Goal: Task Accomplishment & Management: Use online tool/utility

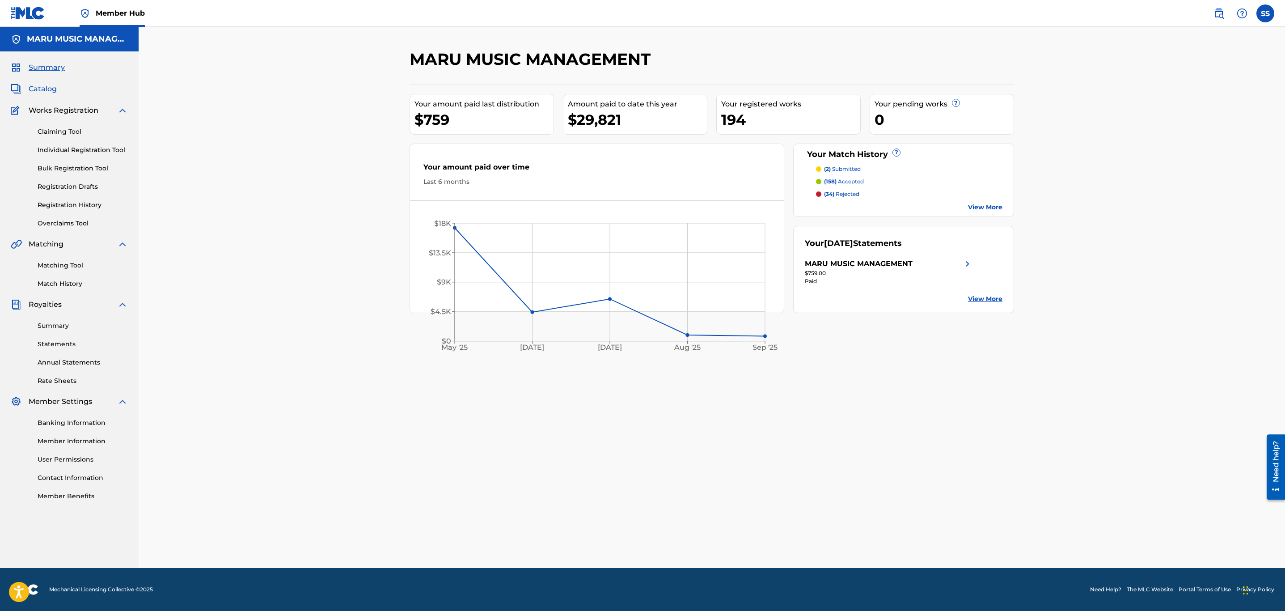
click at [50, 89] on span "Catalog" at bounding box center [43, 89] width 28 height 11
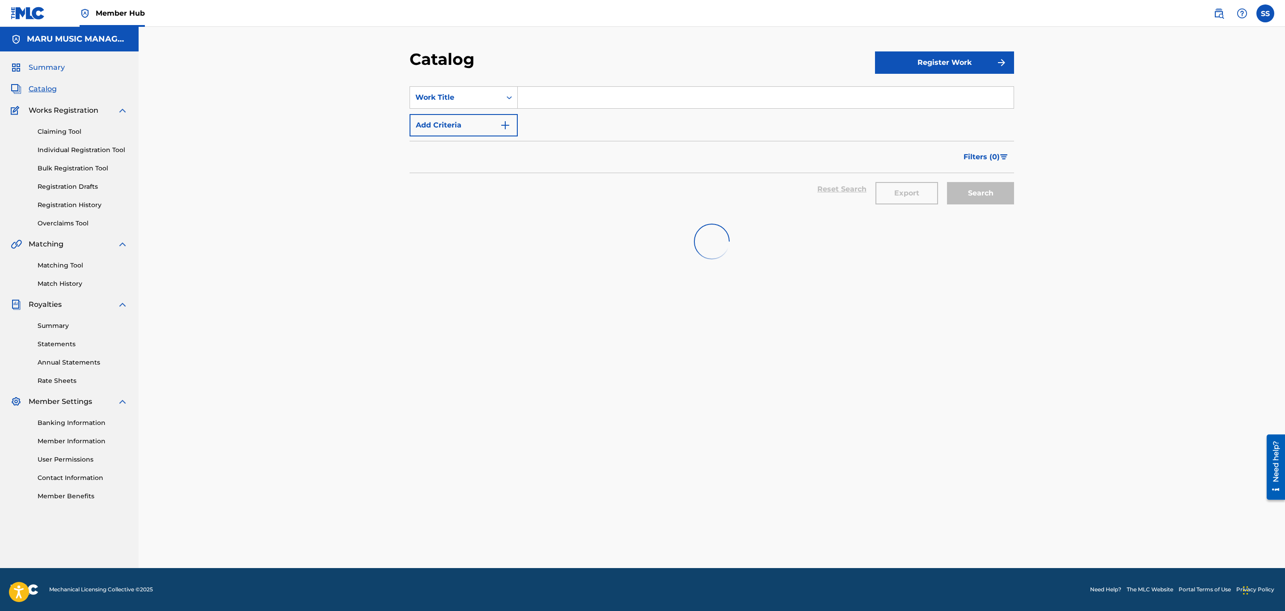
click at [57, 68] on span "Summary" at bounding box center [47, 67] width 36 height 11
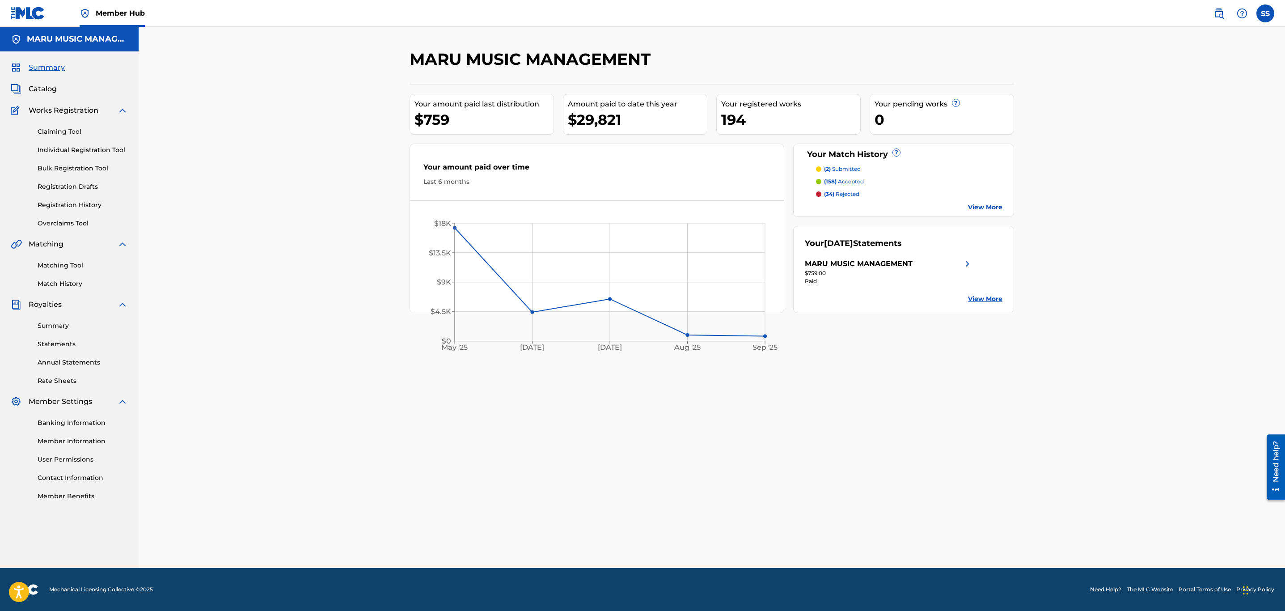
click at [844, 171] on p "(2) submitted" at bounding box center [842, 169] width 37 height 8
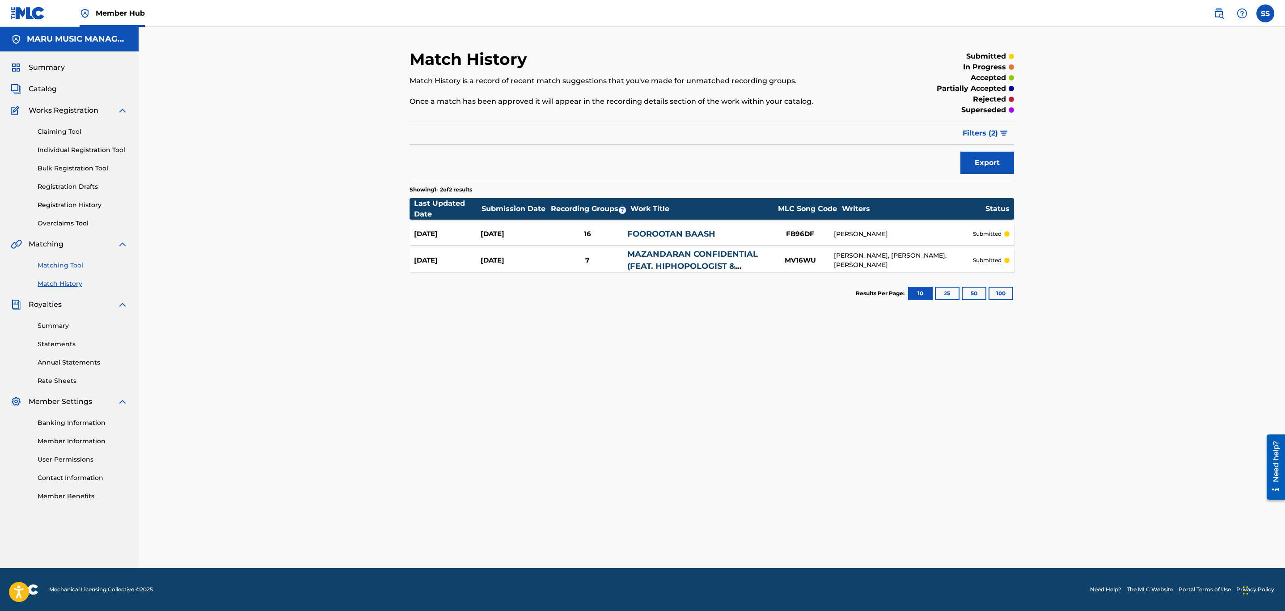
click at [69, 264] on link "Matching Tool" at bounding box center [83, 265] width 90 height 9
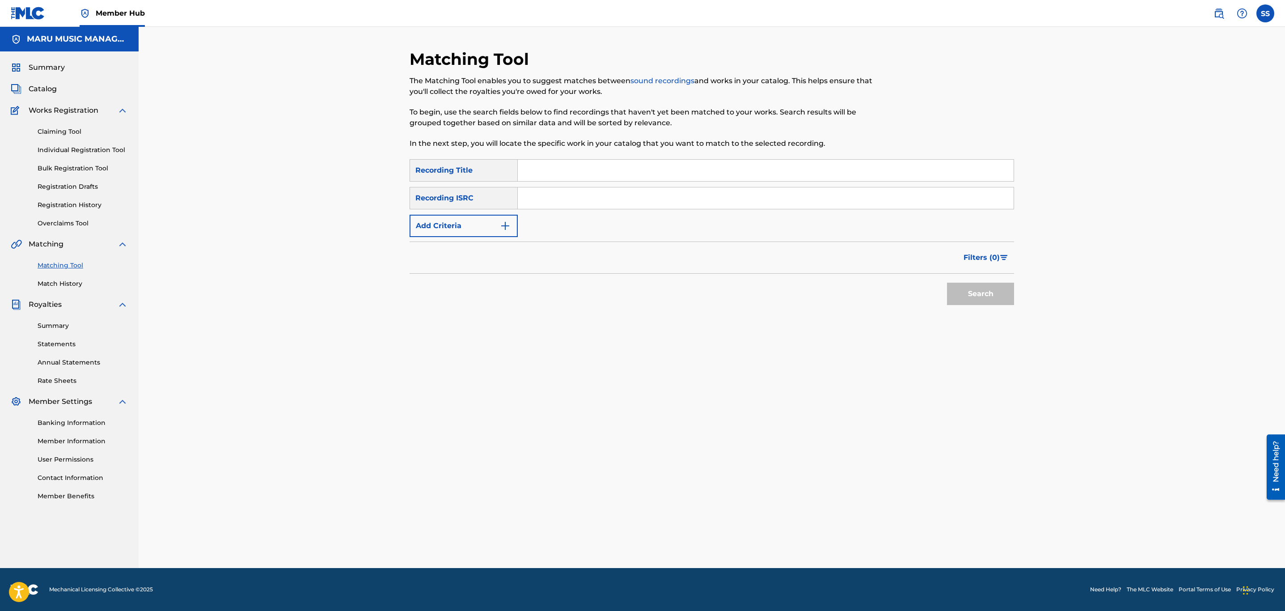
click at [609, 152] on div "Matching Tool The Matching Tool enables you to suggest matches between sound re…" at bounding box center [642, 104] width 465 height 110
click at [617, 168] on input "Search Form" at bounding box center [766, 170] width 496 height 21
type input "z"
type input "a"
type input "zavodila"
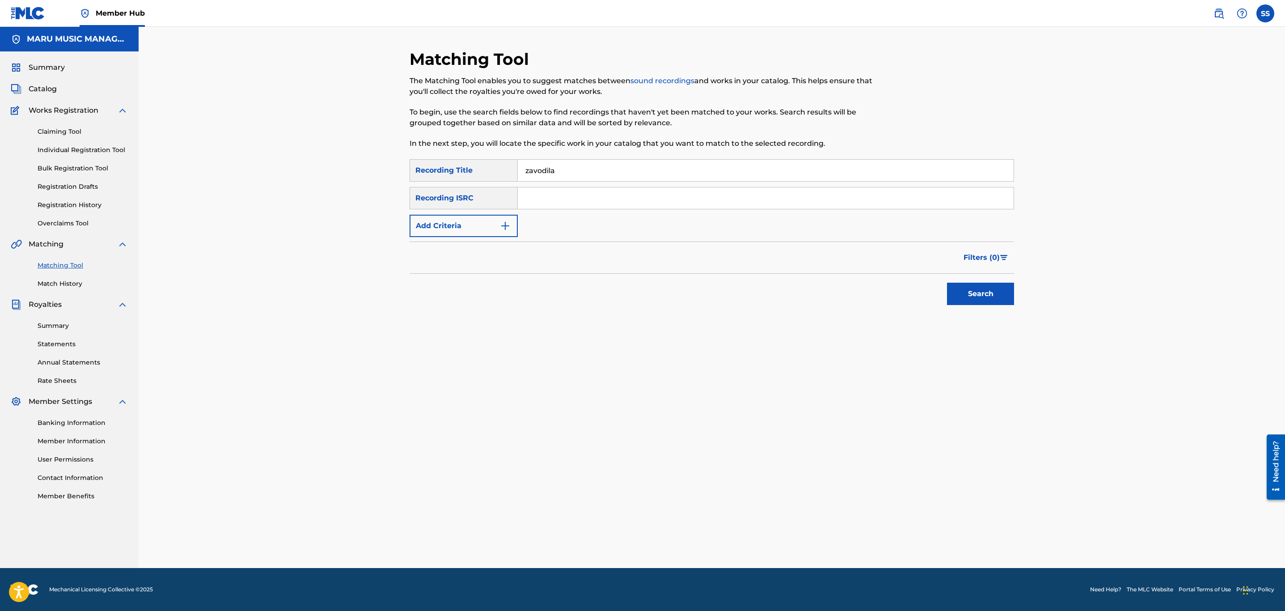
click at [947, 283] on button "Search" at bounding box center [980, 294] width 67 height 22
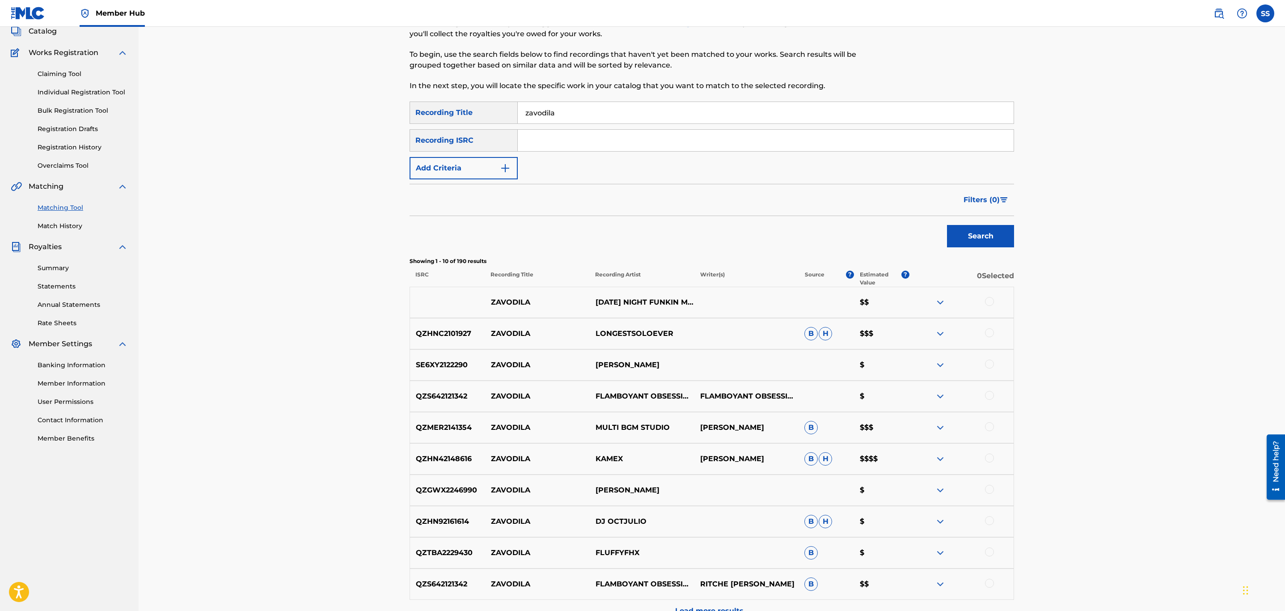
scroll to position [134, 0]
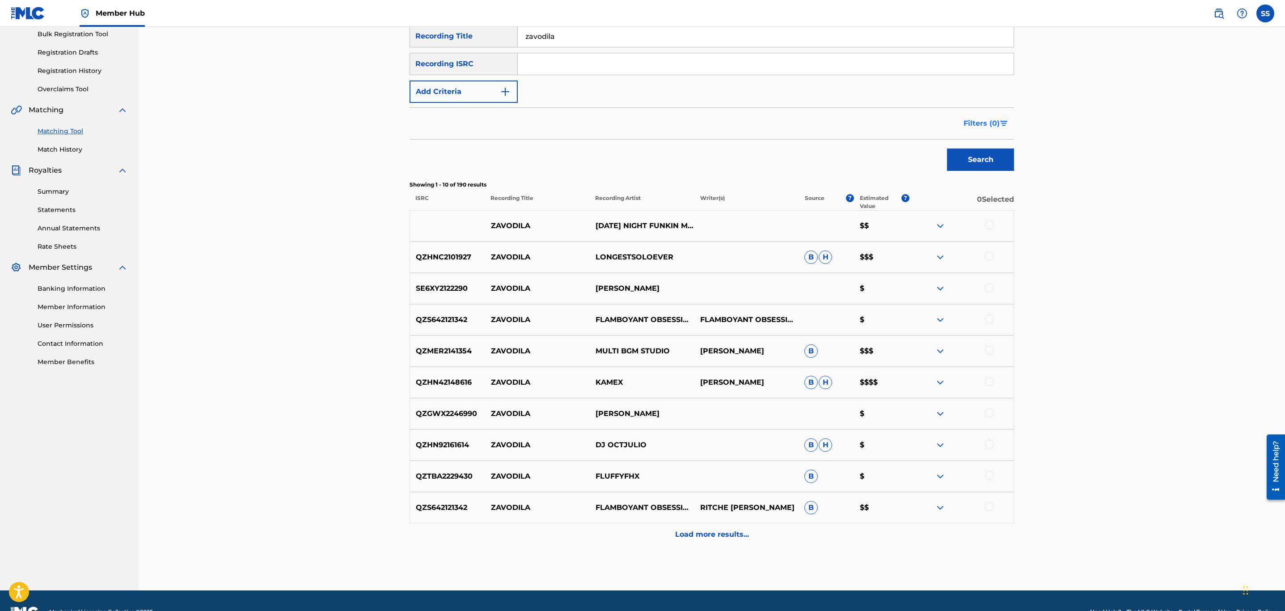
click at [988, 125] on span "Filters ( 0 )" at bounding box center [982, 123] width 36 height 11
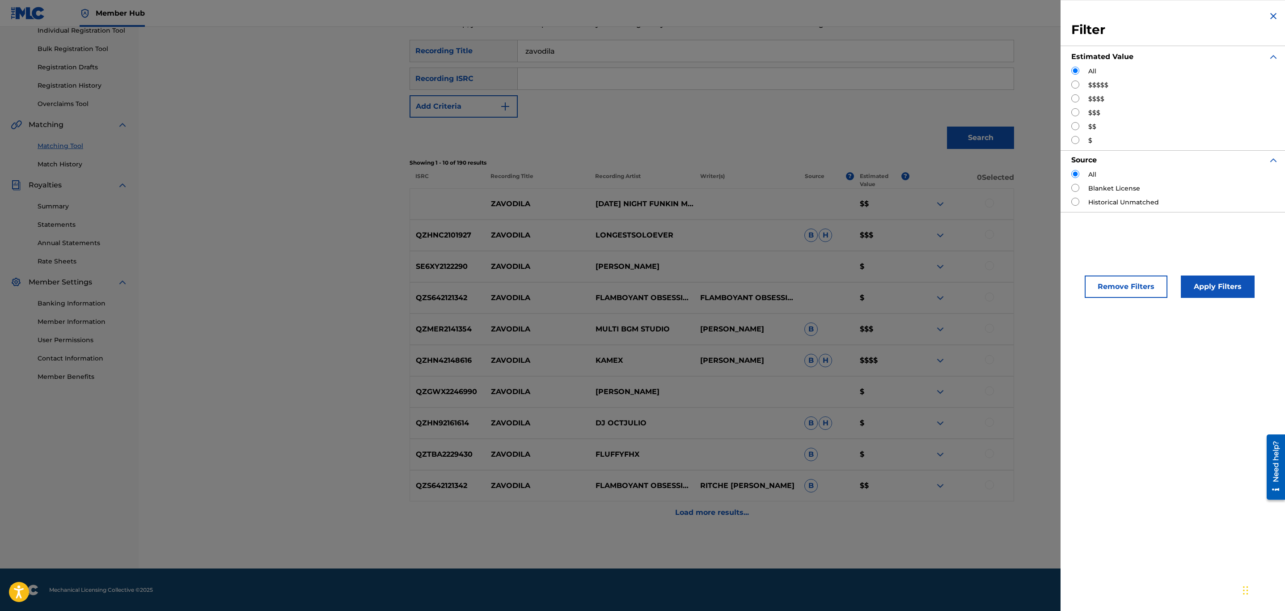
click at [1076, 84] on input "Search Form" at bounding box center [1075, 84] width 8 height 8
radio input "true"
click at [1209, 294] on button "Apply Filters" at bounding box center [1218, 286] width 74 height 22
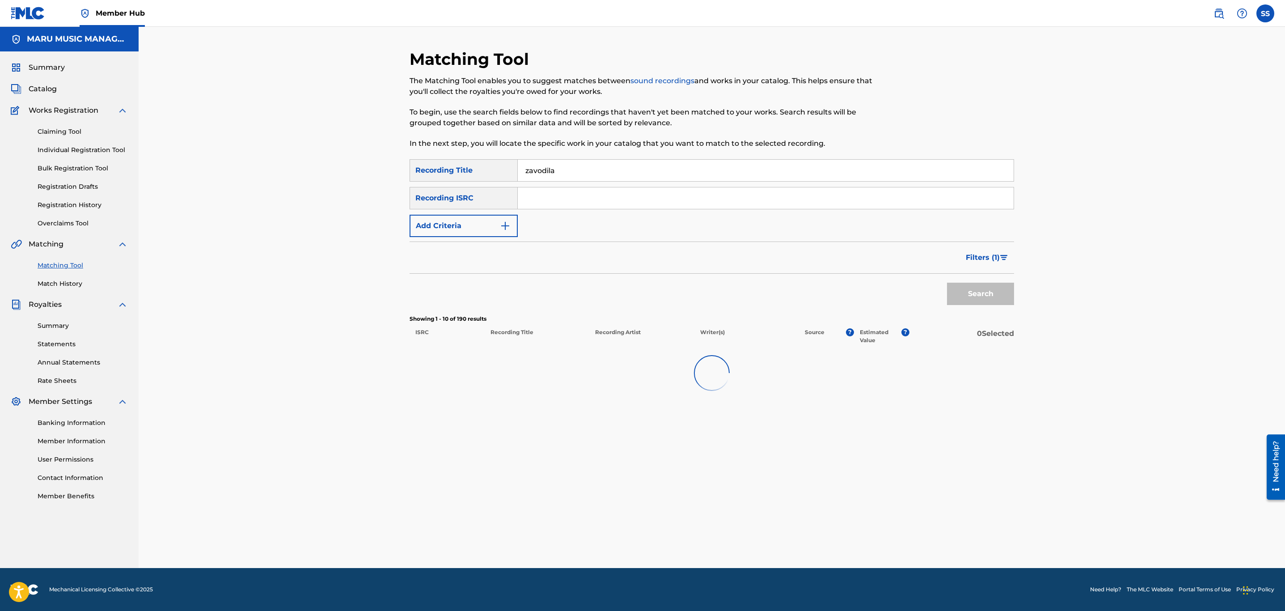
scroll to position [0, 0]
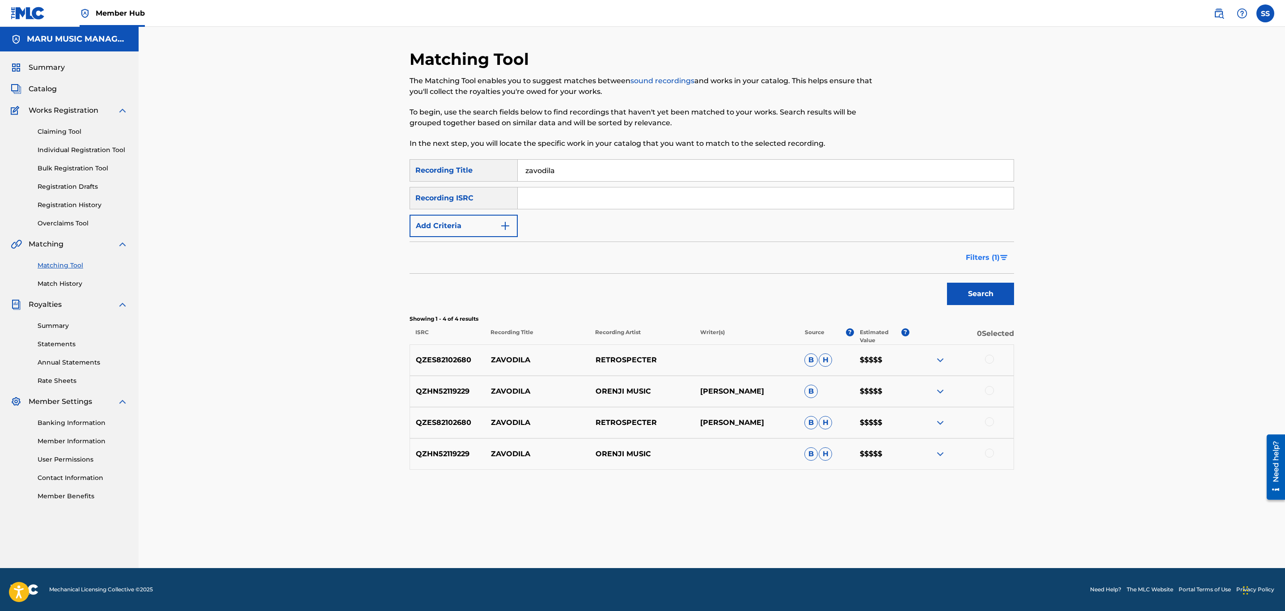
click at [1000, 259] on img "Search Form" at bounding box center [1004, 257] width 8 height 5
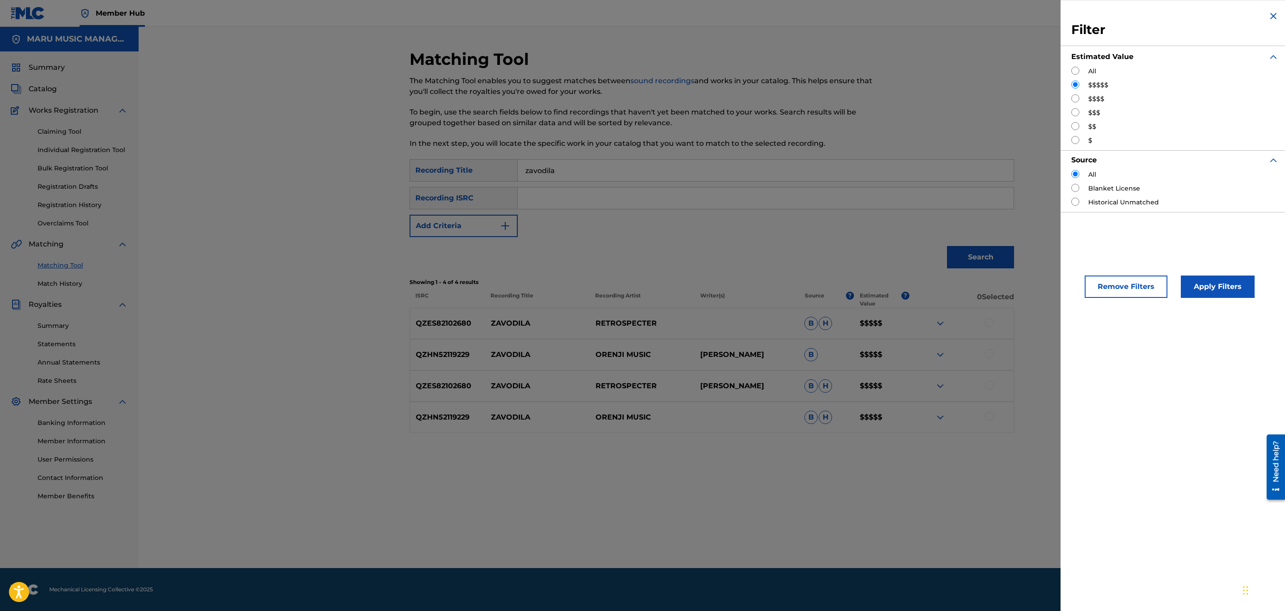
click at [1079, 97] on input "Search Form" at bounding box center [1075, 98] width 8 height 8
radio input "true"
click at [1203, 296] on button "Apply Filters" at bounding box center [1218, 286] width 74 height 22
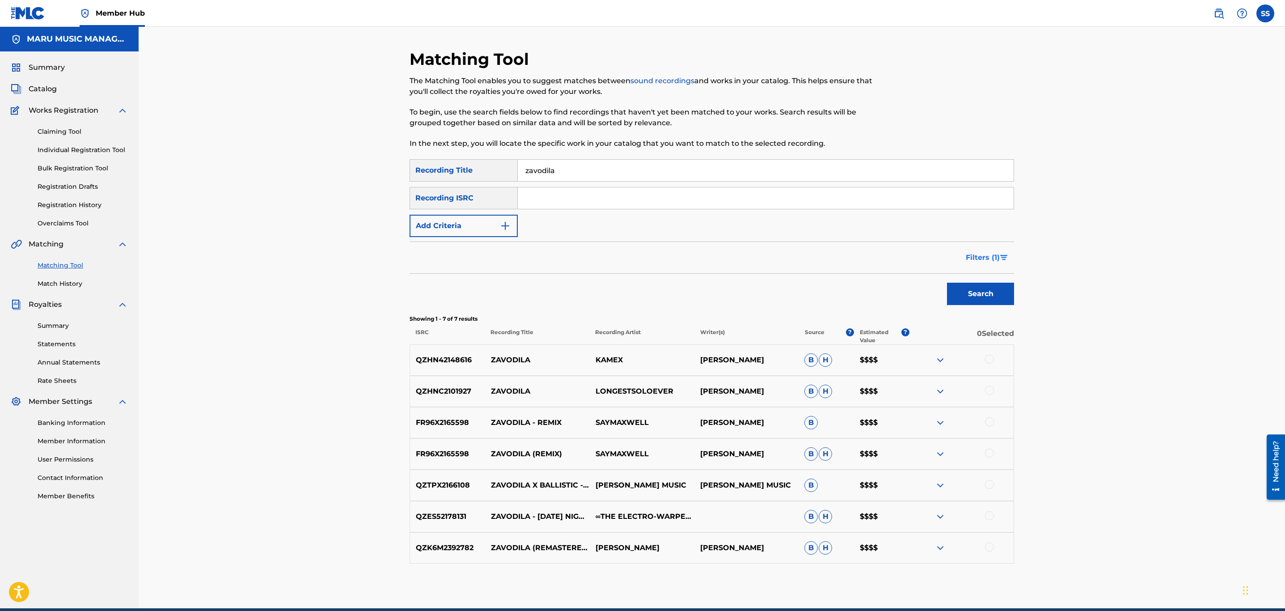
click at [1004, 251] on button "Filters ( 1 )" at bounding box center [987, 257] width 54 height 22
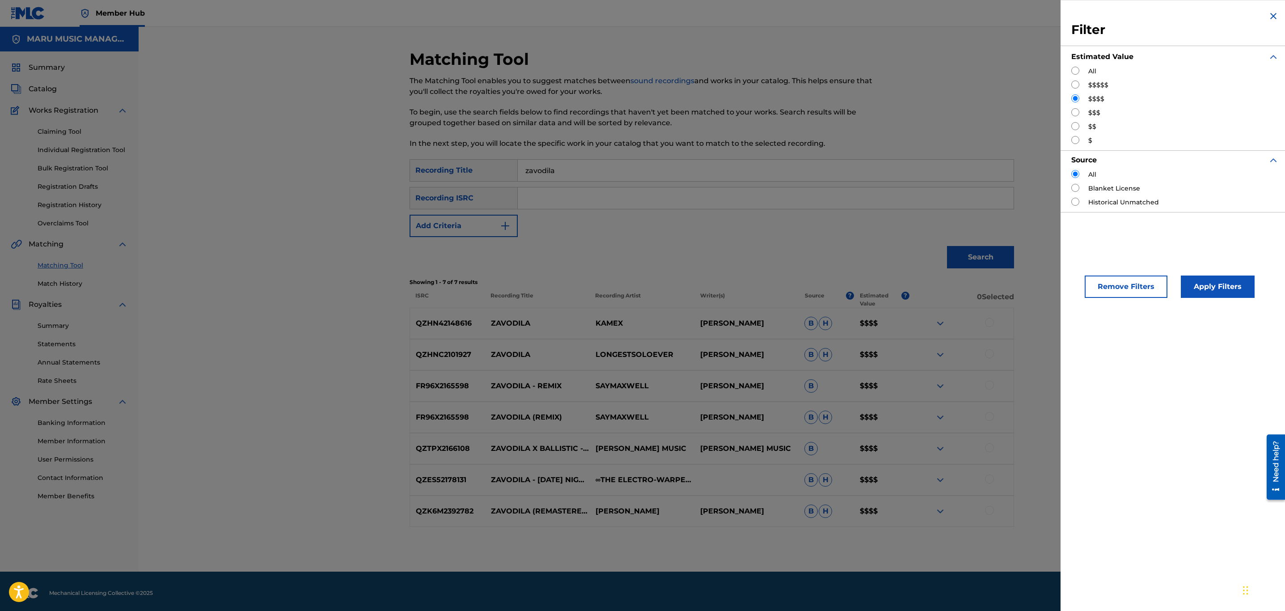
click at [1075, 111] on input "Search Form" at bounding box center [1075, 112] width 8 height 8
radio input "true"
click at [1222, 290] on button "Apply Filters" at bounding box center [1218, 286] width 74 height 22
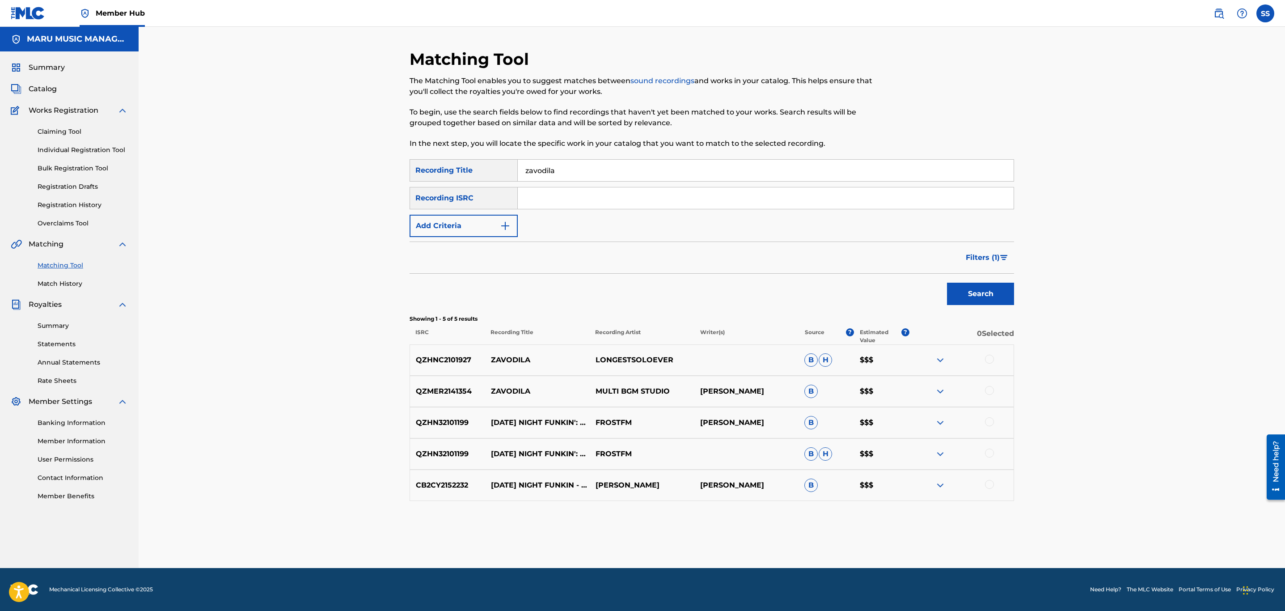
click at [990, 355] on div at bounding box center [989, 359] width 9 height 9
click at [989, 390] on div at bounding box center [989, 390] width 9 height 9
click at [988, 424] on div at bounding box center [989, 421] width 9 height 9
click at [988, 457] on div at bounding box center [989, 452] width 9 height 9
click at [988, 482] on div at bounding box center [989, 484] width 9 height 9
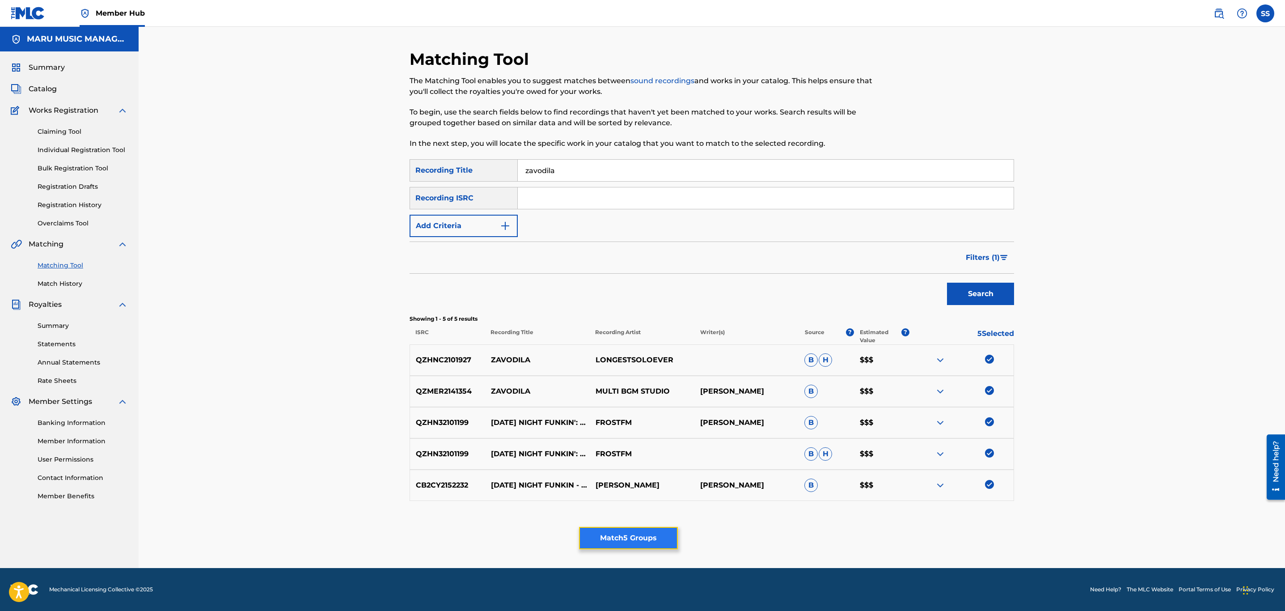
click at [620, 545] on button "Match 5 Groups" at bounding box center [628, 538] width 99 height 22
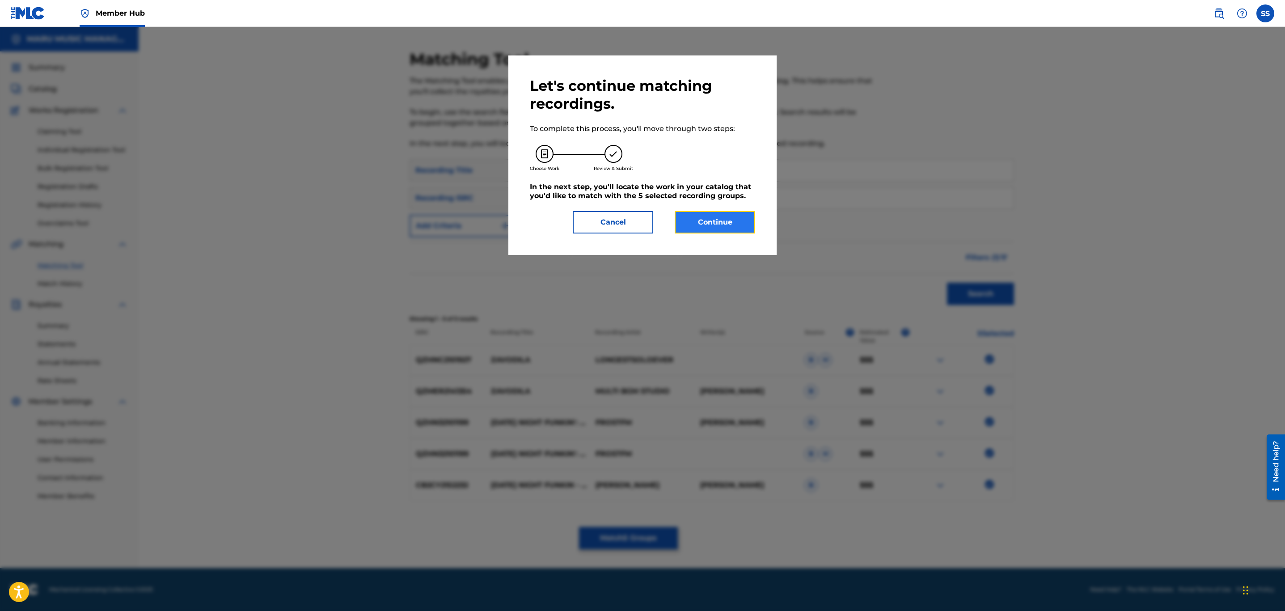
click at [707, 223] on button "Continue" at bounding box center [715, 222] width 80 height 22
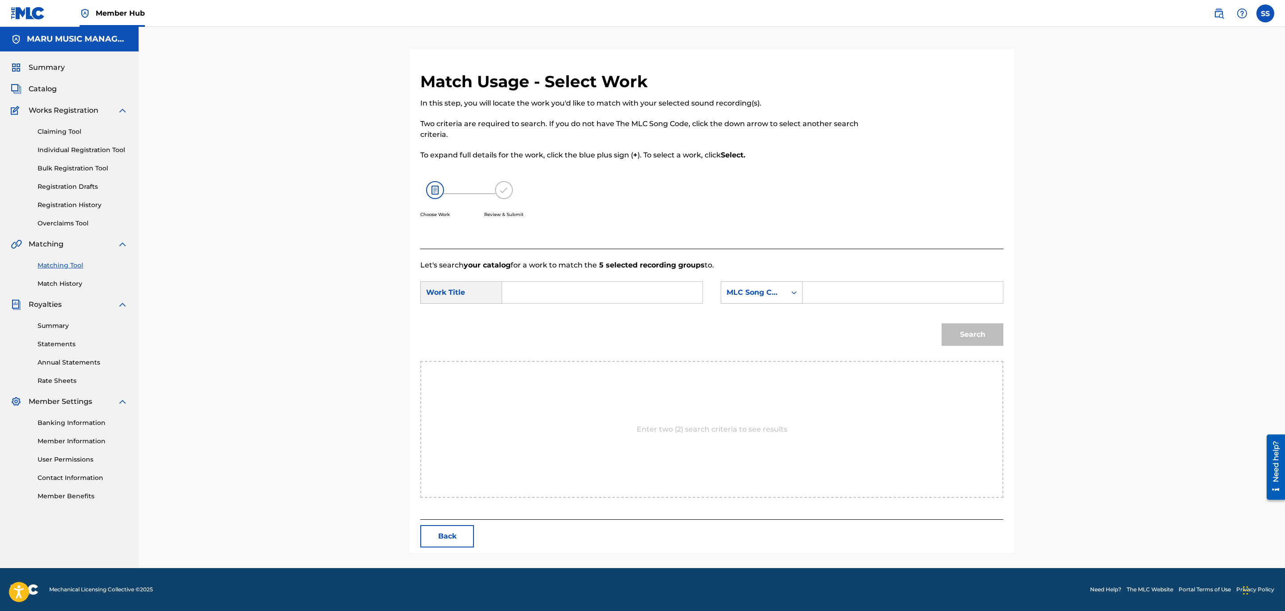
click at [635, 282] on input "Search Form" at bounding box center [602, 292] width 185 height 21
type input "zavodila"
click at [764, 296] on div "MLC Song Code" at bounding box center [754, 292] width 54 height 11
click at [781, 325] on div "Writer Name" at bounding box center [761, 315] width 81 height 22
click at [829, 299] on input "Search Form" at bounding box center [902, 292] width 185 height 21
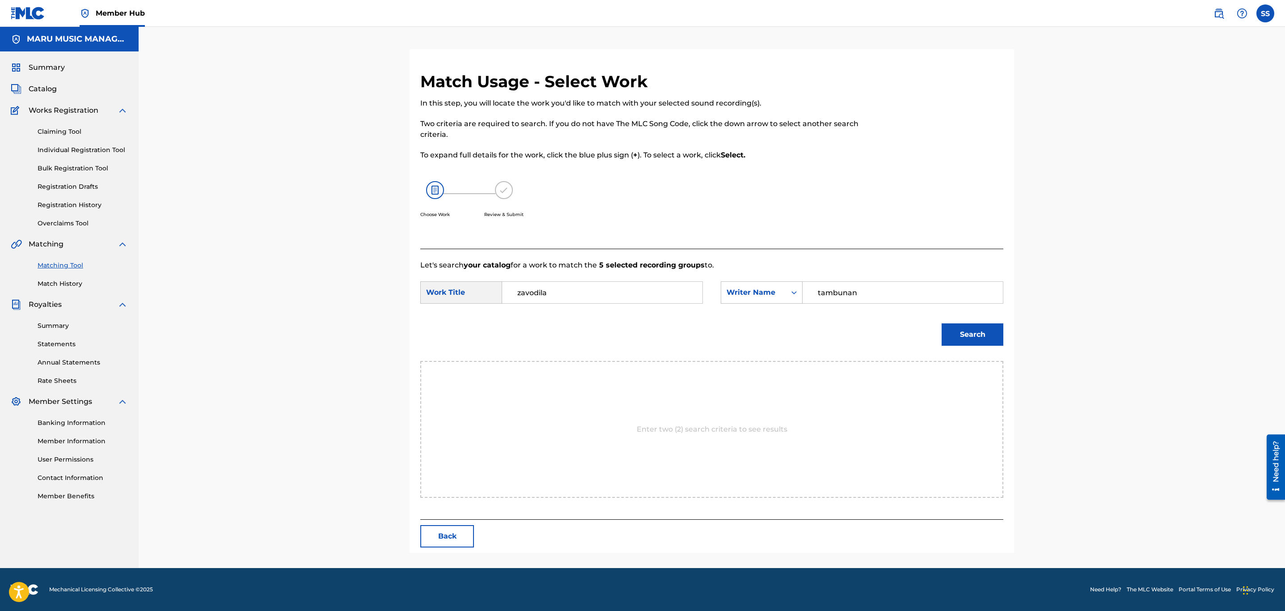
type input "tambunan"
click at [942, 323] on button "Search" at bounding box center [973, 334] width 62 height 22
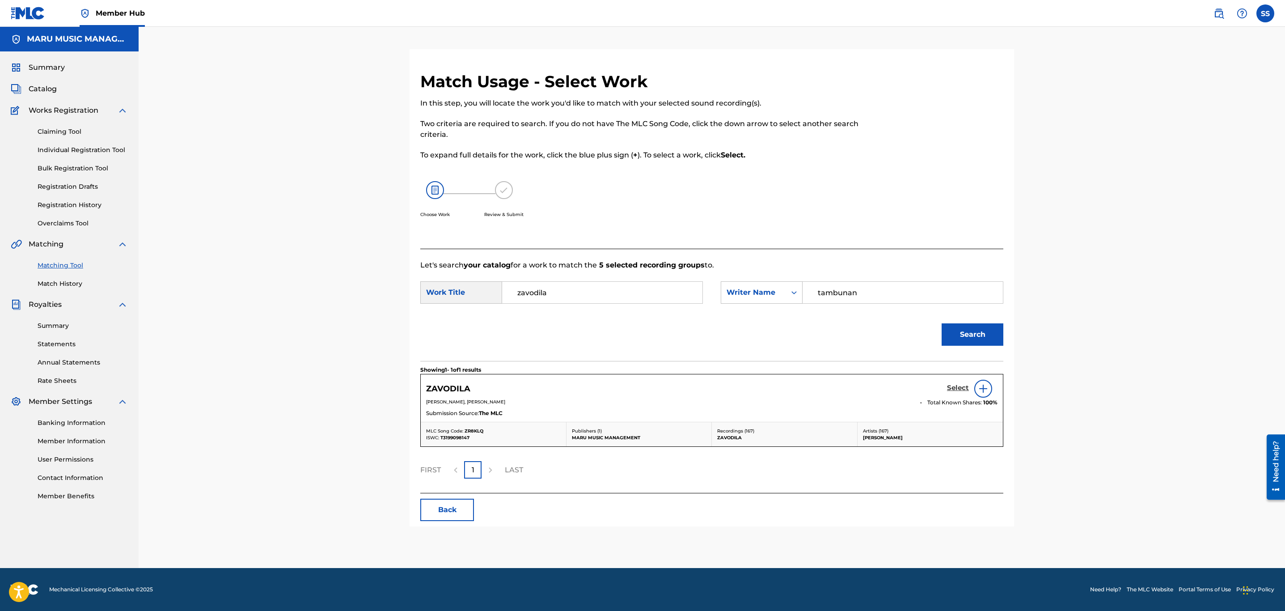
click at [958, 393] on link "Select" at bounding box center [958, 389] width 22 height 10
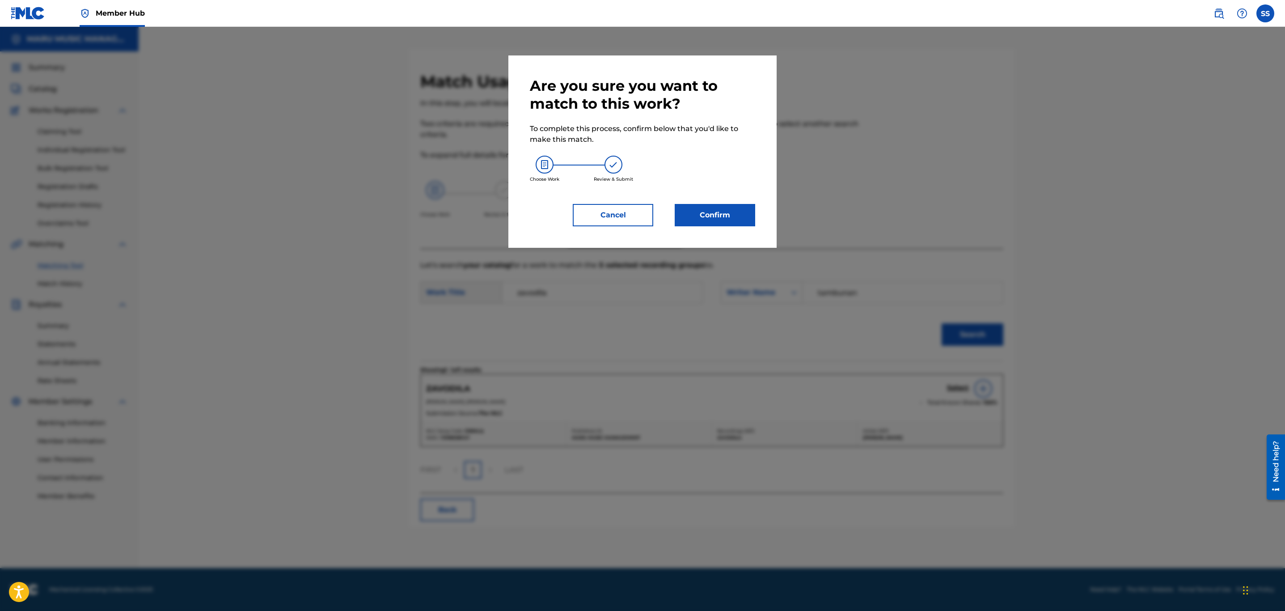
click at [733, 200] on div "Are you sure you want to match to this work? To complete this process, confirm …" at bounding box center [642, 151] width 225 height 149
click at [728, 208] on button "Confirm" at bounding box center [715, 215] width 80 height 22
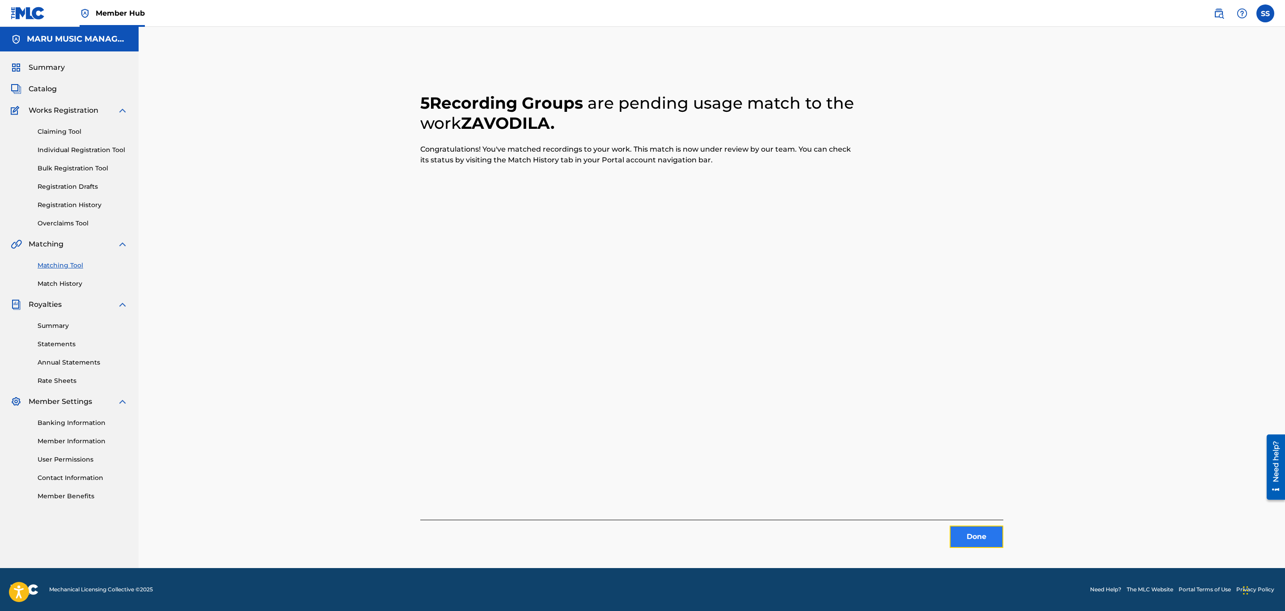
click at [974, 533] on button "Done" at bounding box center [977, 536] width 54 height 22
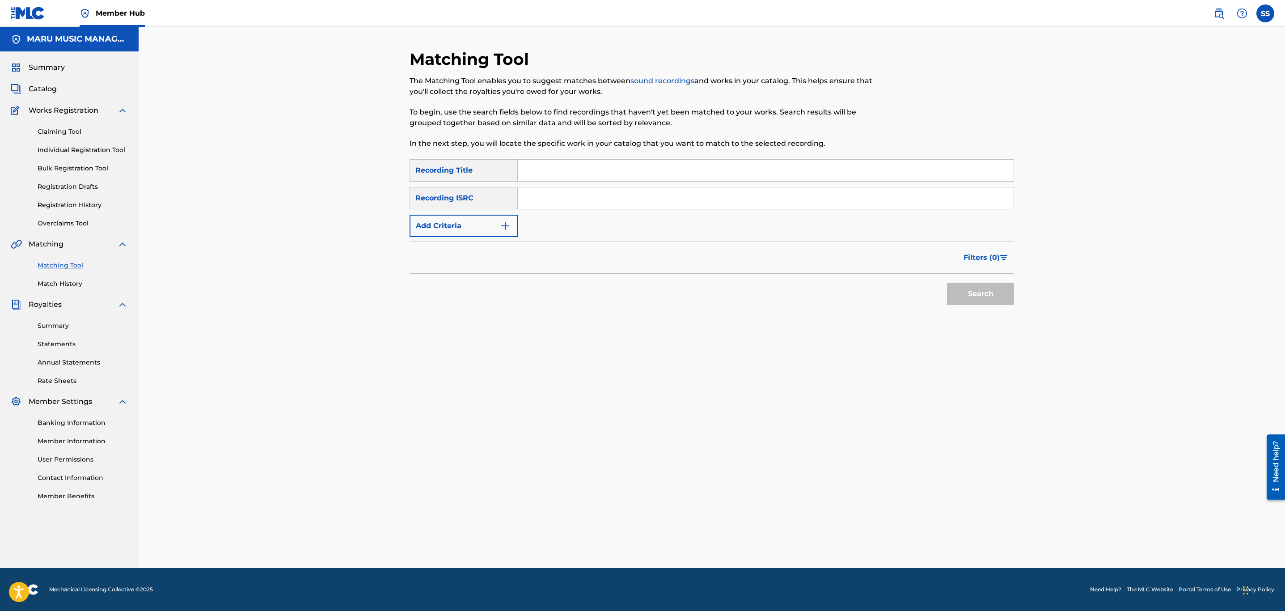
click at [631, 167] on input "Search Form" at bounding box center [766, 170] width 496 height 21
type input "casanova"
click at [488, 237] on form "SearchWithCriteriae56716cb-d1a4-4854-8e48-1585491bcf77 Recording Title casanova…" at bounding box center [712, 234] width 605 height 150
click at [491, 235] on button "Add Criteria" at bounding box center [464, 226] width 108 height 22
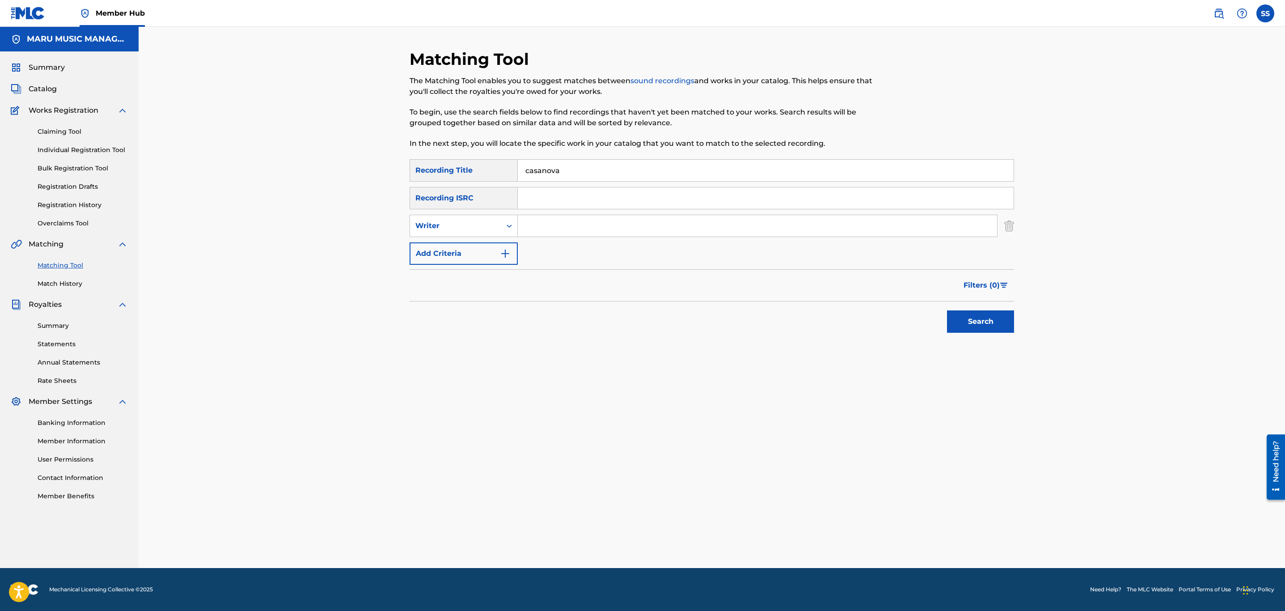
click at [580, 232] on input "Search Form" at bounding box center [757, 225] width 479 height 21
click at [947, 310] on button "Search" at bounding box center [980, 321] width 67 height 22
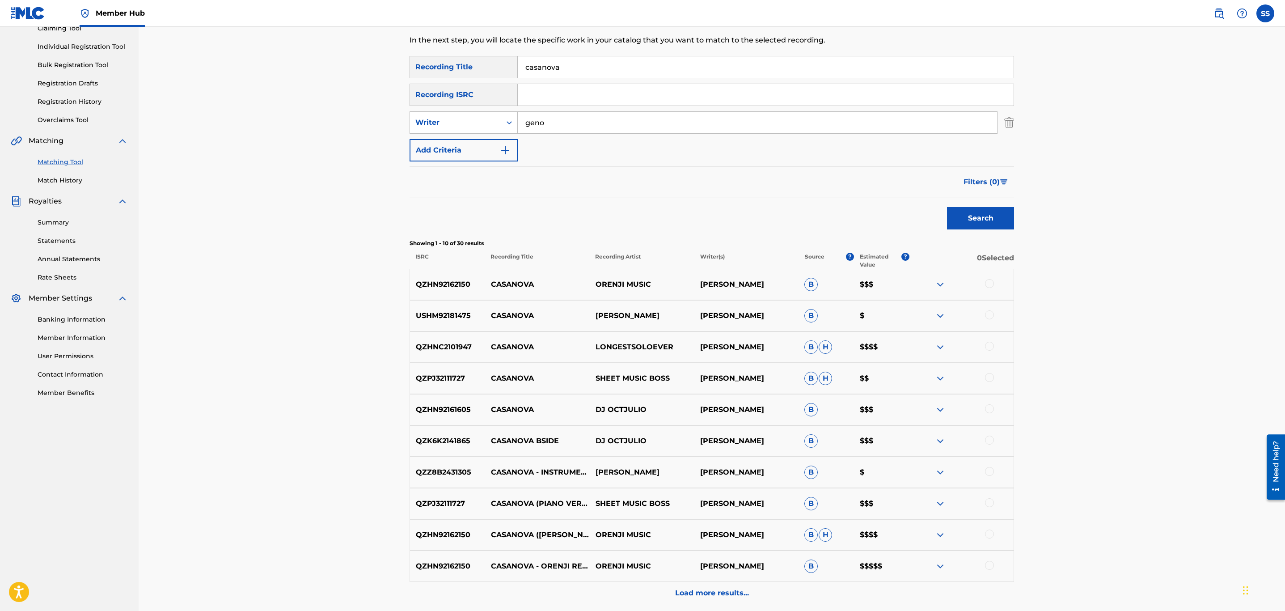
scroll to position [134, 0]
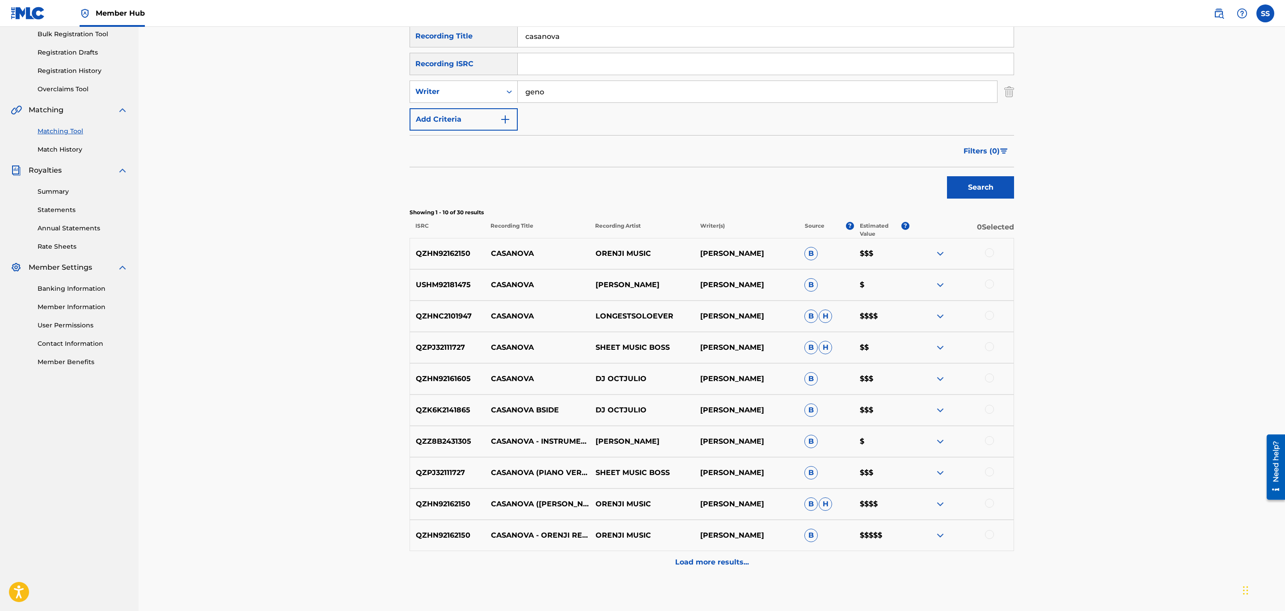
click at [527, 89] on input "geno" at bounding box center [757, 91] width 479 height 21
type input "[PERSON_NAME]"
click at [947, 176] on button "Search" at bounding box center [980, 187] width 67 height 22
click at [1001, 161] on button "Filters ( 0 )" at bounding box center [986, 151] width 56 height 22
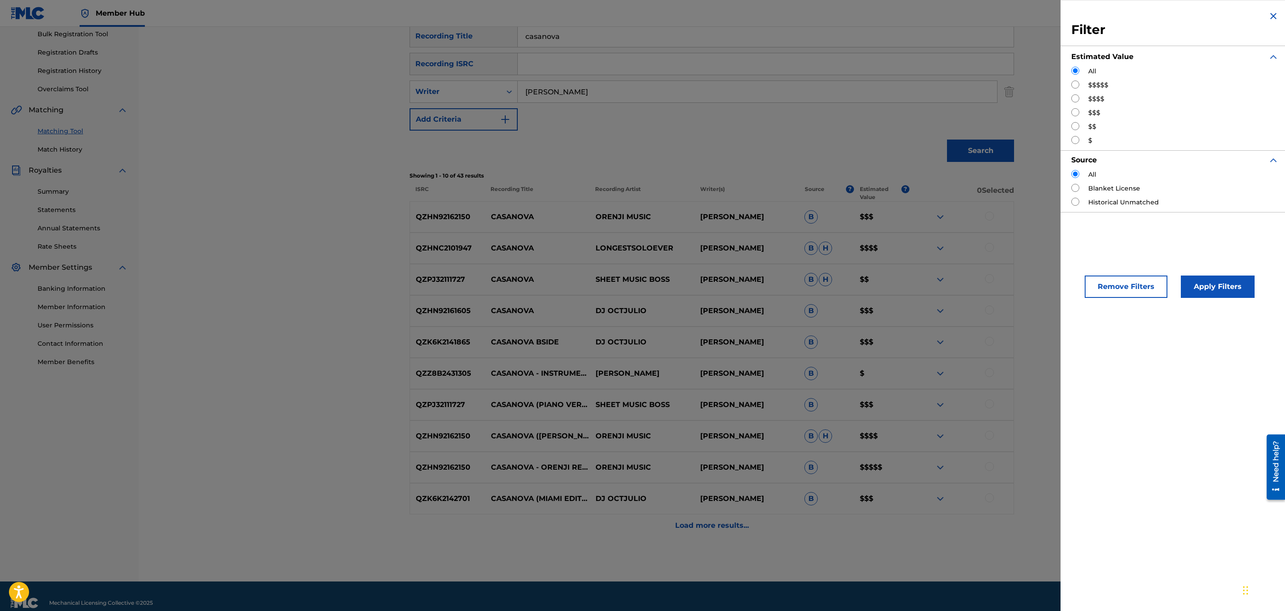
click at [1090, 84] on label "$$$$$" at bounding box center [1098, 84] width 20 height 9
drag, startPoint x: 1075, startPoint y: 83, endPoint x: 1079, endPoint y: 104, distance: 20.9
click at [1075, 85] on input "Search Form" at bounding box center [1075, 84] width 8 height 8
radio input "true"
click at [1217, 296] on button "Apply Filters" at bounding box center [1218, 286] width 74 height 22
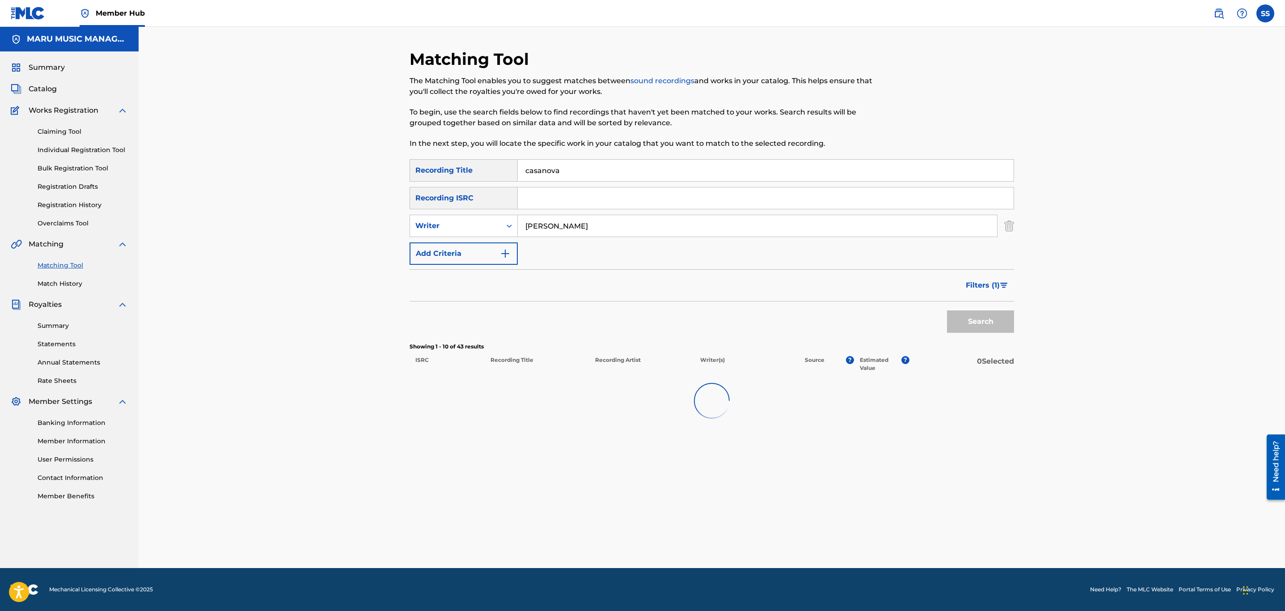
scroll to position [0, 0]
click at [989, 386] on div at bounding box center [989, 386] width 9 height 9
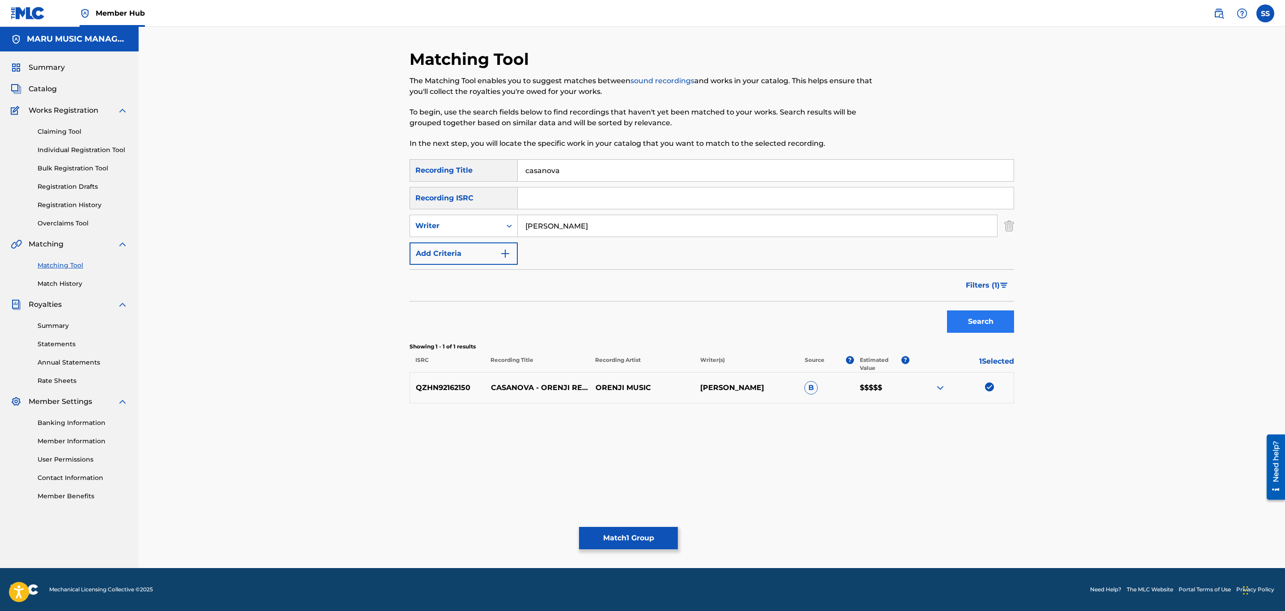
click at [1001, 288] on button "Filters ( 1 )" at bounding box center [987, 285] width 54 height 22
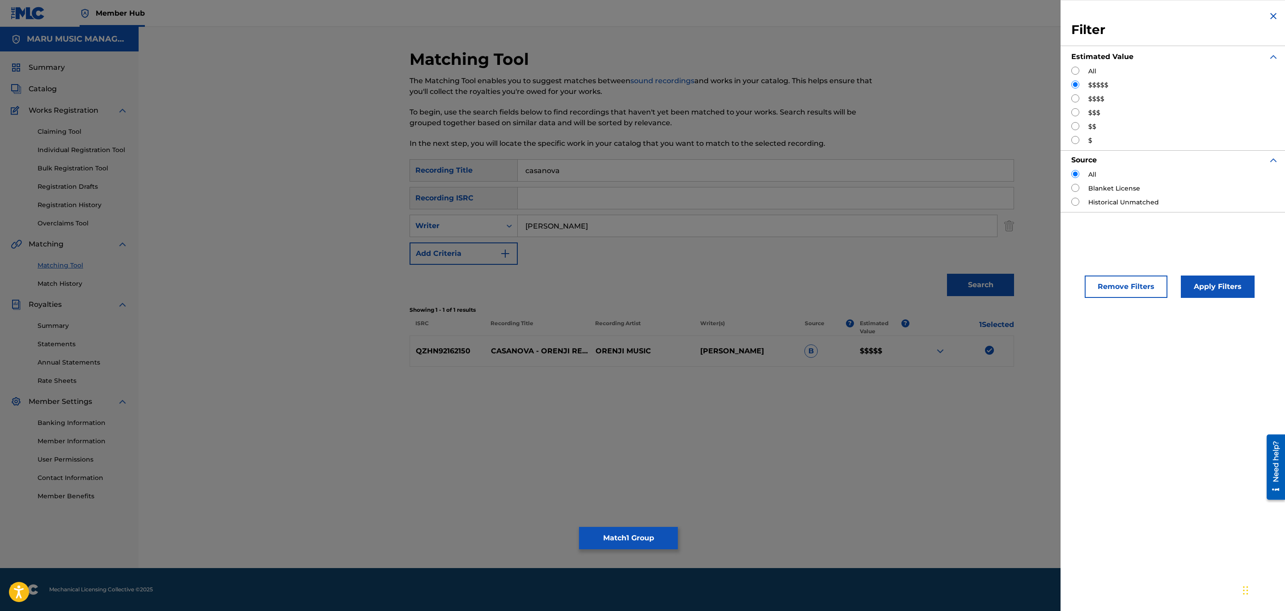
click at [1072, 99] on input "Search Form" at bounding box center [1075, 98] width 8 height 8
radio input "true"
click at [1193, 291] on button "Apply Filters" at bounding box center [1218, 286] width 74 height 22
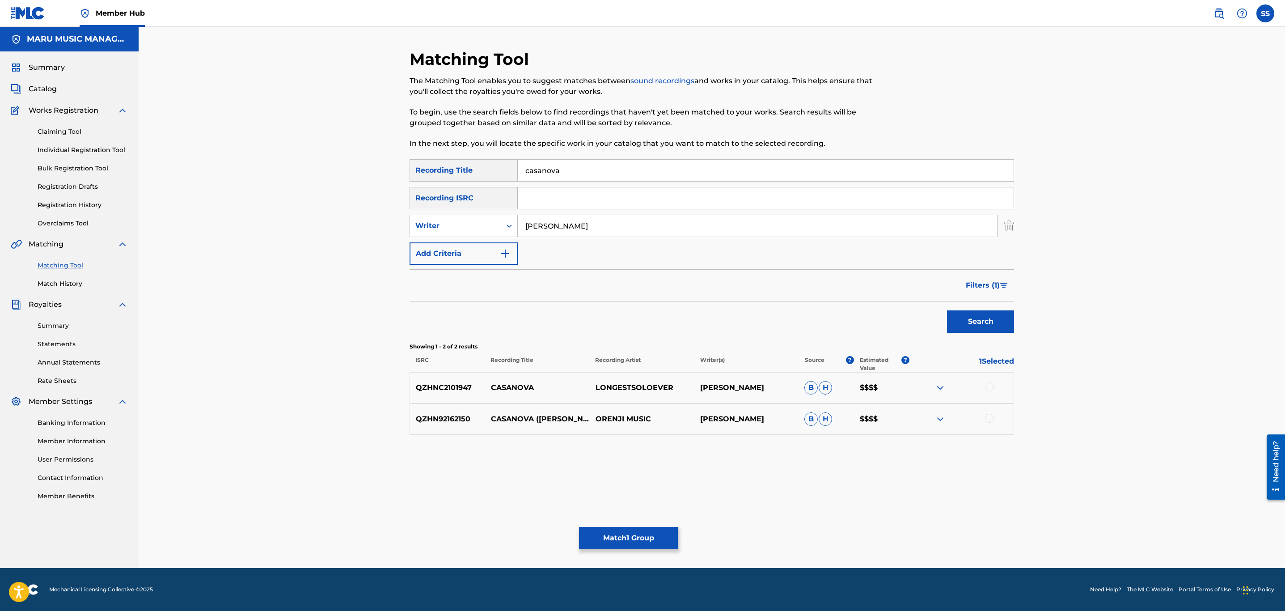
click at [986, 387] on div at bounding box center [989, 386] width 9 height 9
click at [986, 415] on div at bounding box center [989, 418] width 9 height 9
click at [990, 296] on button "Filters ( 1 )" at bounding box center [987, 285] width 54 height 22
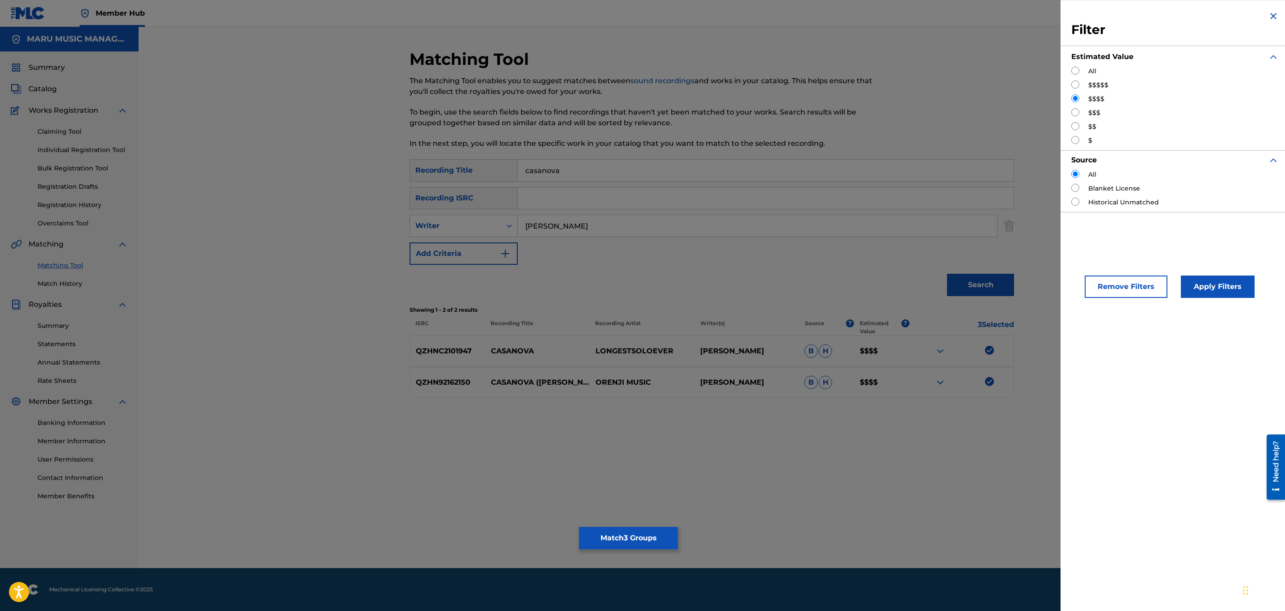
click at [1072, 114] on input "Search Form" at bounding box center [1075, 112] width 8 height 8
radio input "true"
click at [1202, 285] on button "Apply Filters" at bounding box center [1218, 286] width 74 height 22
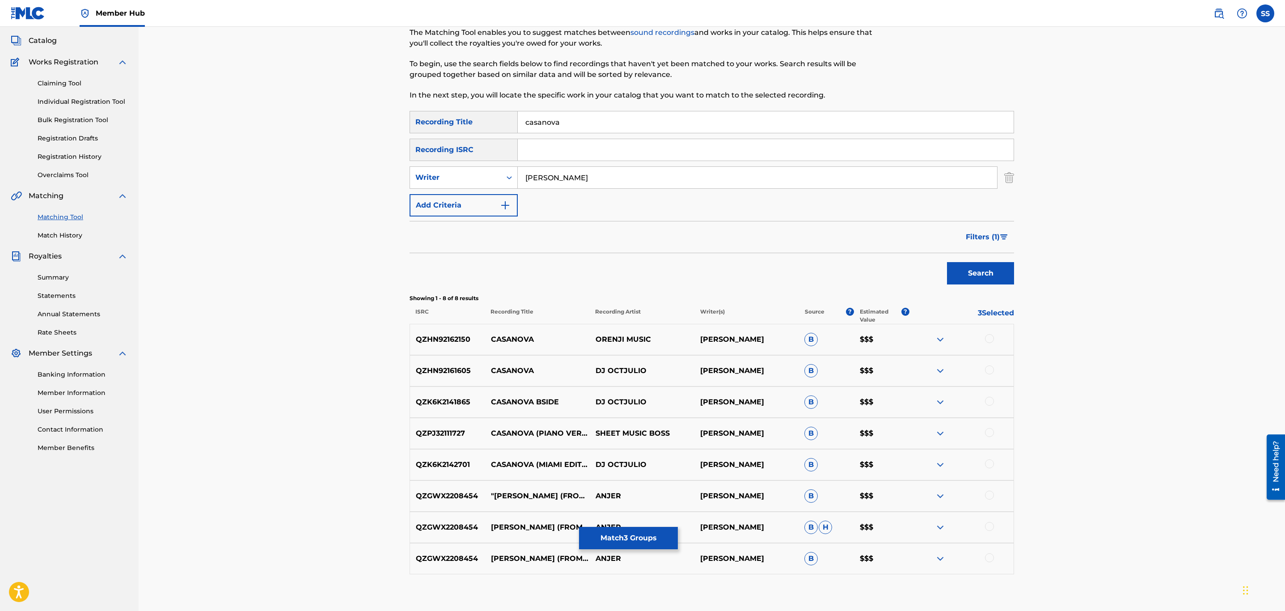
scroll to position [99, 0]
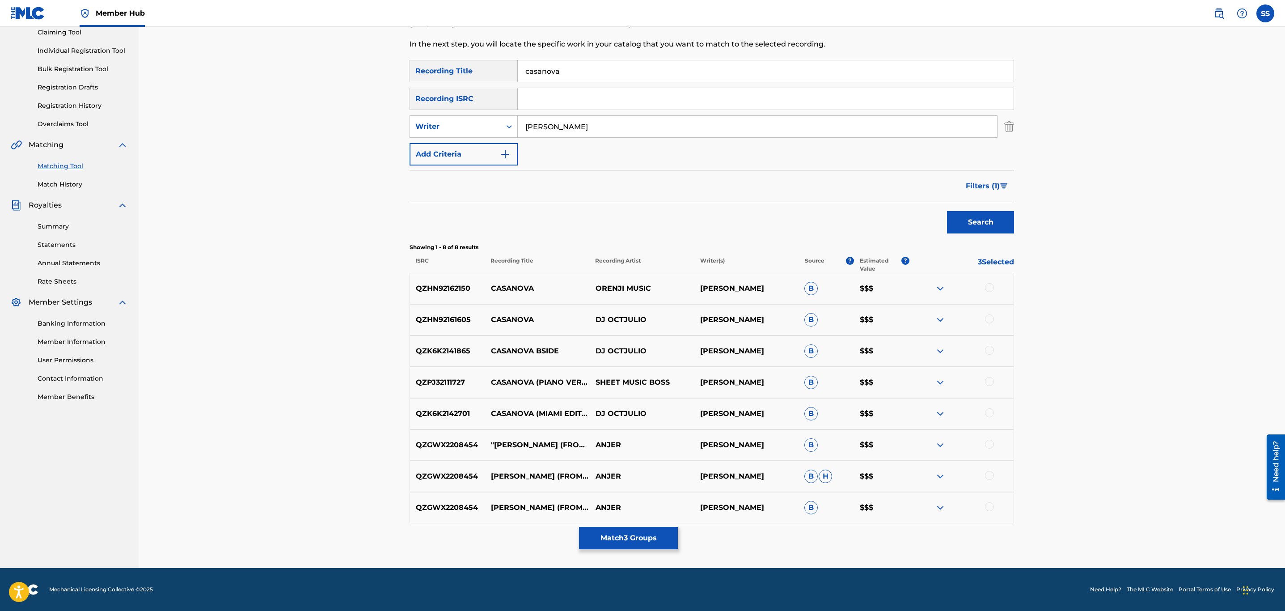
click at [990, 288] on div at bounding box center [989, 287] width 9 height 9
click at [989, 319] on div at bounding box center [989, 318] width 9 height 9
drag, startPoint x: 990, startPoint y: 344, endPoint x: 990, endPoint y: 351, distance: 6.7
click at [990, 348] on div "QZK6K2141865 CASANOVA BSIDE DJ OCTJULIO [PERSON_NAME] B $$$" at bounding box center [712, 350] width 605 height 31
click at [990, 351] on div at bounding box center [989, 350] width 9 height 9
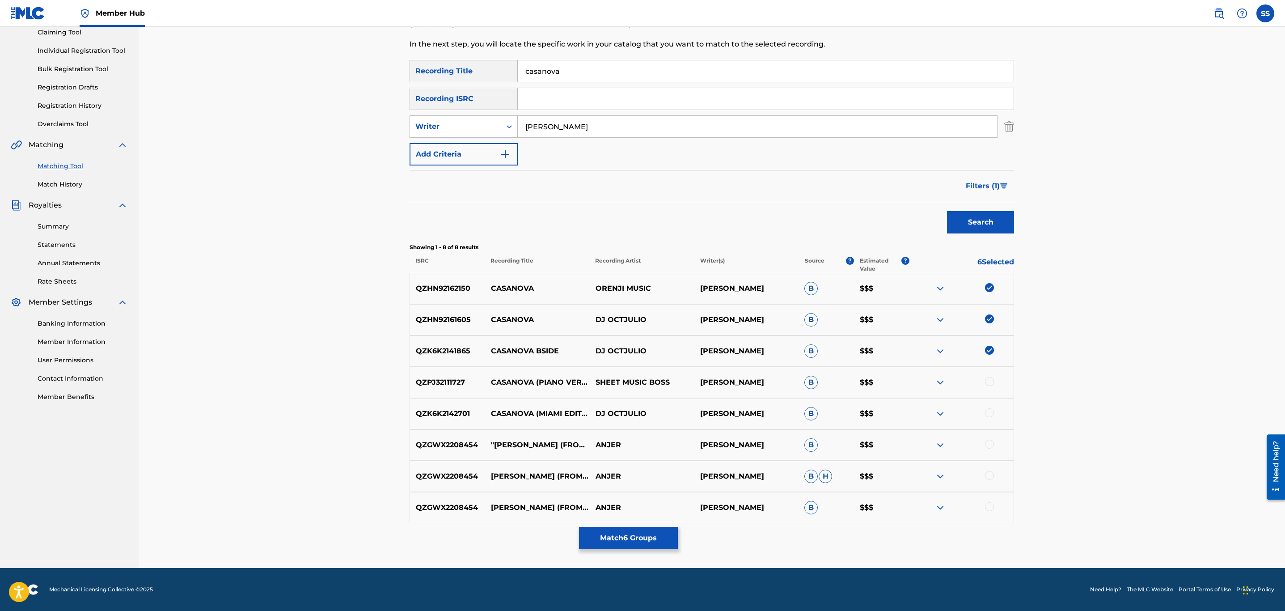
click at [991, 387] on div at bounding box center [961, 382] width 105 height 11
click at [993, 380] on div at bounding box center [989, 381] width 9 height 9
click at [989, 419] on div at bounding box center [961, 413] width 105 height 11
click at [989, 416] on div at bounding box center [989, 412] width 9 height 9
click at [989, 443] on div at bounding box center [989, 444] width 9 height 9
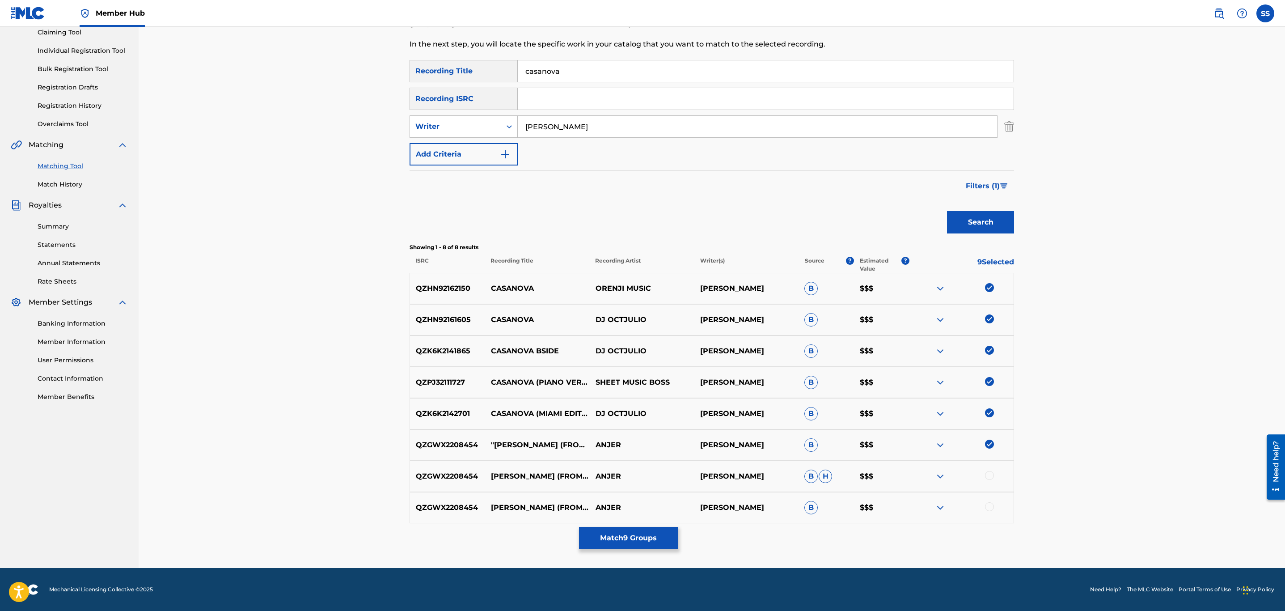
click at [987, 476] on div at bounding box center [989, 475] width 9 height 9
click at [992, 520] on div "QZGWX2208454 CASANOVA (FROM "[DATE] NIGHT FUNKIN': MID-FIGHT MASSES") - METAL V…" at bounding box center [712, 507] width 605 height 31
click at [992, 506] on div at bounding box center [989, 506] width 9 height 9
click at [441, 124] on div "Writer" at bounding box center [455, 126] width 80 height 11
click at [448, 152] on div "Recording Artist" at bounding box center [463, 149] width 107 height 22
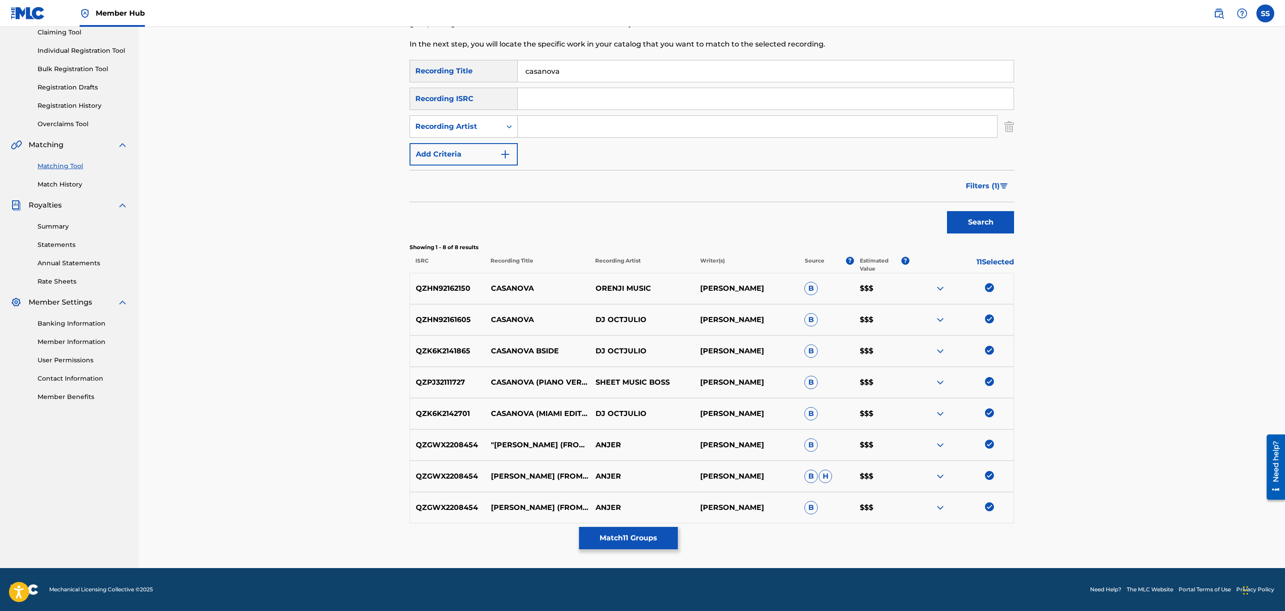
click at [563, 101] on input "Search Form" at bounding box center [766, 98] width 496 height 21
click at [571, 126] on input "Search Form" at bounding box center [757, 126] width 479 height 21
type input "[PERSON_NAME]"
click at [947, 211] on button "Search" at bounding box center [980, 222] width 67 height 22
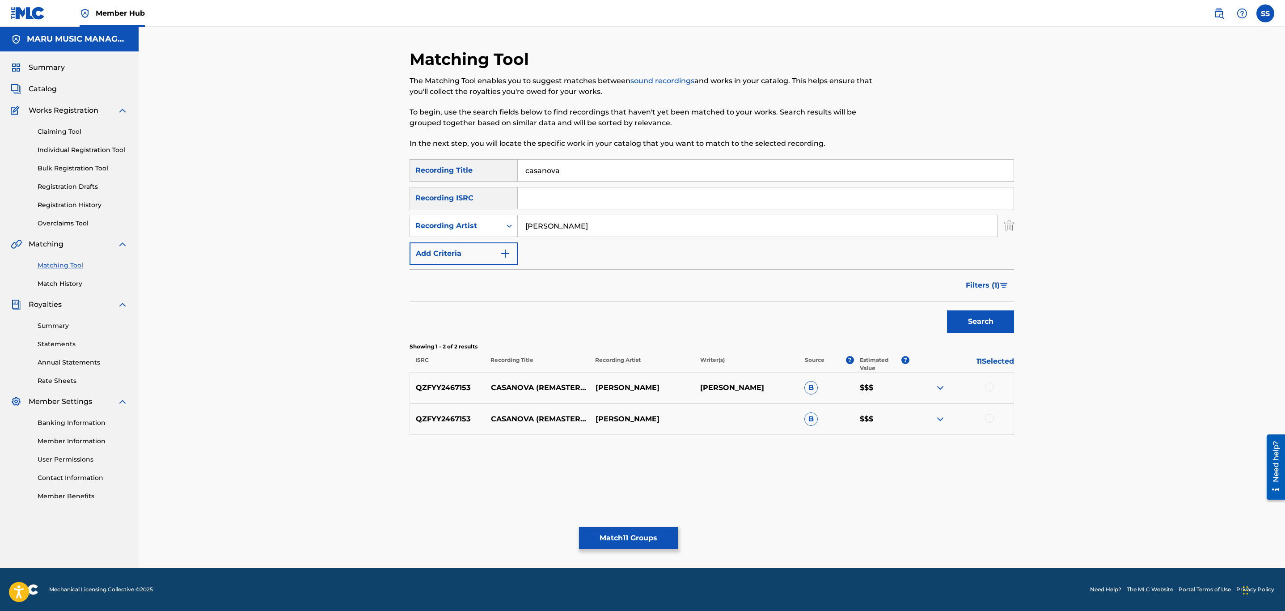
click at [988, 389] on div at bounding box center [989, 386] width 9 height 9
click at [992, 427] on div "QZFYY2467153 CASANOVA (REMASTERED 2023) - [DATE] NIGHT FUNKIN': MID-FIGHT MASSE…" at bounding box center [712, 418] width 605 height 31
click at [989, 421] on div at bounding box center [989, 418] width 9 height 9
click at [993, 276] on button "Filters ( 1 )" at bounding box center [987, 285] width 54 height 22
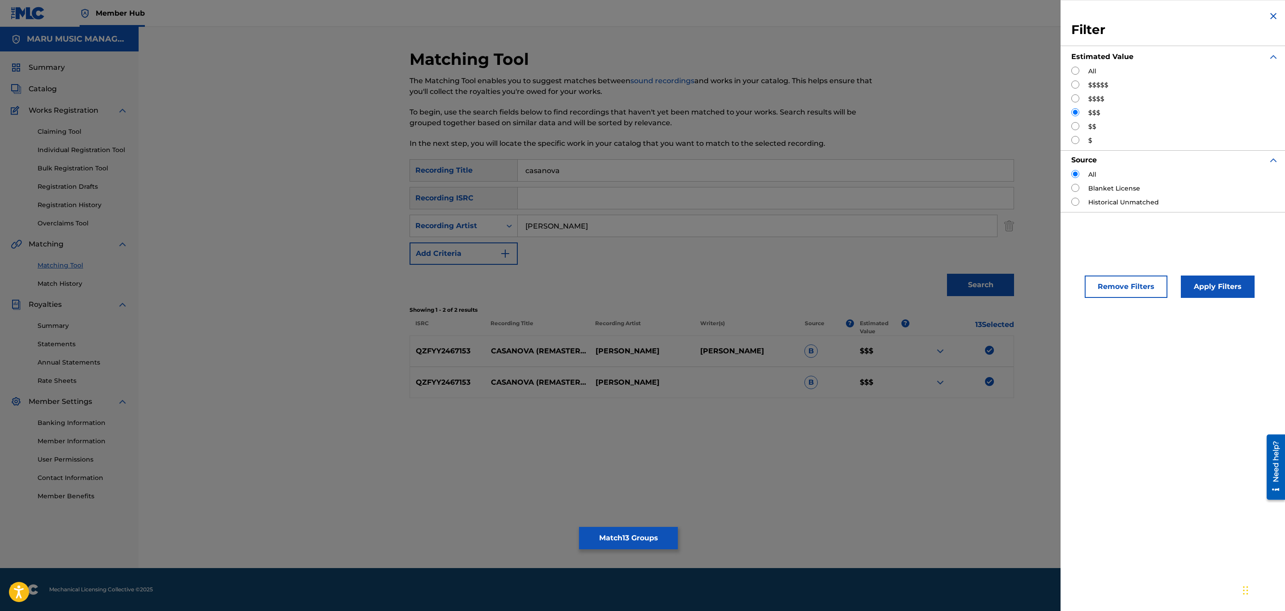
click at [1079, 103] on div "$$$$" at bounding box center [1174, 98] width 207 height 9
click at [1079, 99] on input "Search Form" at bounding box center [1075, 98] width 8 height 8
radio input "true"
click at [1225, 296] on button "Apply Filters" at bounding box center [1218, 286] width 74 height 22
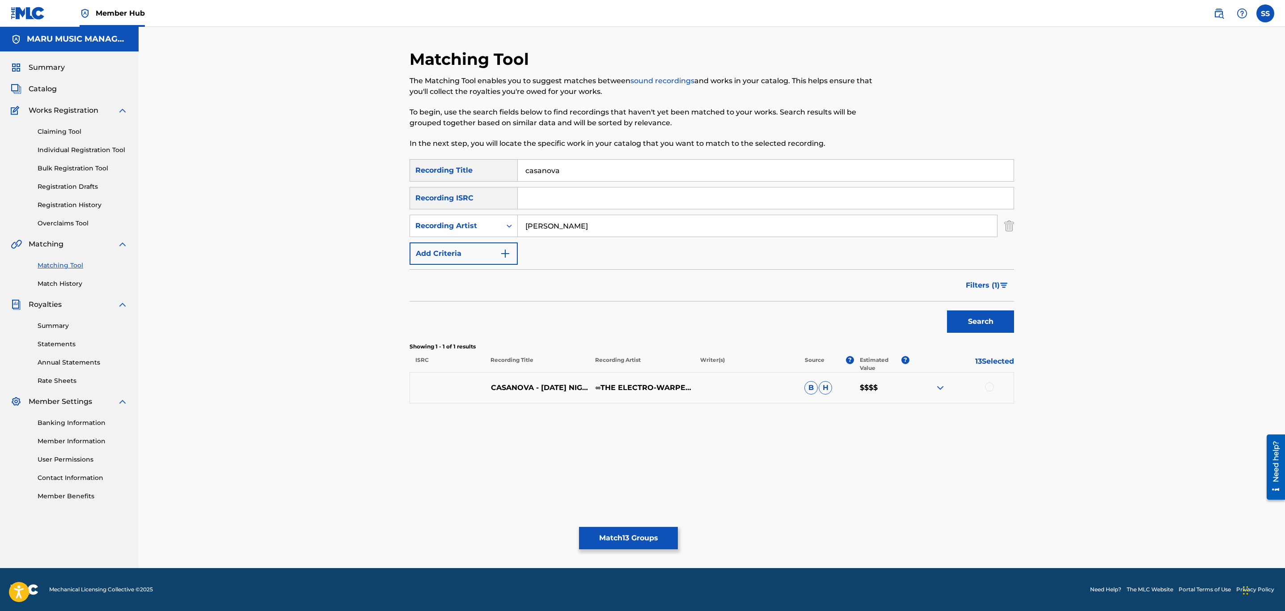
click at [989, 385] on div at bounding box center [989, 386] width 9 height 9
click at [990, 307] on div "Search" at bounding box center [979, 319] width 72 height 36
click at [991, 286] on span "Filters ( 1 )" at bounding box center [983, 285] width 34 height 11
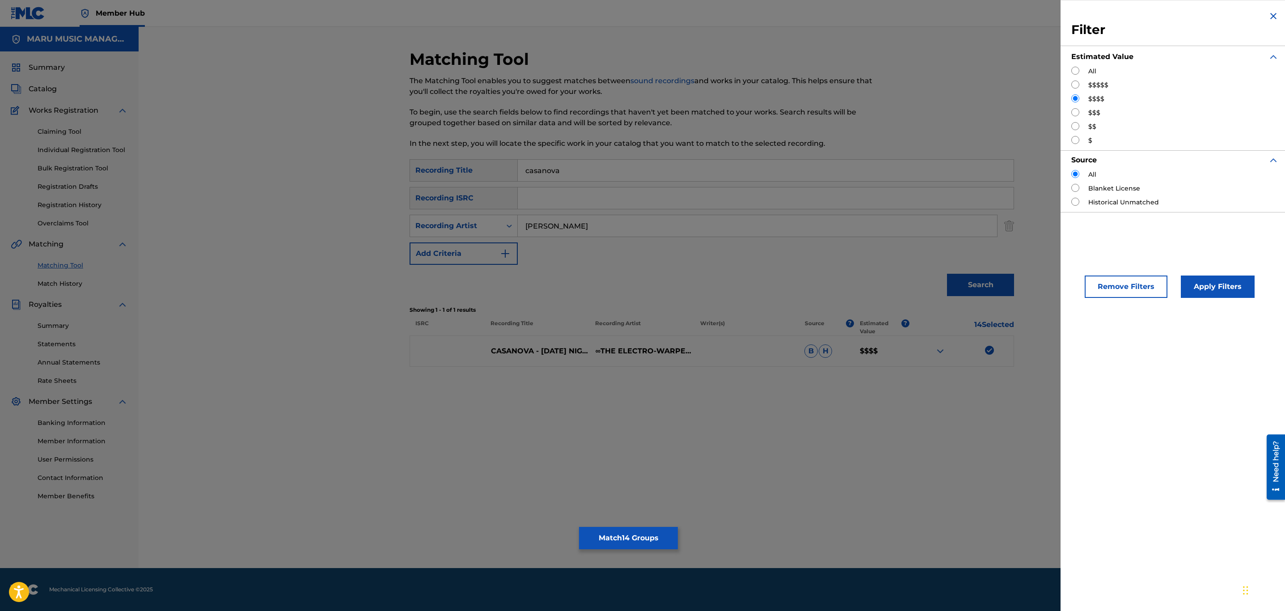
click at [1075, 83] on input "Search Form" at bounding box center [1075, 84] width 8 height 8
radio input "true"
click at [1218, 280] on button "Apply Filters" at bounding box center [1218, 286] width 74 height 22
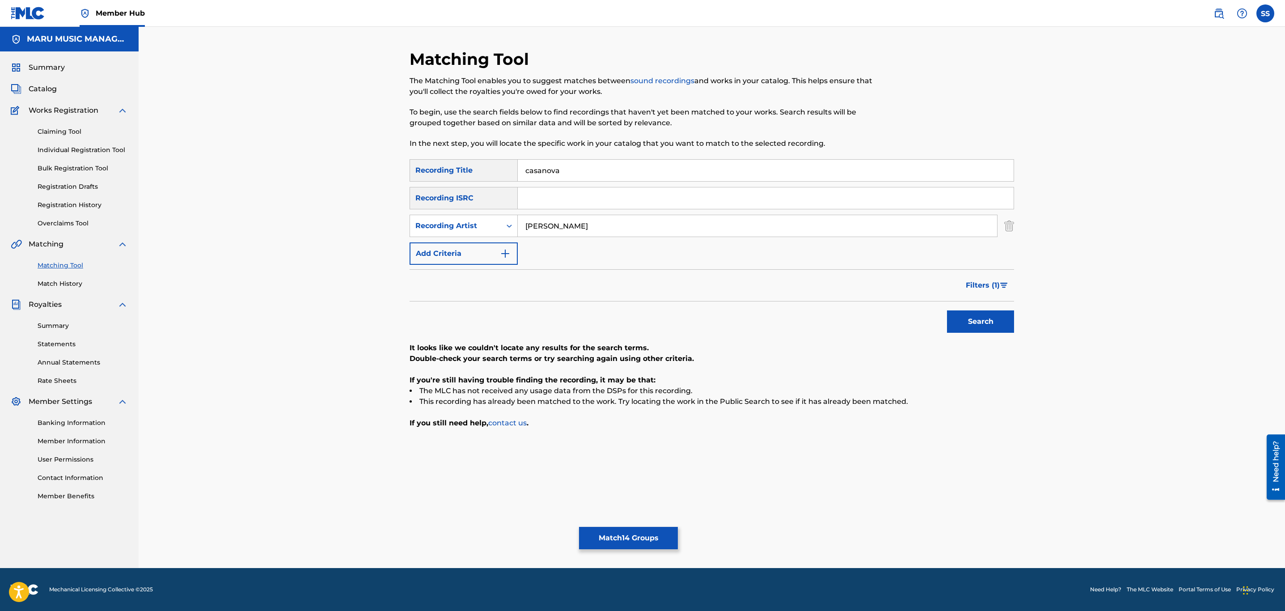
drag, startPoint x: 594, startPoint y: 218, endPoint x: 426, endPoint y: 195, distance: 170.1
click at [426, 195] on div "SearchWithCriteriae56716cb-d1a4-4854-8e48-1585491bcf77 Recording Title casanova…" at bounding box center [712, 212] width 605 height 106
type input "tambunan"
click at [947, 310] on button "Search" at bounding box center [980, 321] width 67 height 22
click at [979, 294] on button "Filters ( 1 )" at bounding box center [987, 285] width 54 height 22
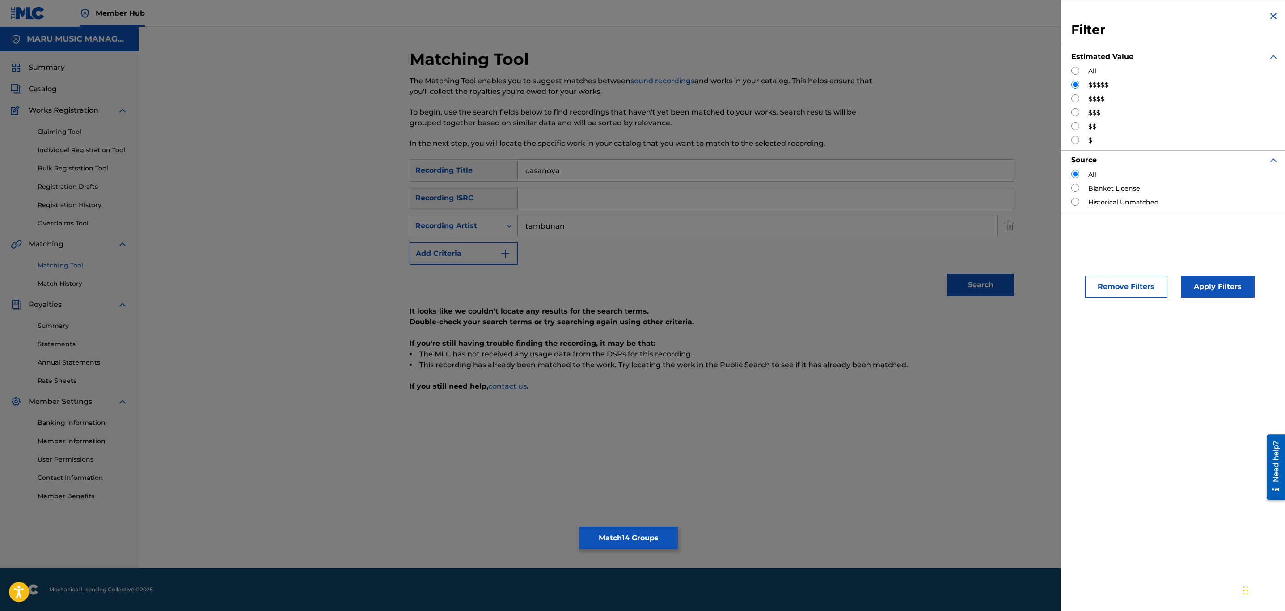
click at [1072, 101] on input "Search Form" at bounding box center [1075, 98] width 8 height 8
radio input "true"
click at [1204, 285] on button "Apply Filters" at bounding box center [1218, 286] width 74 height 22
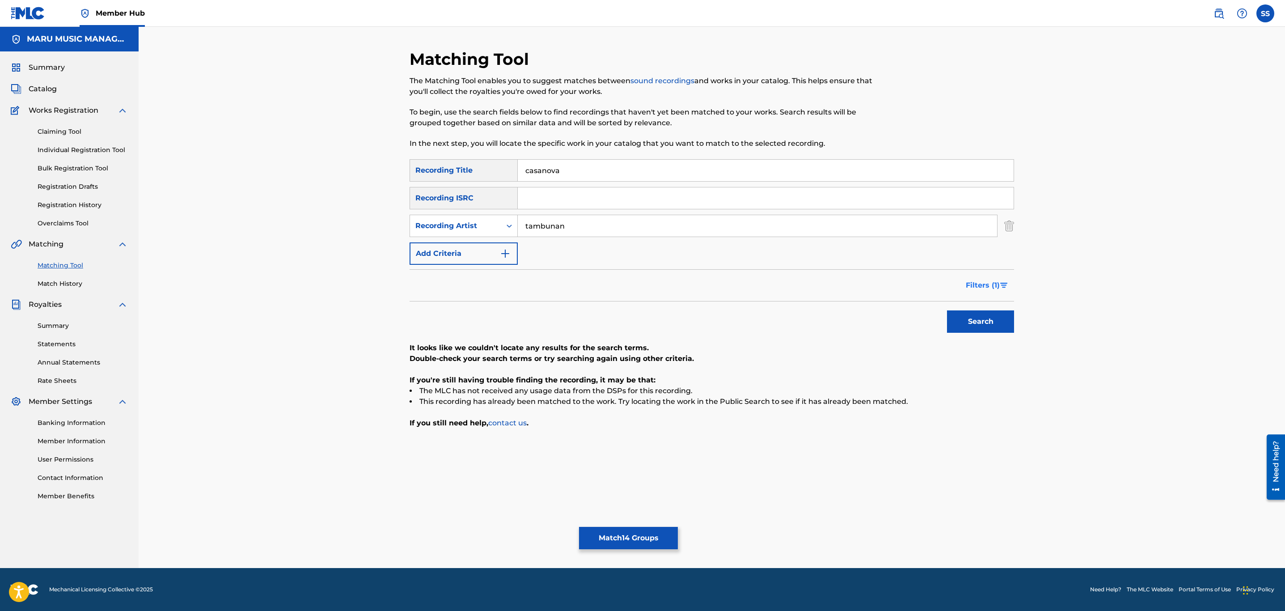
click at [978, 286] on span "Filters ( 1 )" at bounding box center [983, 285] width 34 height 11
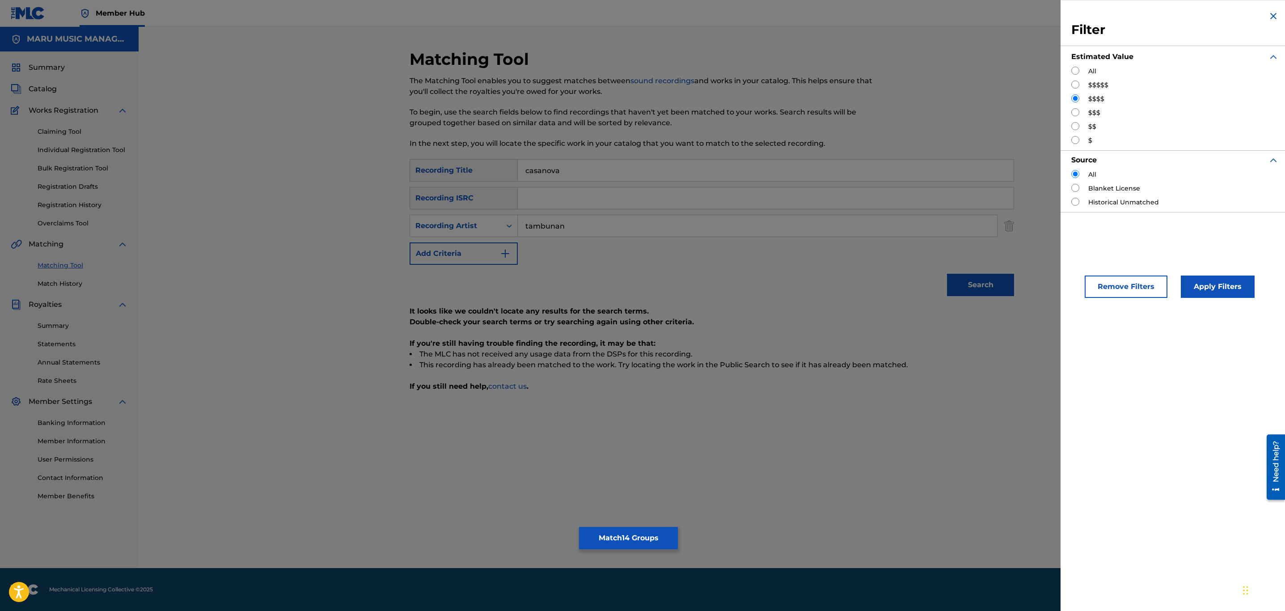
click at [1076, 114] on input "Search Form" at bounding box center [1075, 112] width 8 height 8
radio input "true"
click at [1223, 290] on button "Apply Filters" at bounding box center [1218, 286] width 74 height 22
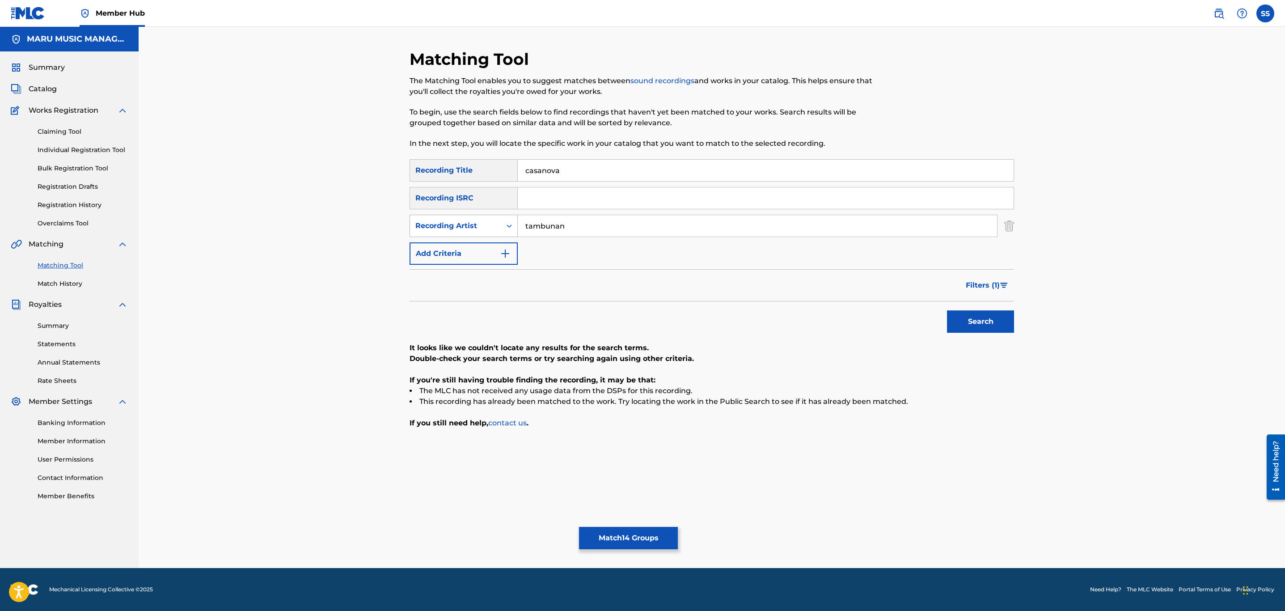
click at [442, 220] on div "Recording Artist" at bounding box center [455, 225] width 80 height 11
click at [470, 250] on div "Writer" at bounding box center [463, 248] width 107 height 22
click at [558, 228] on input "Search Form" at bounding box center [757, 225] width 479 height 21
type input "tambunan"
click at [947, 310] on button "Search" at bounding box center [980, 321] width 67 height 22
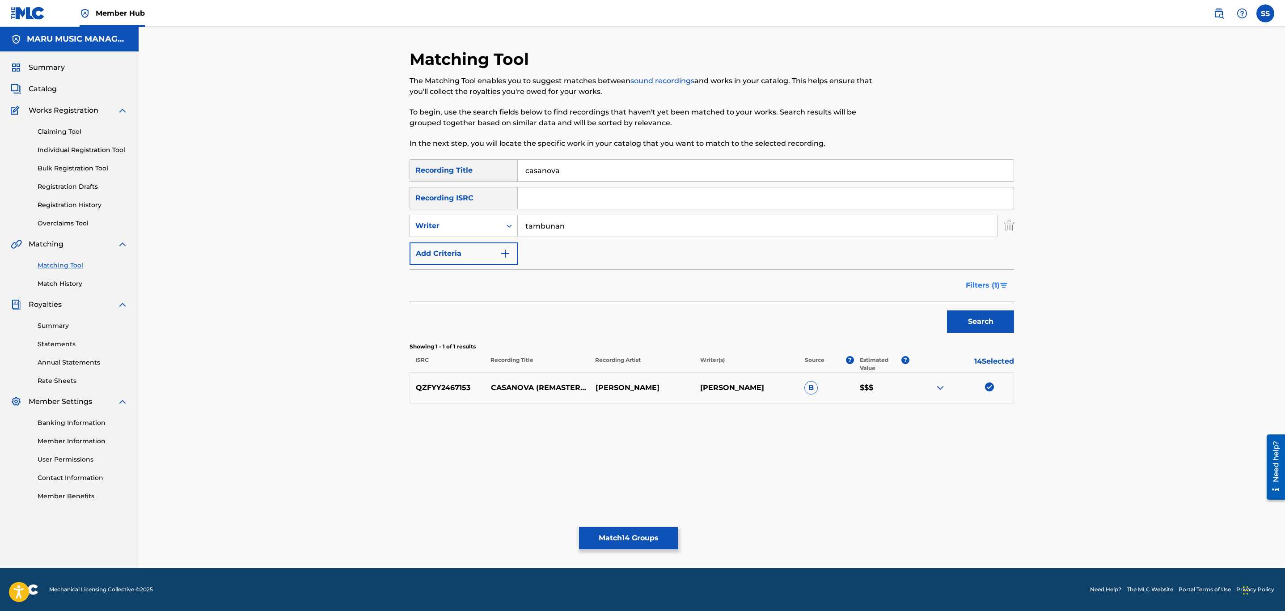
click at [990, 286] on span "Filters ( 1 )" at bounding box center [983, 285] width 34 height 11
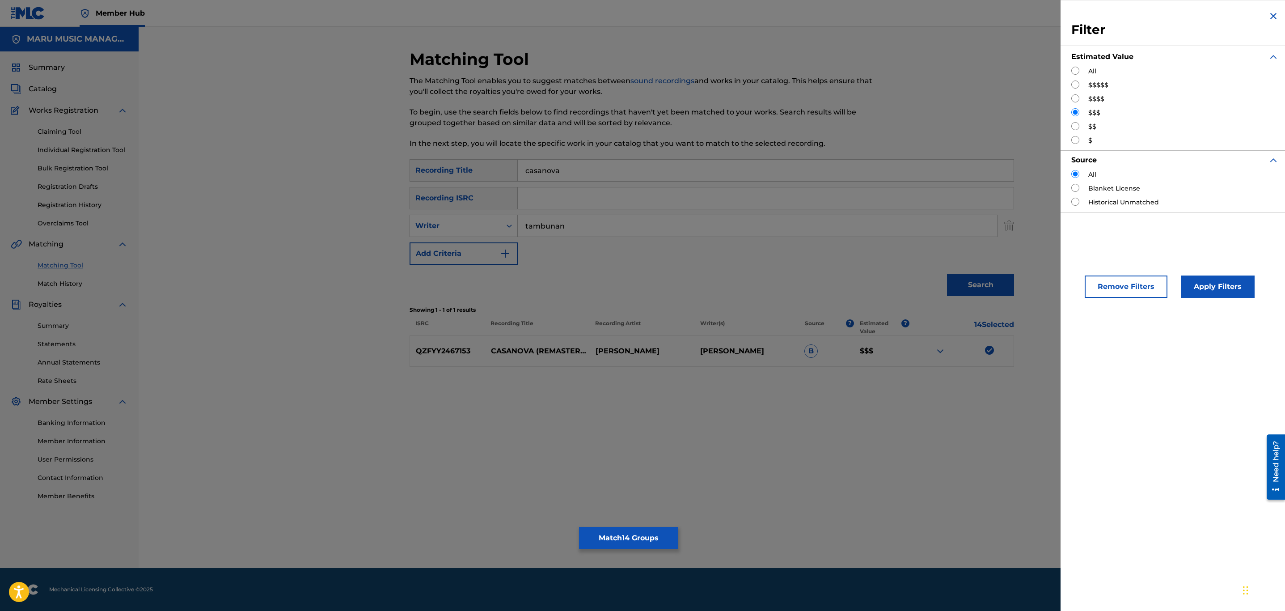
click at [1079, 99] on input "Search Form" at bounding box center [1075, 98] width 8 height 8
radio input "true"
click at [1211, 301] on div "Remove Filters Apply Filters" at bounding box center [1175, 279] width 229 height 59
click at [1214, 296] on button "Apply Filters" at bounding box center [1218, 286] width 74 height 22
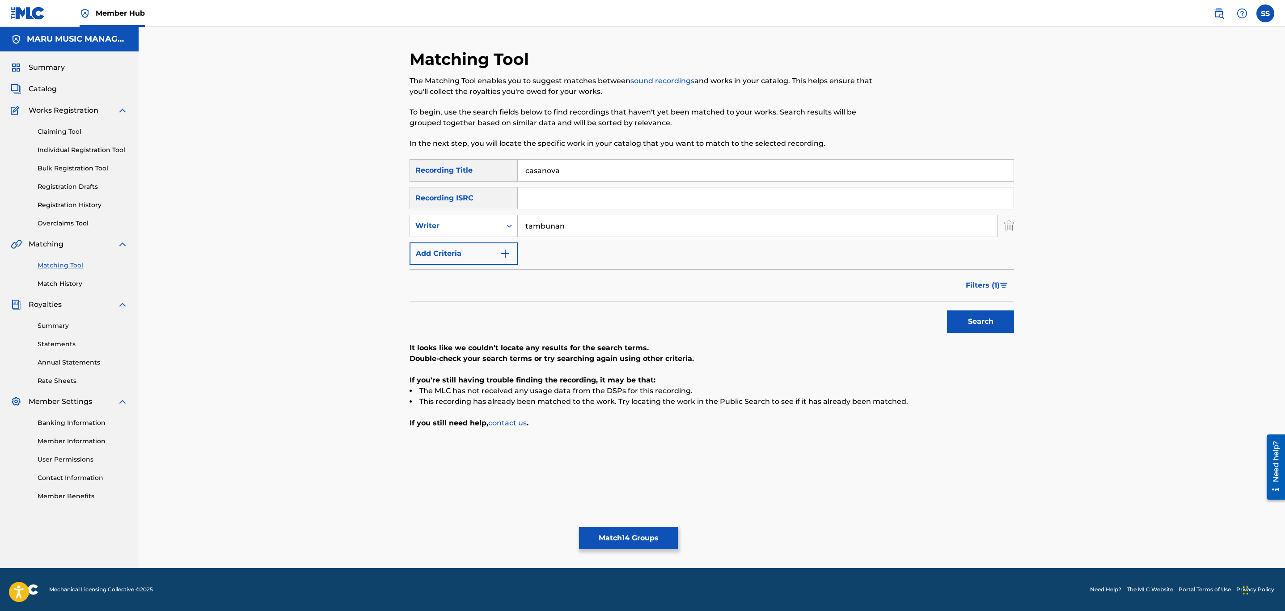
drag, startPoint x: 998, startPoint y: 285, endPoint x: 1009, endPoint y: 271, distance: 17.2
click at [998, 285] on span "Filters ( 1 )" at bounding box center [983, 285] width 34 height 11
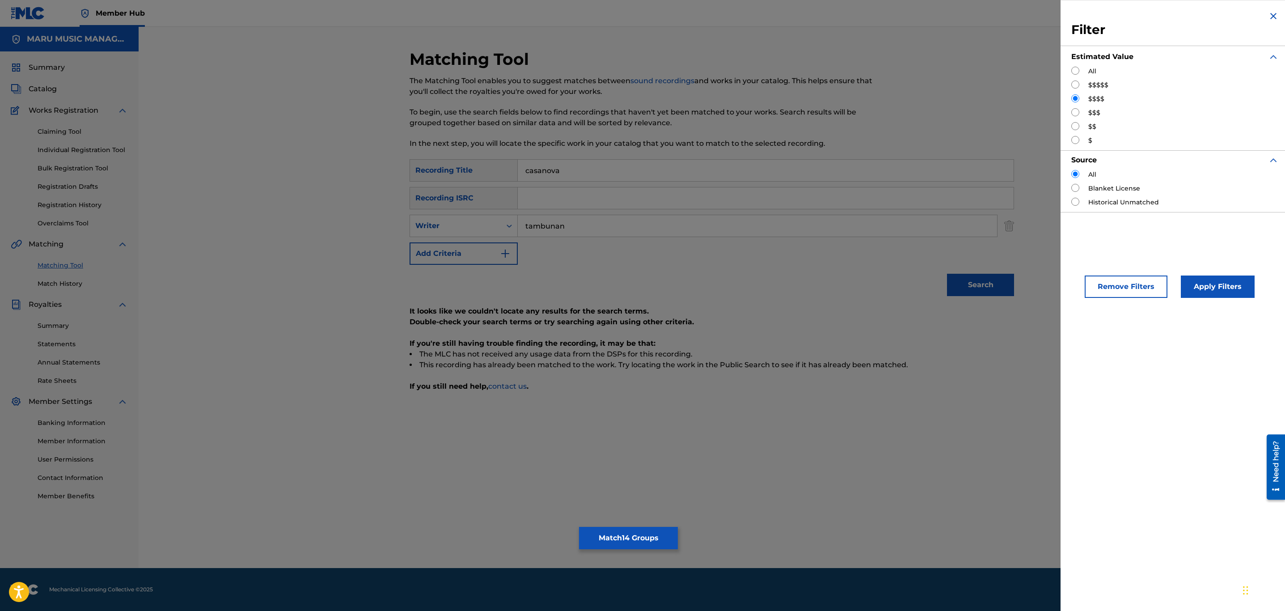
click at [1077, 85] on input "Search Form" at bounding box center [1075, 84] width 8 height 8
radio input "true"
click at [1212, 282] on button "Apply Filters" at bounding box center [1218, 286] width 74 height 22
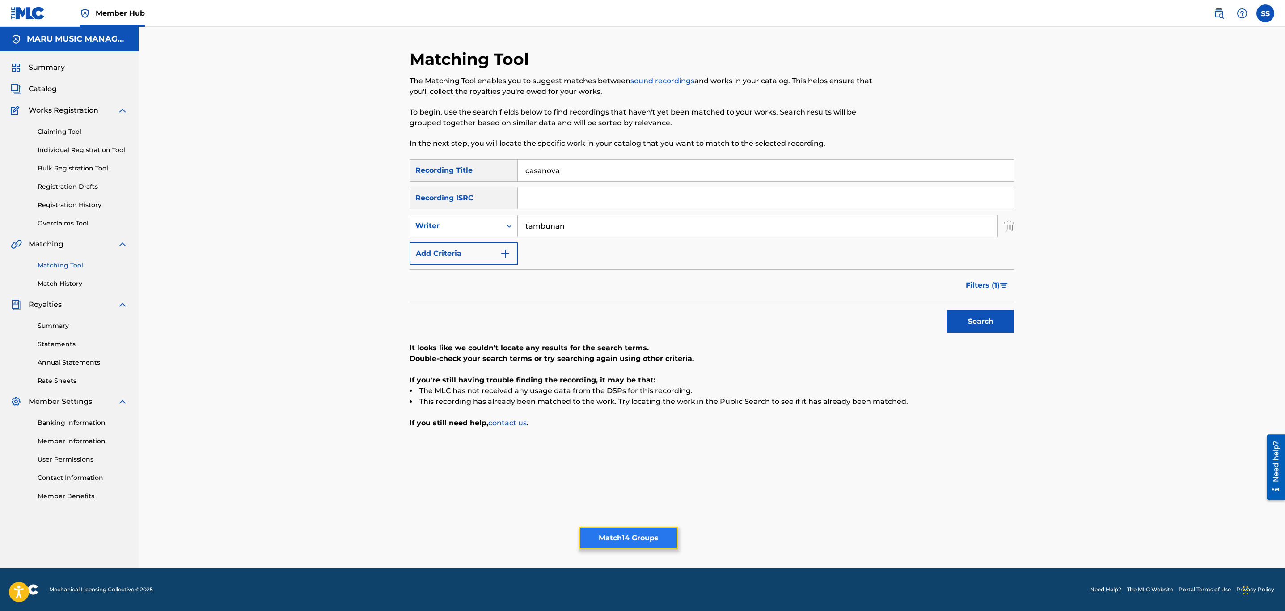
click at [628, 540] on button "Match 14 Groups" at bounding box center [628, 538] width 99 height 22
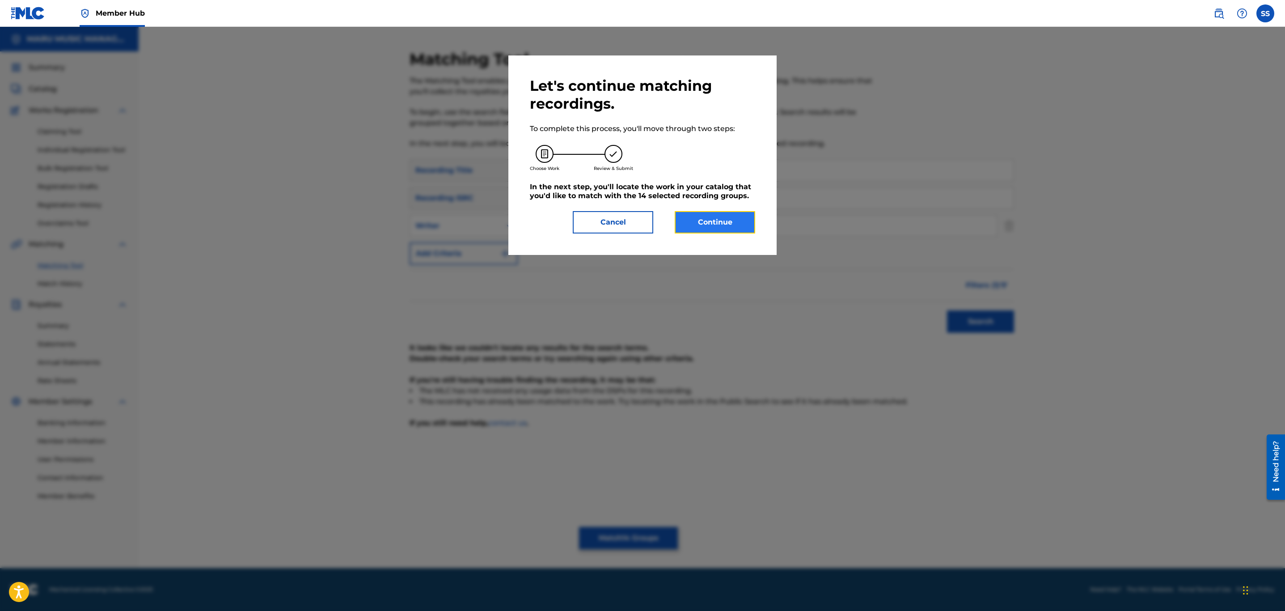
click at [735, 225] on button "Continue" at bounding box center [715, 222] width 80 height 22
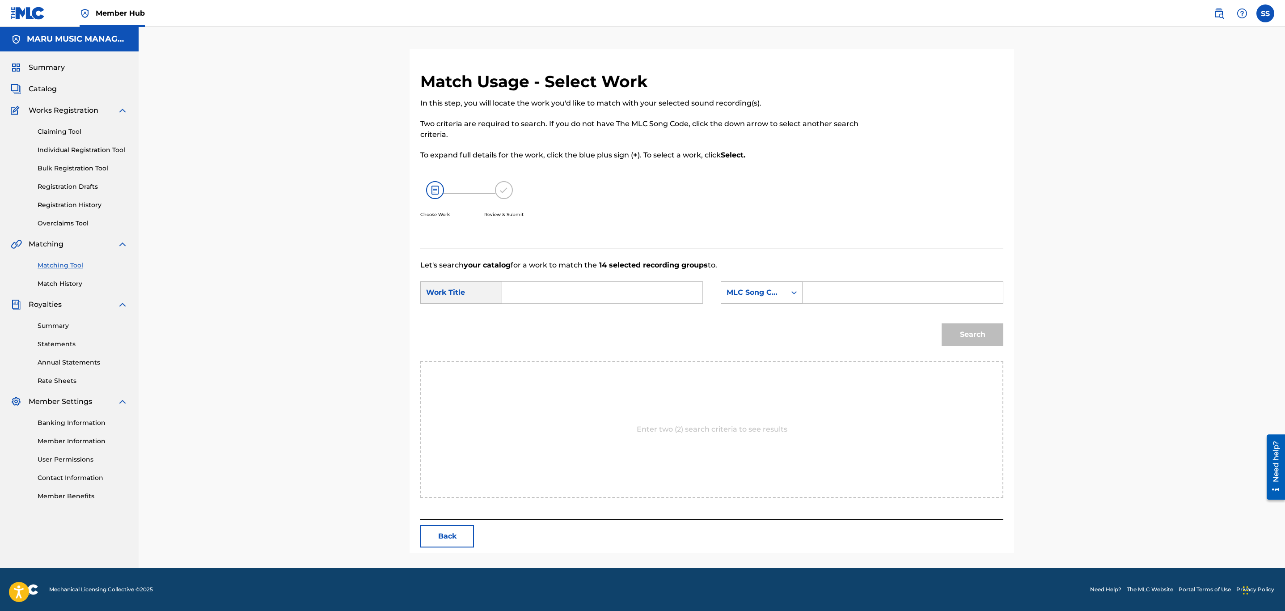
click at [576, 287] on input "Search Form" at bounding box center [602, 292] width 185 height 21
type input "casanova"
click at [885, 301] on input "Search Form" at bounding box center [902, 292] width 185 height 21
click at [791, 294] on icon "Search Form" at bounding box center [794, 292] width 9 height 9
drag, startPoint x: 761, startPoint y: 313, endPoint x: 769, endPoint y: 313, distance: 7.6
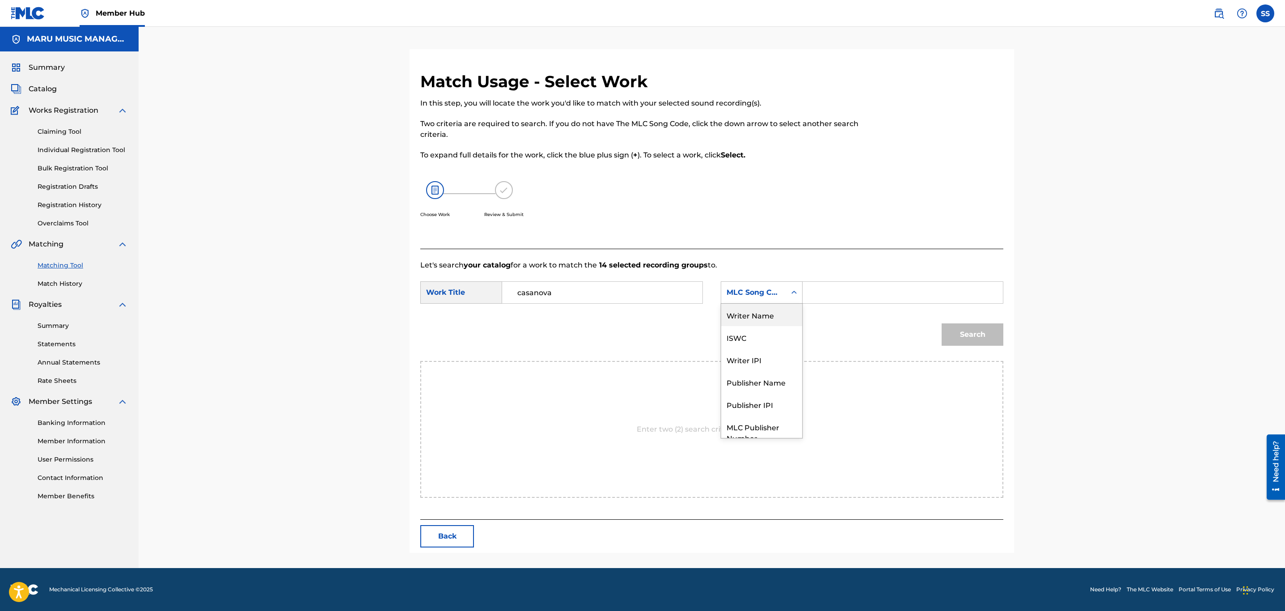
click at [762, 313] on div "Writer Name" at bounding box center [761, 315] width 81 height 22
click at [845, 294] on input "Search Form" at bounding box center [902, 292] width 185 height 21
click at [942, 323] on button "Search" at bounding box center [973, 334] width 62 height 22
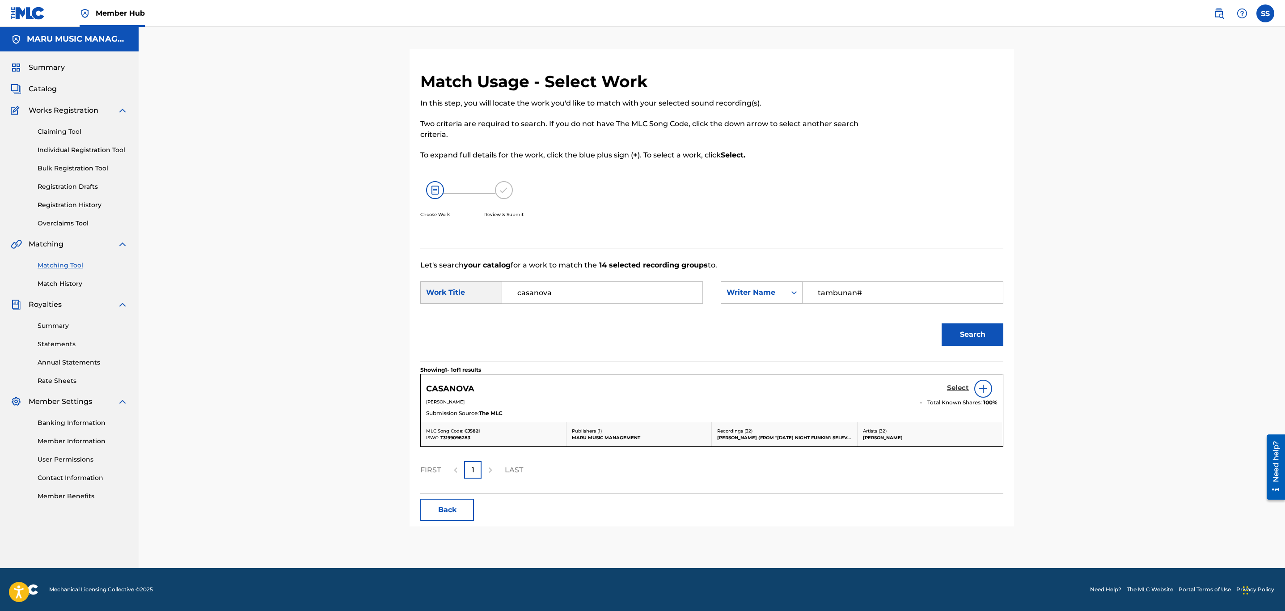
type input "tambunan#"
click at [953, 386] on h5 "Select" at bounding box center [958, 388] width 22 height 8
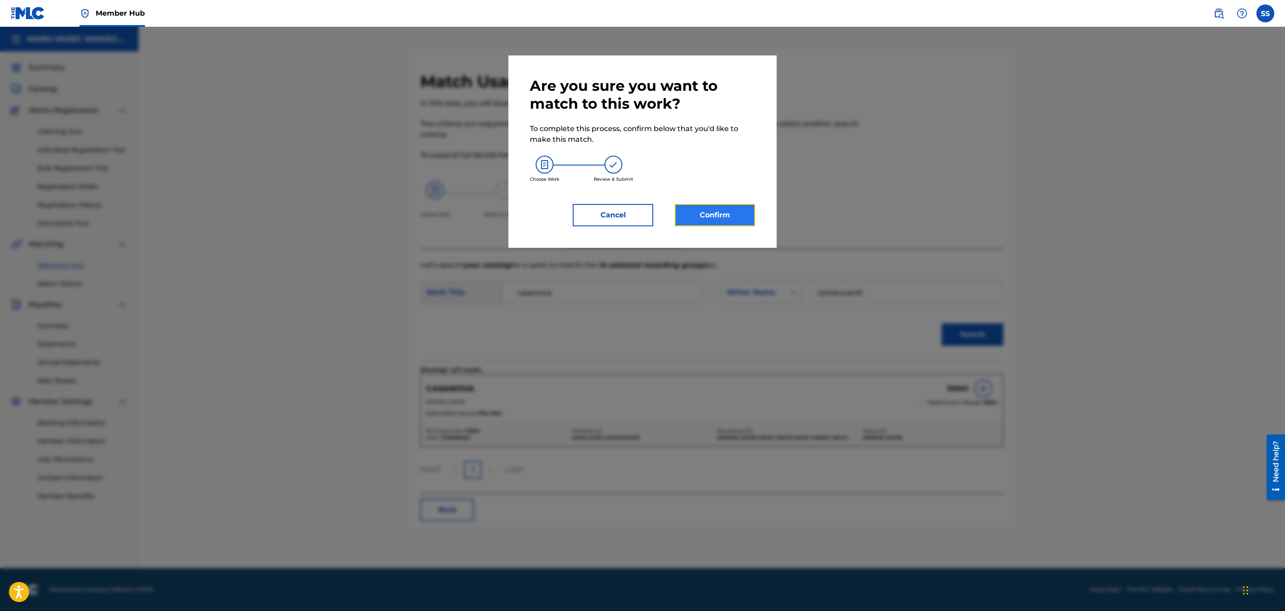
click at [736, 216] on button "Confirm" at bounding box center [715, 215] width 80 height 22
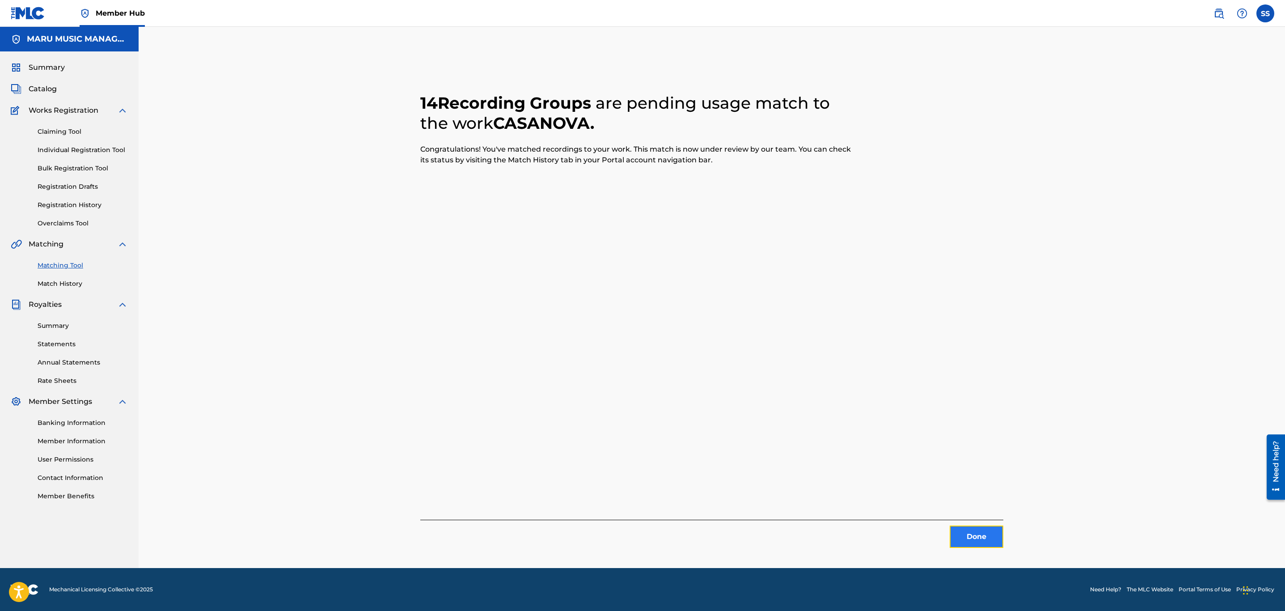
click at [994, 539] on button "Done" at bounding box center [977, 536] width 54 height 22
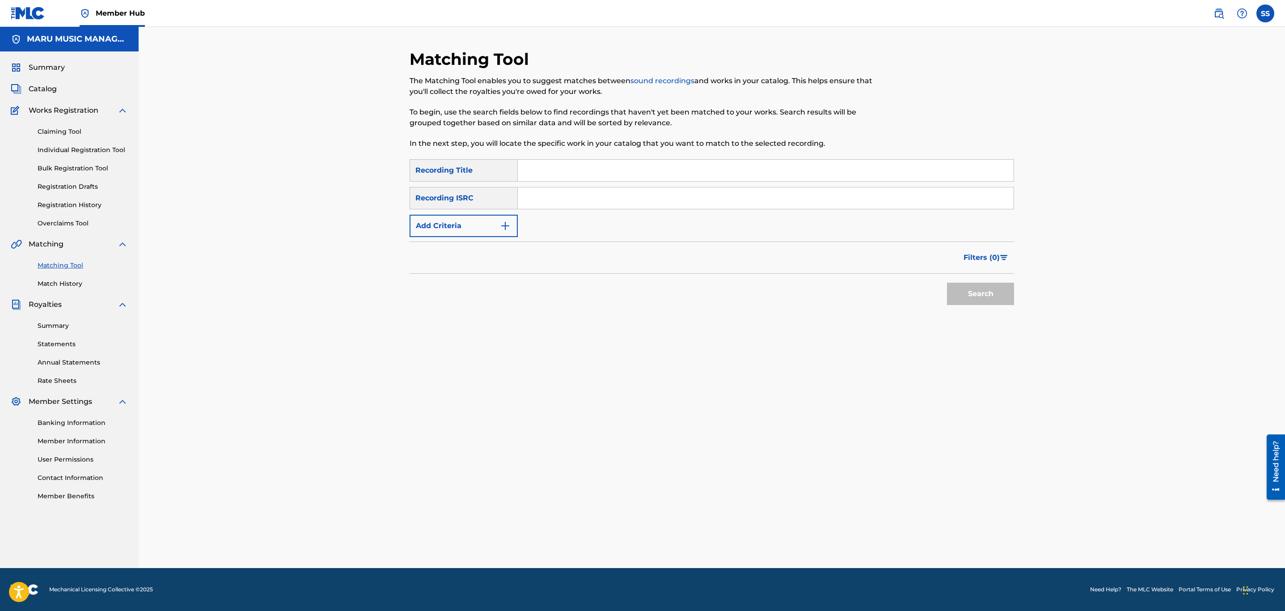
click at [531, 175] on input "Search Form" at bounding box center [766, 170] width 496 height 21
type input "[DEMOGRAPHIC_DATA]"
click at [493, 241] on div "Filters ( 0 )" at bounding box center [712, 257] width 605 height 32
click at [503, 226] on img "Search Form" at bounding box center [505, 225] width 11 height 11
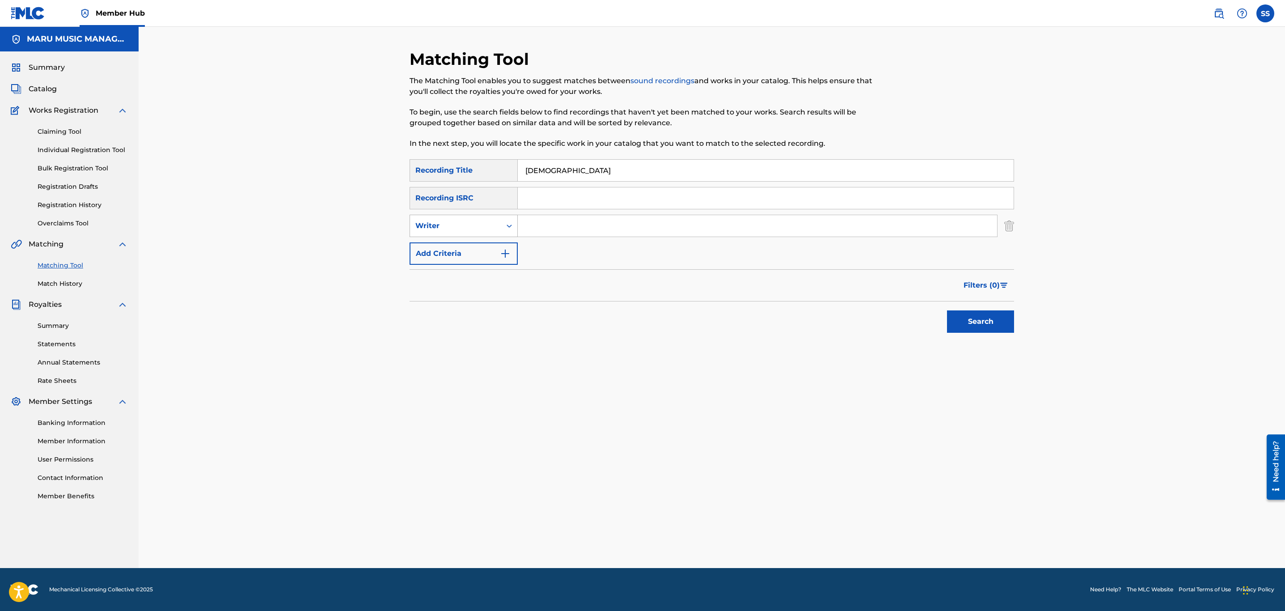
click at [482, 220] on div "Writer" at bounding box center [455, 225] width 80 height 11
click at [481, 243] on div "Recording Artist" at bounding box center [463, 248] width 107 height 22
click at [527, 232] on input "Search Form" at bounding box center [757, 225] width 479 height 21
type input "[PERSON_NAME]"
click at [947, 310] on button "Search" at bounding box center [980, 321] width 67 height 22
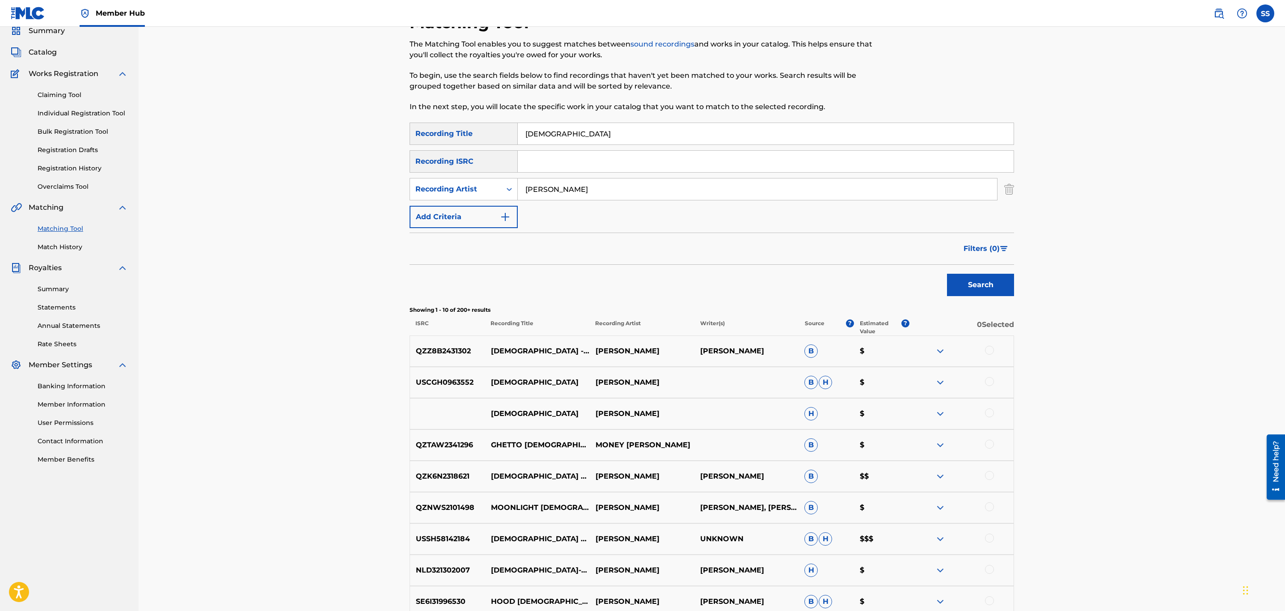
scroll to position [67, 0]
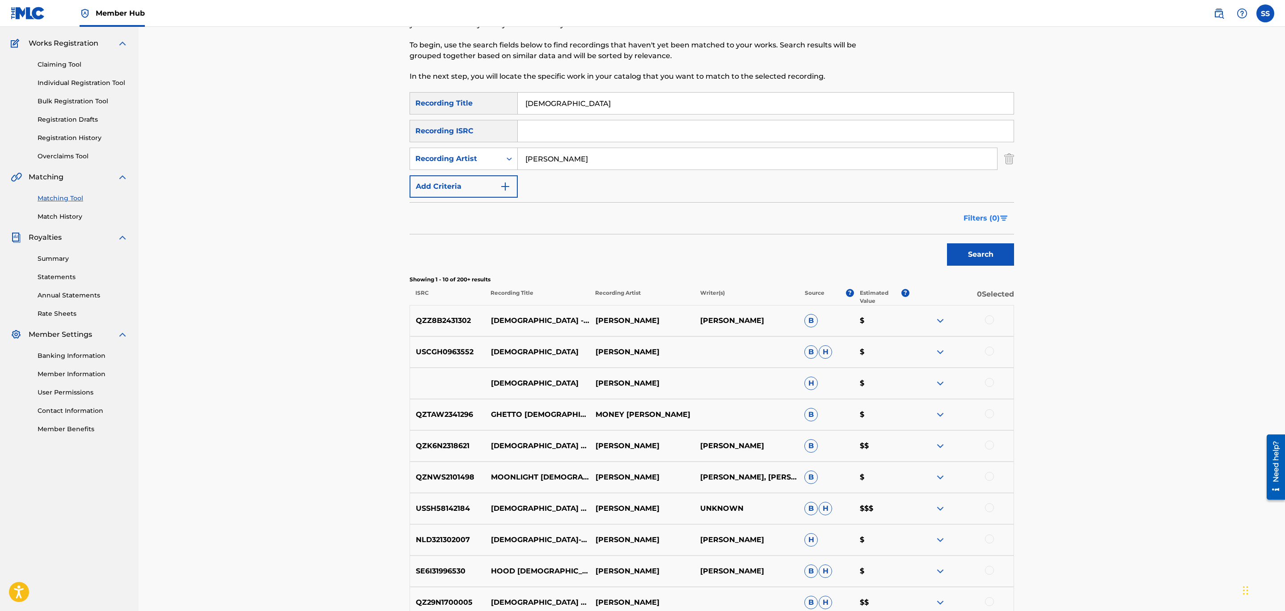
click at [996, 224] on button "Filters ( 0 )" at bounding box center [986, 218] width 56 height 22
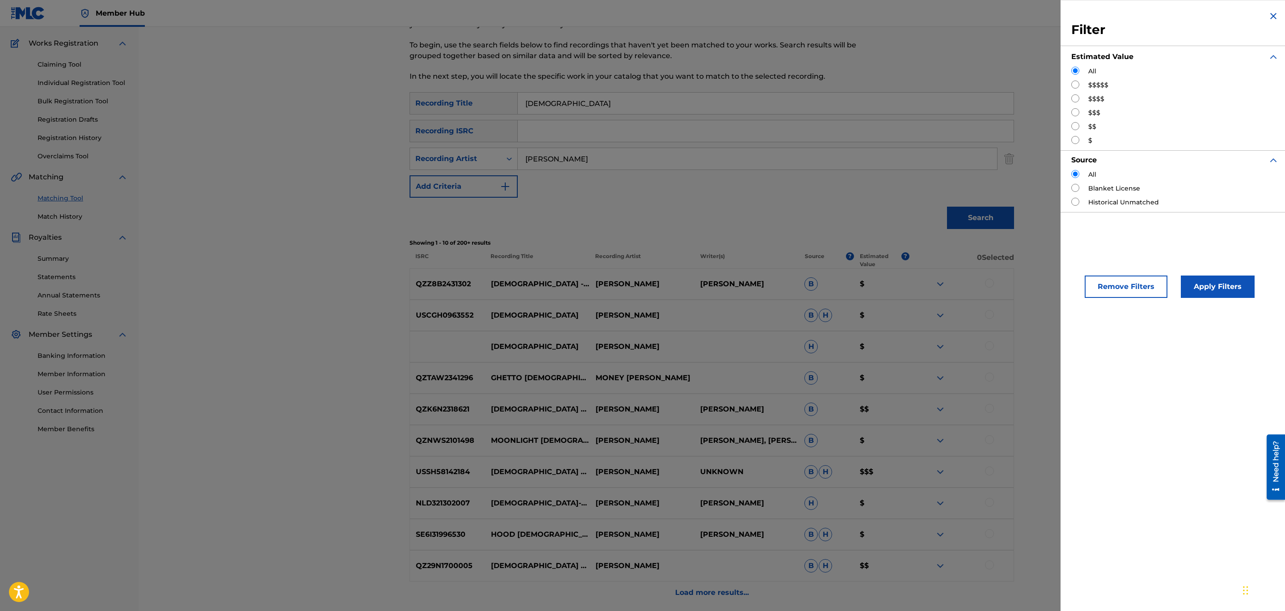
click at [1075, 88] on input "Search Form" at bounding box center [1075, 84] width 8 height 8
radio input "true"
click at [1197, 291] on button "Apply Filters" at bounding box center [1218, 286] width 74 height 22
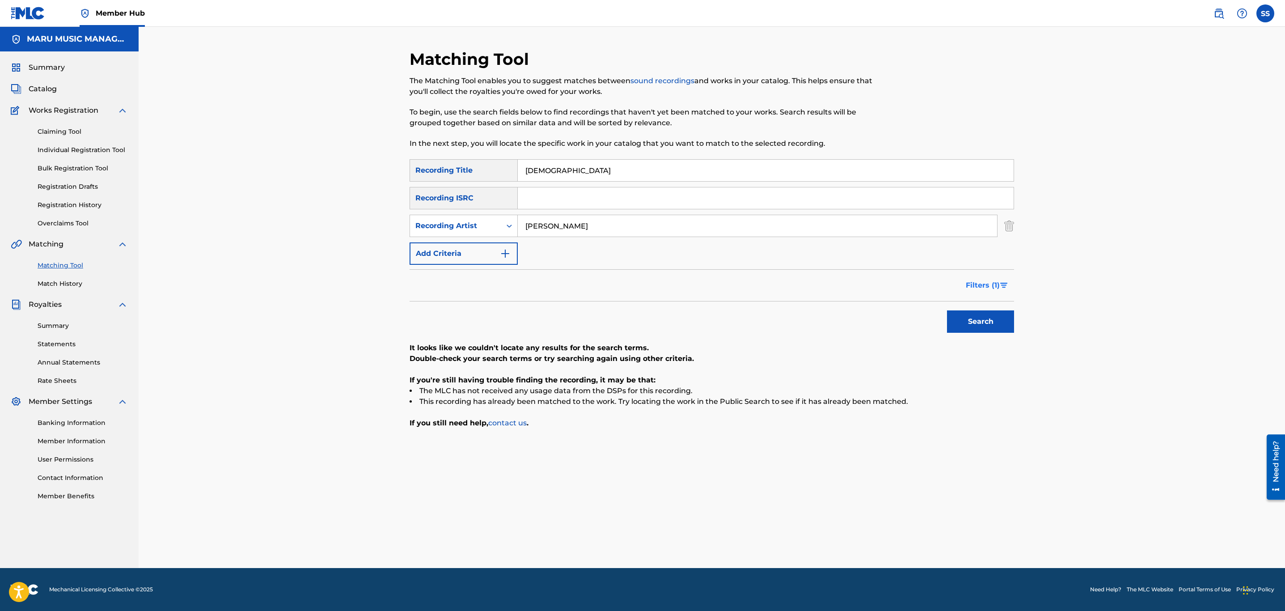
click at [998, 278] on button "Filters ( 1 )" at bounding box center [987, 285] width 54 height 22
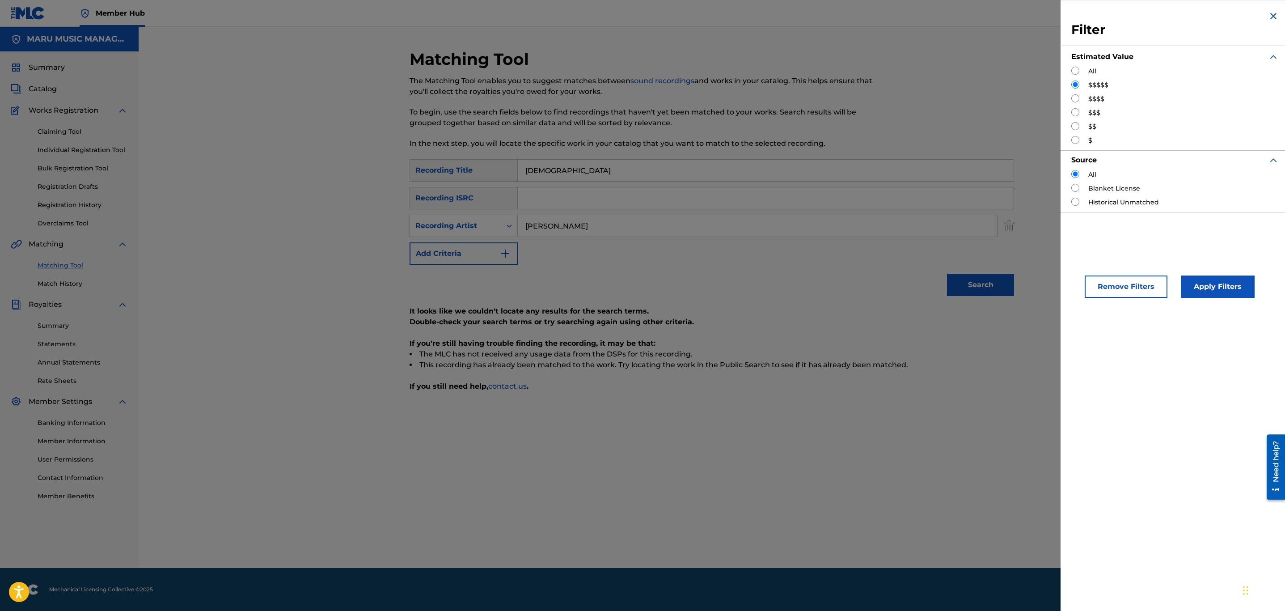
click at [1075, 102] on input "Search Form" at bounding box center [1075, 98] width 8 height 8
radio input "true"
click at [1221, 289] on button "Apply Filters" at bounding box center [1218, 286] width 74 height 22
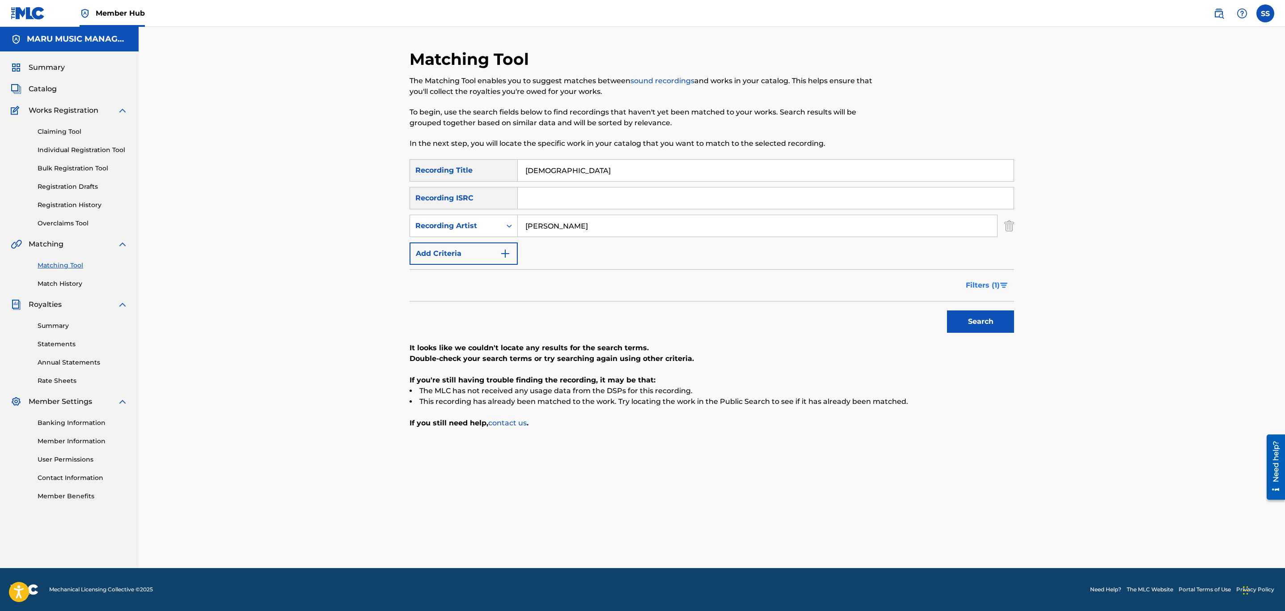
click at [989, 278] on button "Filters ( 1 )" at bounding box center [987, 285] width 54 height 22
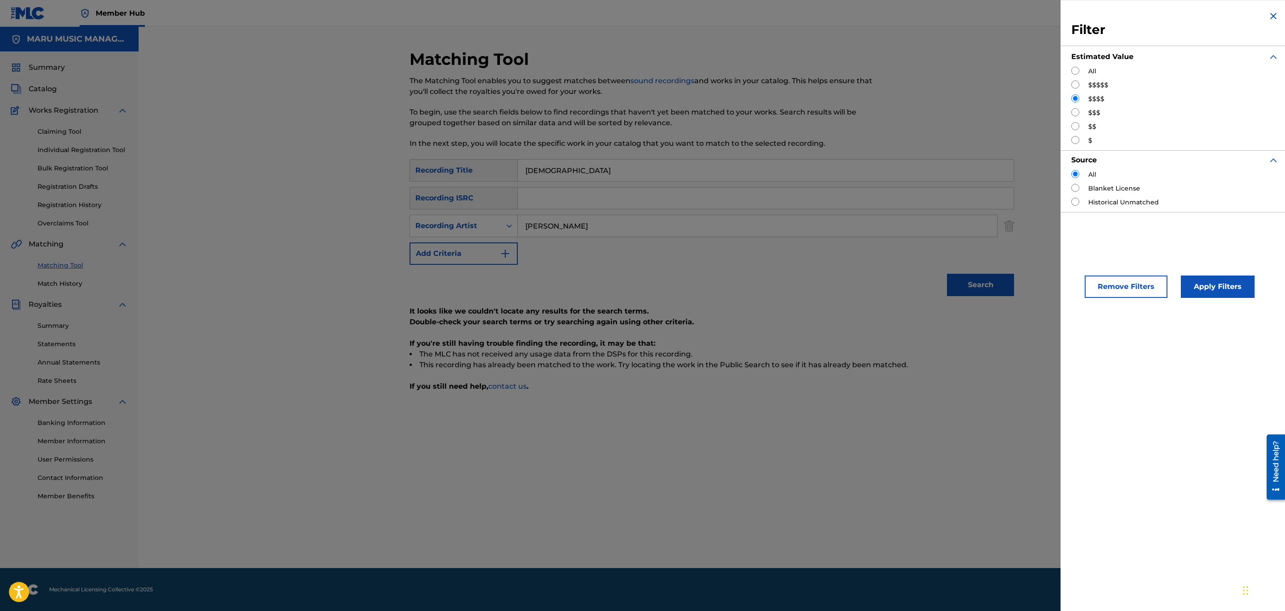
click at [1076, 109] on input "Search Form" at bounding box center [1075, 112] width 8 height 8
radio input "true"
click at [1199, 290] on button "Apply Filters" at bounding box center [1218, 286] width 74 height 22
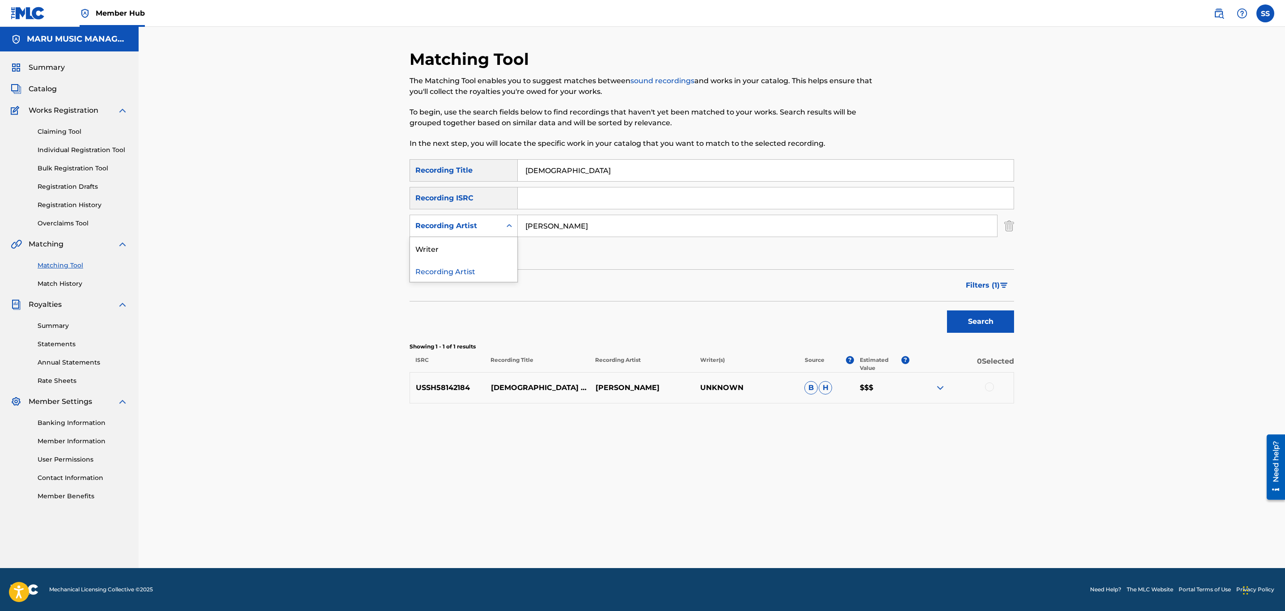
click at [487, 219] on div "Recording Artist" at bounding box center [455, 225] width 91 height 17
drag, startPoint x: 491, startPoint y: 246, endPoint x: 569, endPoint y: 240, distance: 78.5
click at [491, 246] on div "Writer" at bounding box center [463, 248] width 107 height 22
click at [580, 233] on input "Search Form" at bounding box center [757, 225] width 479 height 21
type input "[PERSON_NAME]"
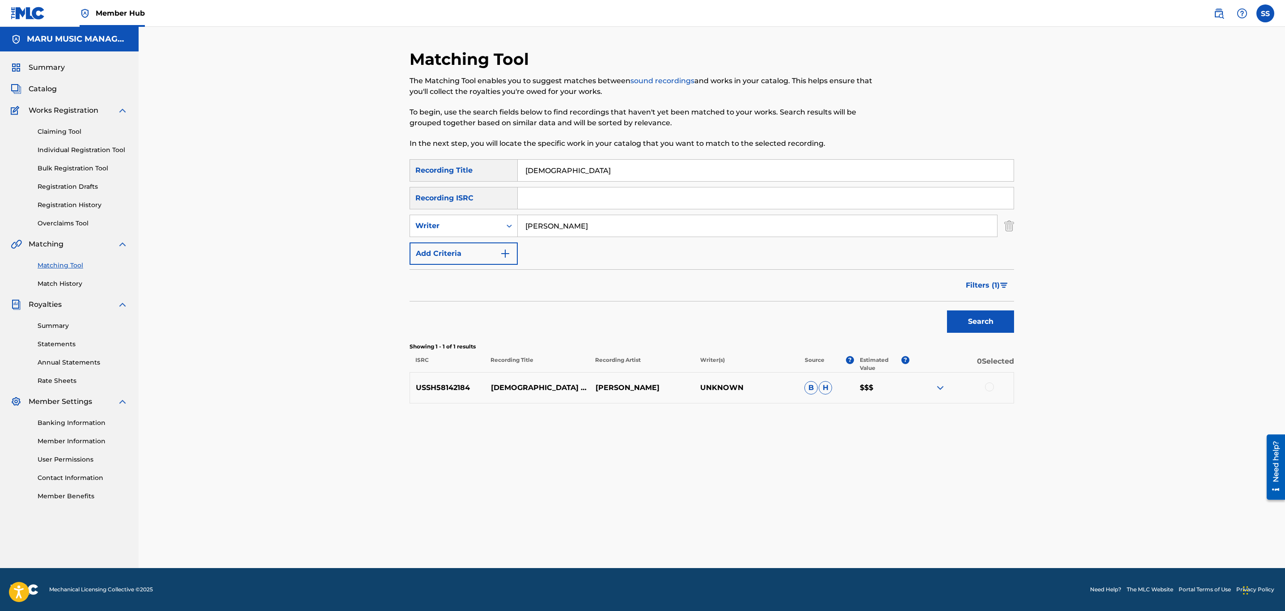
click at [947, 310] on button "Search" at bounding box center [980, 321] width 67 height 22
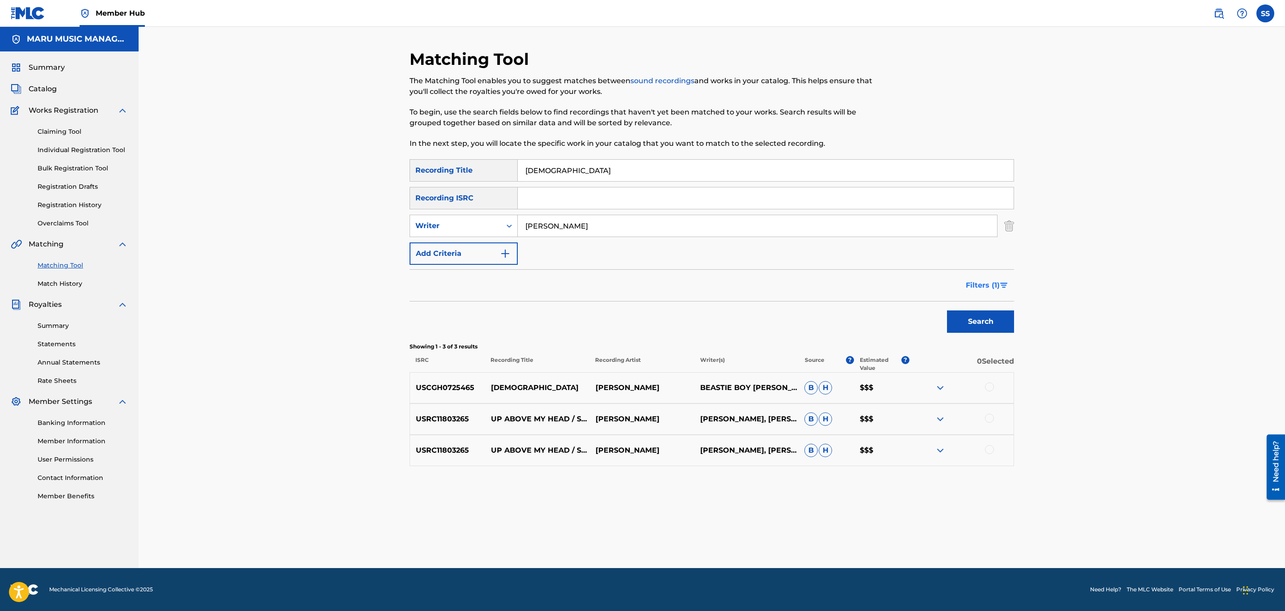
click at [993, 290] on span "Filters ( 1 )" at bounding box center [983, 285] width 34 height 11
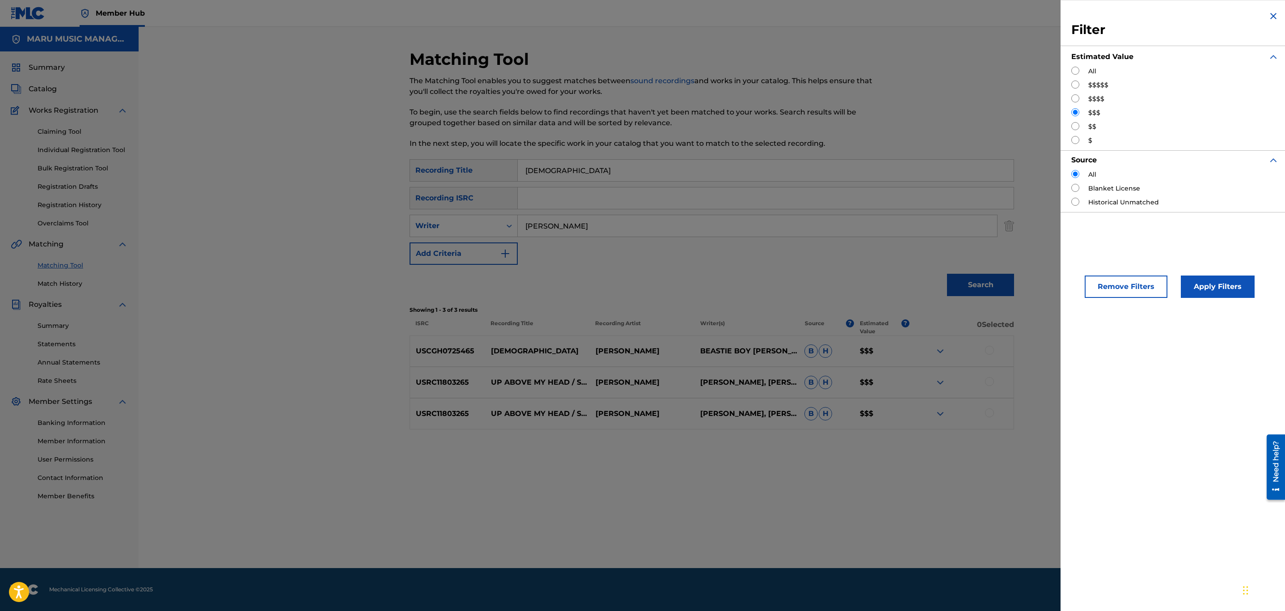
click at [1074, 94] on div "All $$$$$ $$$$ $$$ $$ $" at bounding box center [1174, 106] width 207 height 79
click at [1076, 97] on input "Search Form" at bounding box center [1075, 98] width 8 height 8
radio input "true"
click at [1224, 296] on button "Apply Filters" at bounding box center [1218, 286] width 74 height 22
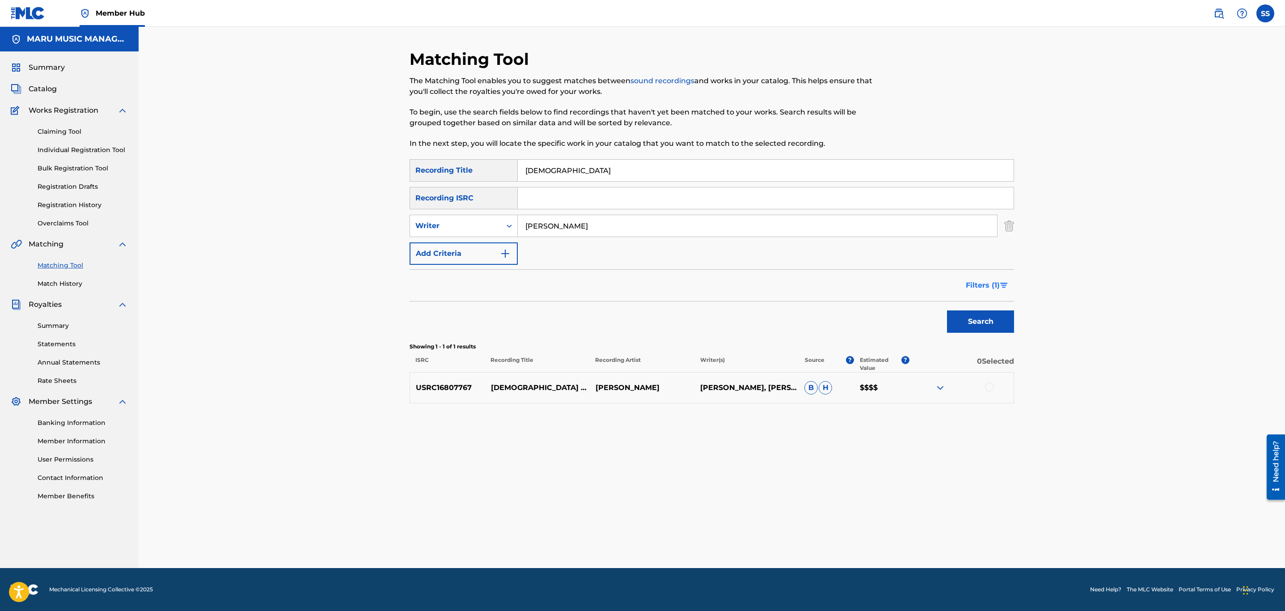
click at [995, 288] on span "Filters ( 1 )" at bounding box center [983, 285] width 34 height 11
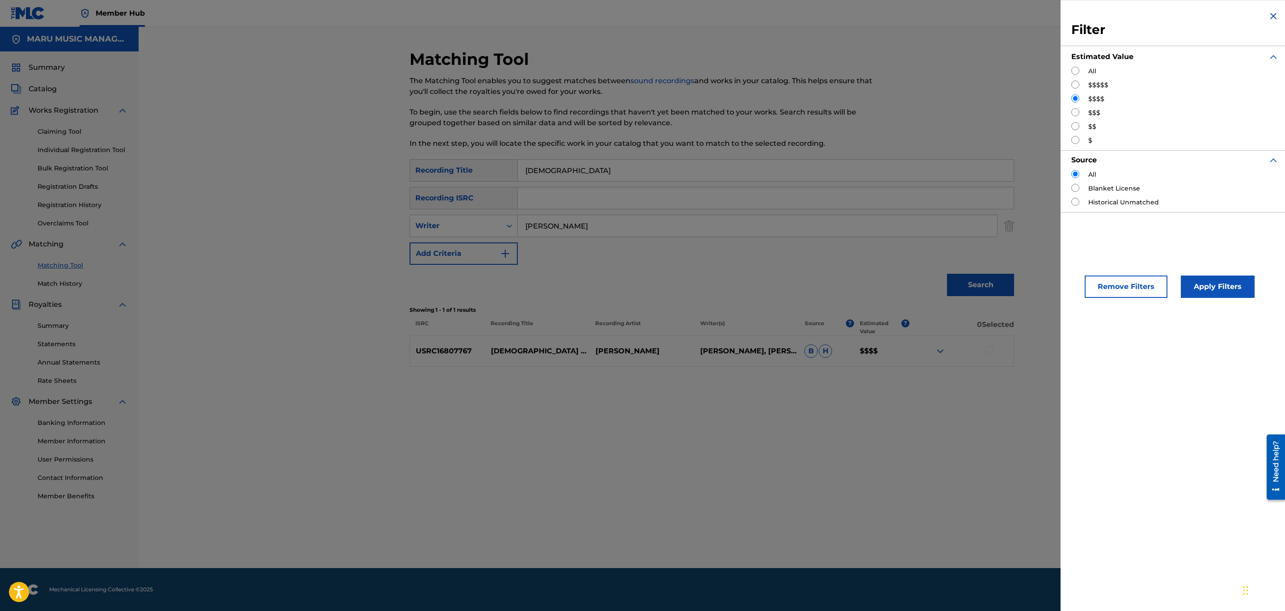
click at [1071, 88] on input "Search Form" at bounding box center [1075, 84] width 8 height 8
radio input "true"
click at [1202, 295] on button "Apply Filters" at bounding box center [1218, 286] width 74 height 22
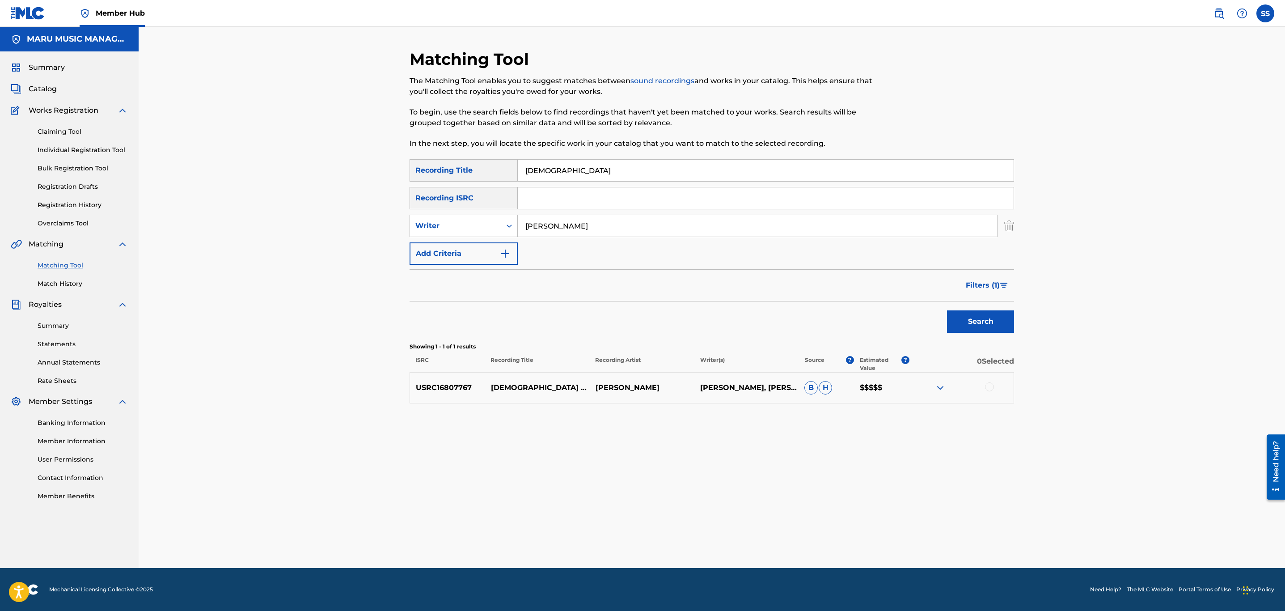
drag, startPoint x: 588, startPoint y: 229, endPoint x: 354, endPoint y: 169, distance: 241.0
click at [354, 169] on div "Matching Tool The Matching Tool enables you to suggest matches between sound re…" at bounding box center [712, 297] width 1147 height 541
type input "tambunan"
click at [947, 310] on button "Search" at bounding box center [980, 321] width 67 height 22
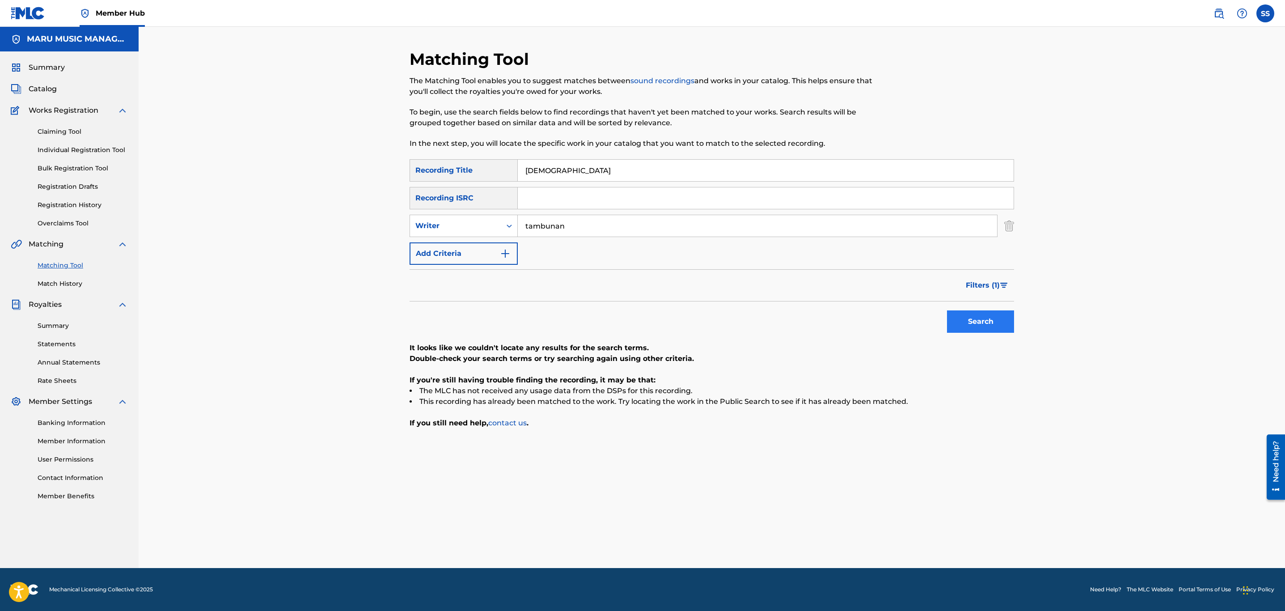
click at [1007, 288] on img "Search Form" at bounding box center [1004, 285] width 8 height 5
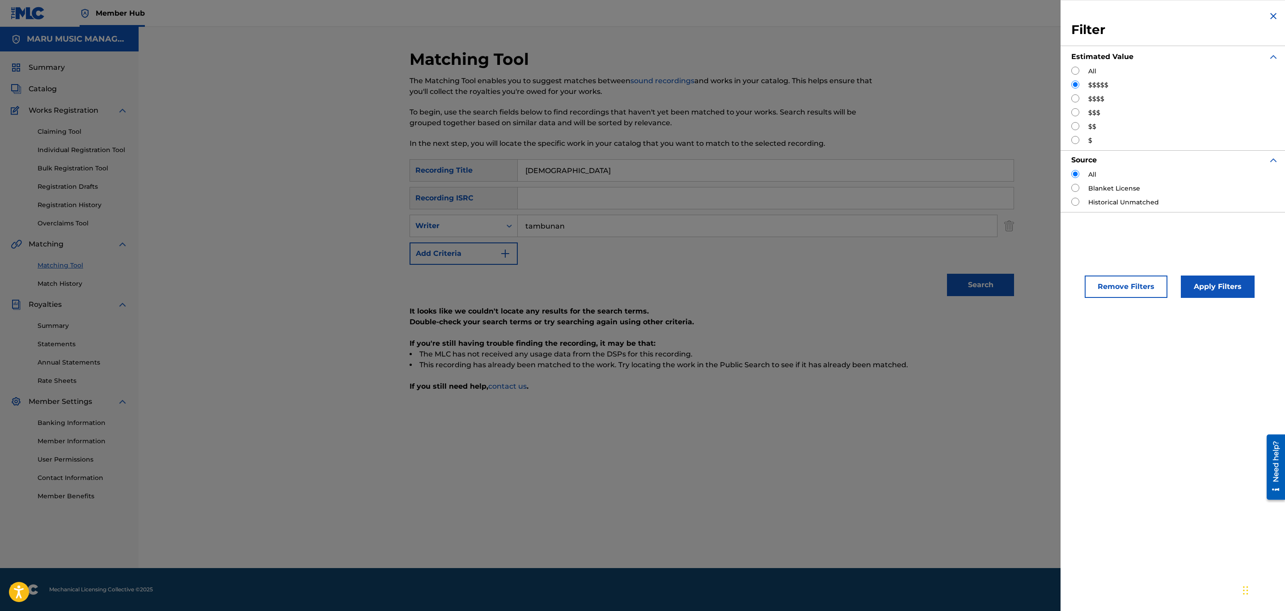
click at [1083, 72] on div "All" at bounding box center [1174, 71] width 207 height 9
drag, startPoint x: 1067, startPoint y: 65, endPoint x: 1079, endPoint y: 72, distance: 13.9
click at [1075, 69] on div "Filter Estimated Value All $$$$$ $$$$ $$$ $$ $ Source All Blanket License Histo…" at bounding box center [1175, 111] width 229 height 223
click at [1080, 75] on div "All" at bounding box center [1174, 71] width 207 height 9
click at [1075, 69] on input "Search Form" at bounding box center [1075, 71] width 8 height 8
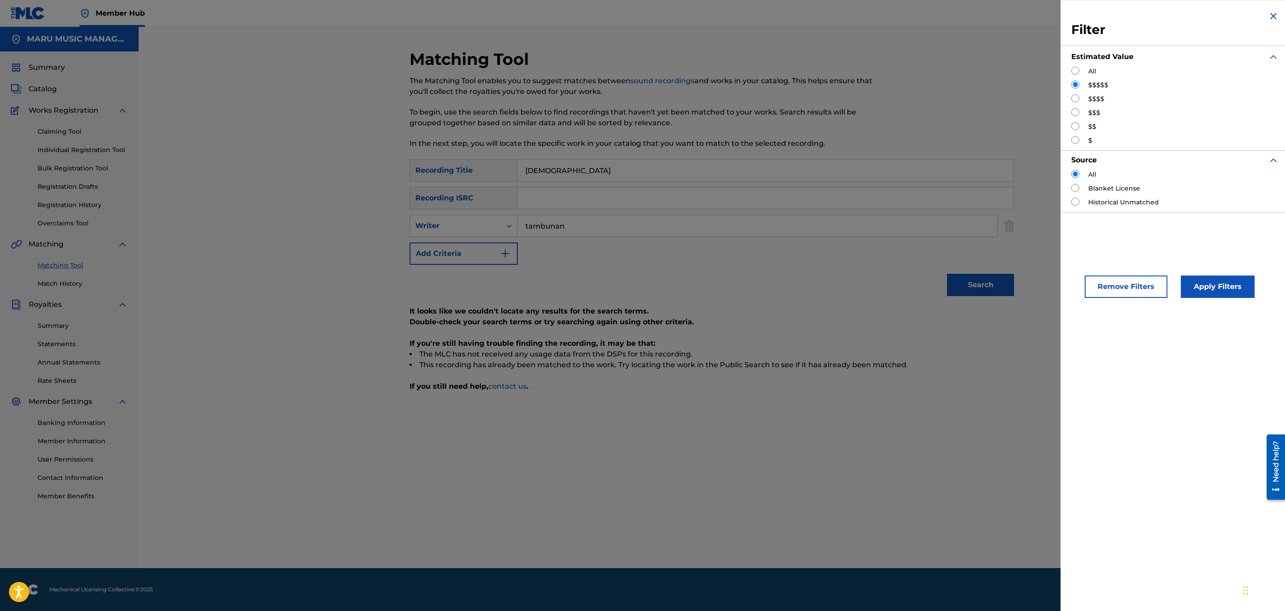
radio input "true"
click at [1237, 289] on button "Apply Filters" at bounding box center [1218, 286] width 74 height 22
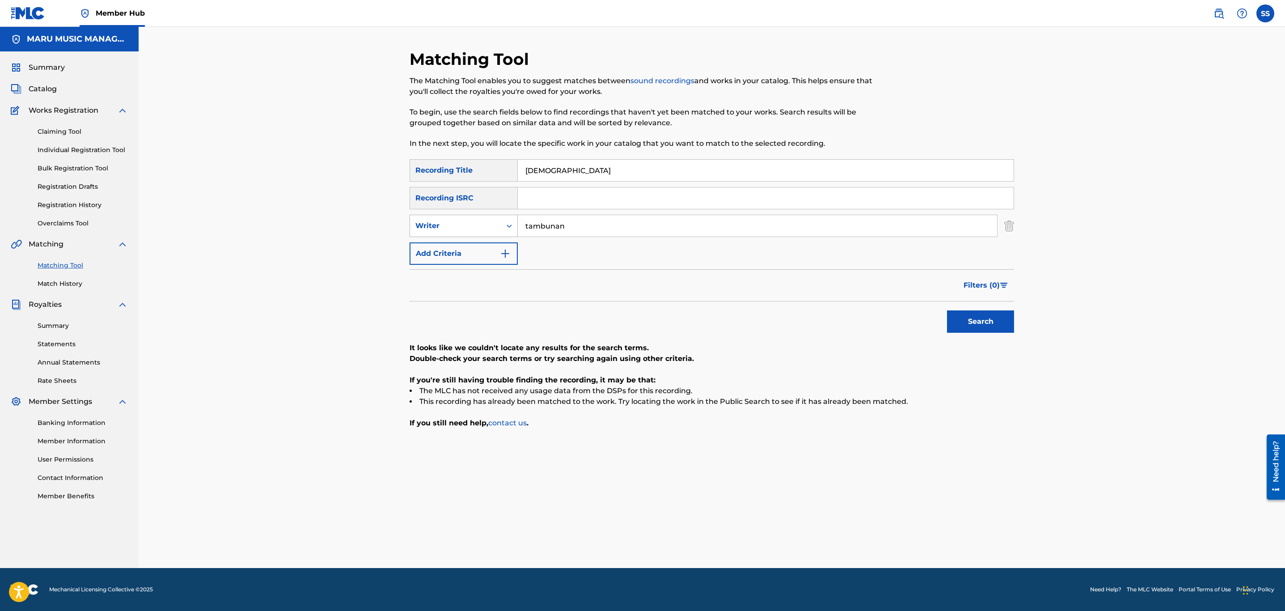
click at [457, 228] on div "Writer" at bounding box center [455, 225] width 80 height 11
click at [508, 224] on icon "Search Form" at bounding box center [509, 225] width 9 height 9
click at [491, 250] on div "Recording Artist" at bounding box center [463, 248] width 107 height 22
click at [592, 241] on div "SearchWithCriteriae56716cb-d1a4-4854-8e48-1585491bcf77 Recording Title [DEMOGRA…" at bounding box center [712, 212] width 605 height 106
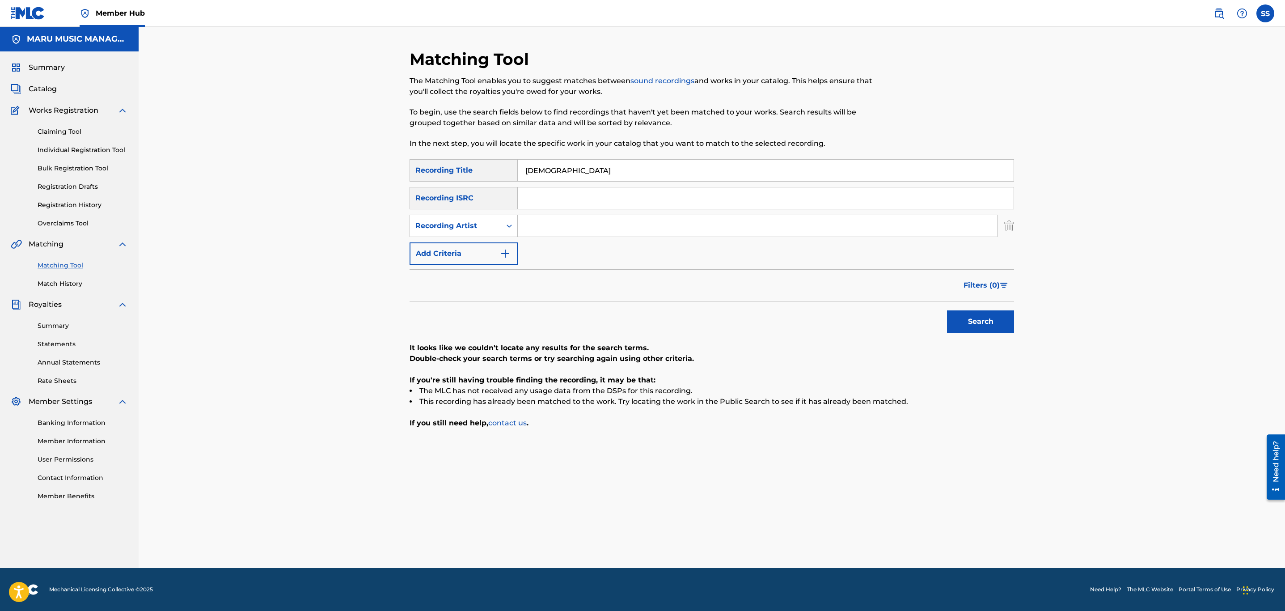
click at [599, 218] on input "Search Form" at bounding box center [757, 225] width 479 height 21
type input "tambunan"
click at [947, 310] on button "Search" at bounding box center [980, 321] width 67 height 22
drag, startPoint x: 481, startPoint y: 148, endPoint x: 456, endPoint y: 145, distance: 24.7
click at [456, 145] on div "Matching Tool The Matching Tool enables you to suggest matches between sound re…" at bounding box center [712, 308] width 605 height 519
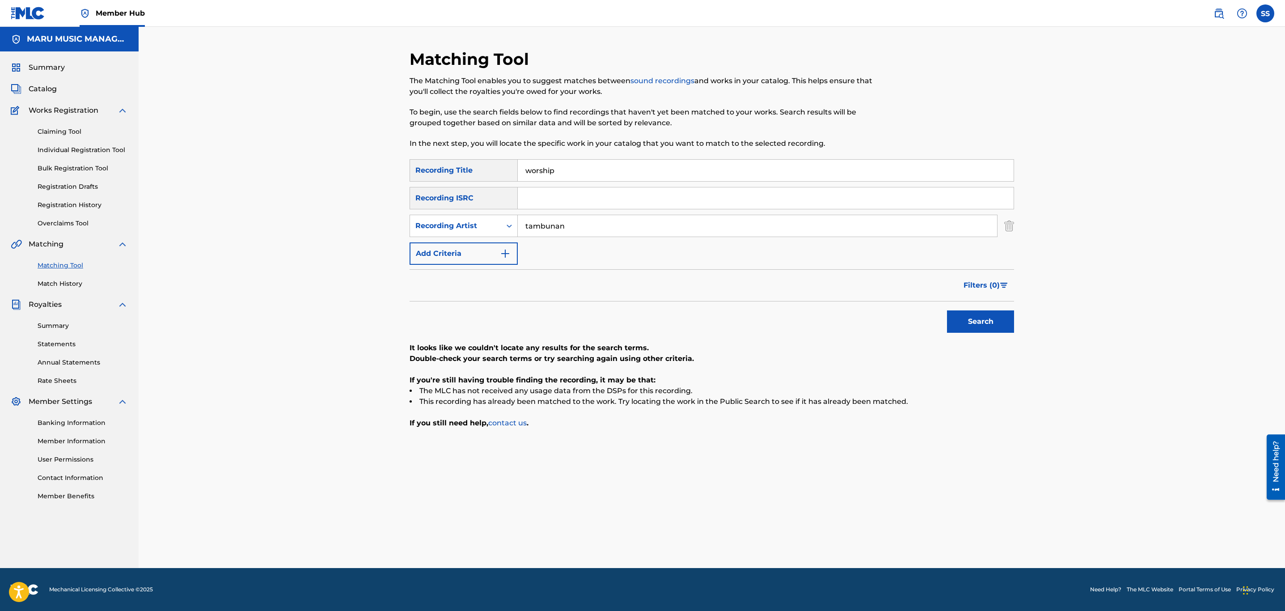
type input "worship"
click at [947, 310] on button "Search" at bounding box center [980, 321] width 67 height 22
click at [466, 225] on div "Recording Artist" at bounding box center [455, 225] width 80 height 11
click at [468, 246] on div "Writer" at bounding box center [463, 248] width 107 height 22
drag, startPoint x: 596, startPoint y: 240, endPoint x: 601, endPoint y: 224, distance: 17.1
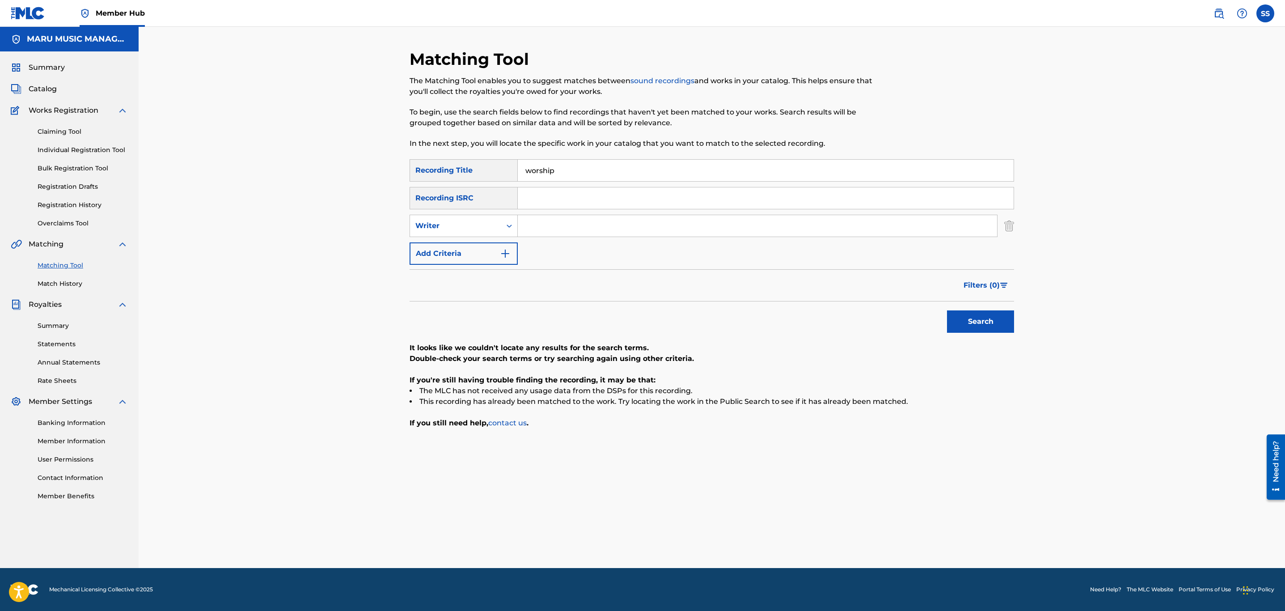
click at [596, 237] on div "SearchWithCriteriae56716cb-d1a4-4854-8e48-1585491bcf77 Recording Title worship …" at bounding box center [712, 212] width 605 height 106
drag, startPoint x: 601, startPoint y: 224, endPoint x: 607, endPoint y: 222, distance: 5.8
click at [601, 224] on input "Search Form" at bounding box center [757, 225] width 479 height 21
type input "tambunan"
click at [947, 310] on button "Search" at bounding box center [980, 321] width 67 height 22
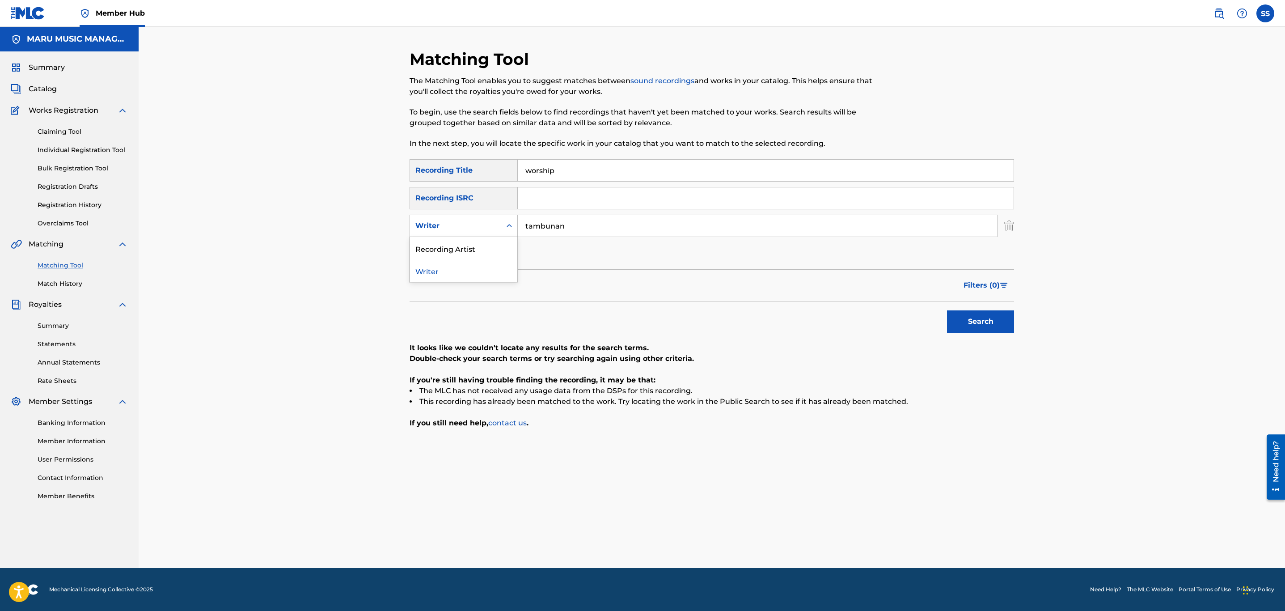
click at [469, 219] on div "Writer" at bounding box center [455, 225] width 91 height 17
drag, startPoint x: 470, startPoint y: 241, endPoint x: 593, endPoint y: 244, distance: 123.4
click at [474, 242] on div "Recording Artist" at bounding box center [463, 248] width 107 height 22
click at [607, 233] on input "Search Form" at bounding box center [757, 225] width 479 height 21
click at [947, 310] on button "Search" at bounding box center [980, 321] width 67 height 22
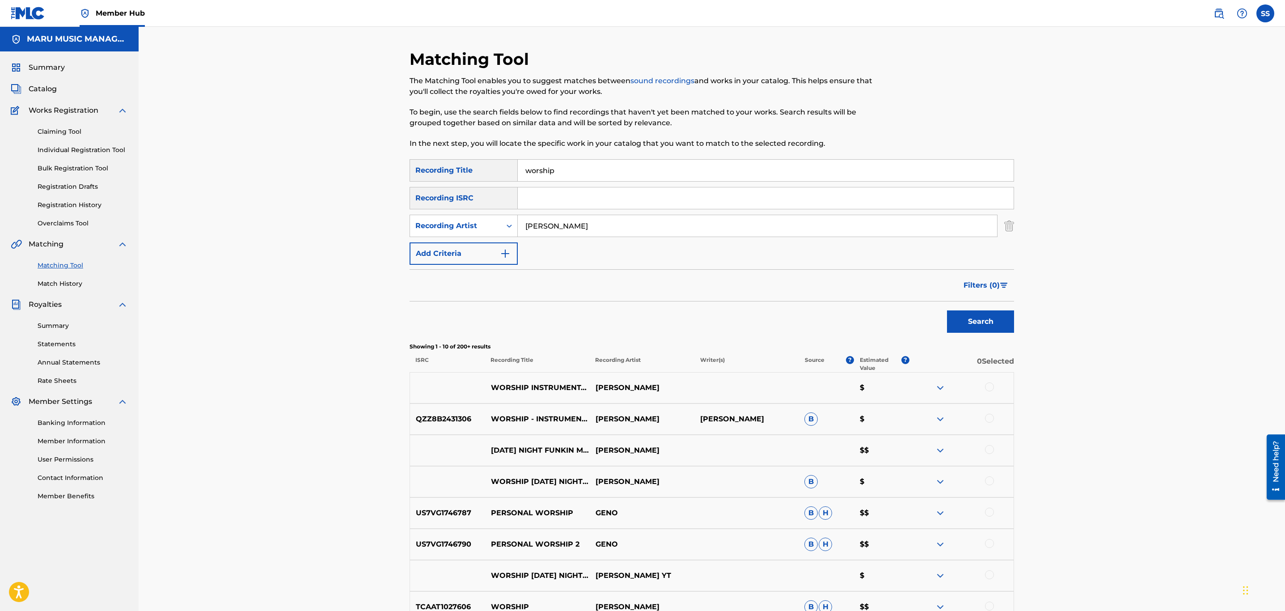
type input "[PERSON_NAME]"
click at [947, 310] on button "Search" at bounding box center [980, 321] width 67 height 22
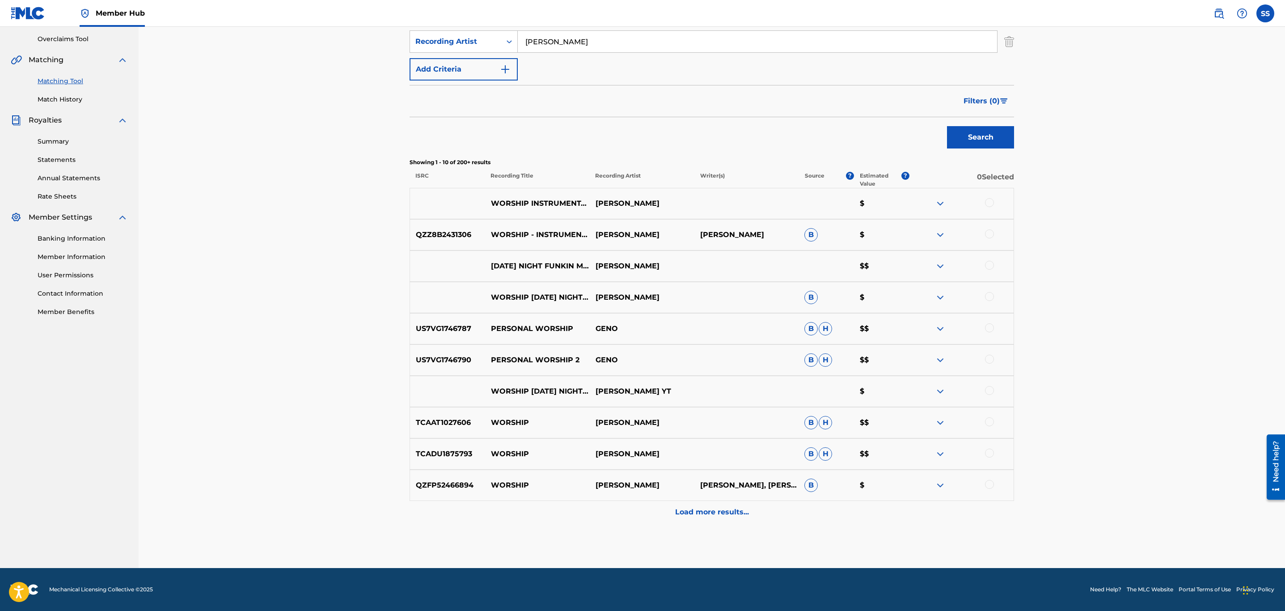
scroll to position [117, 0]
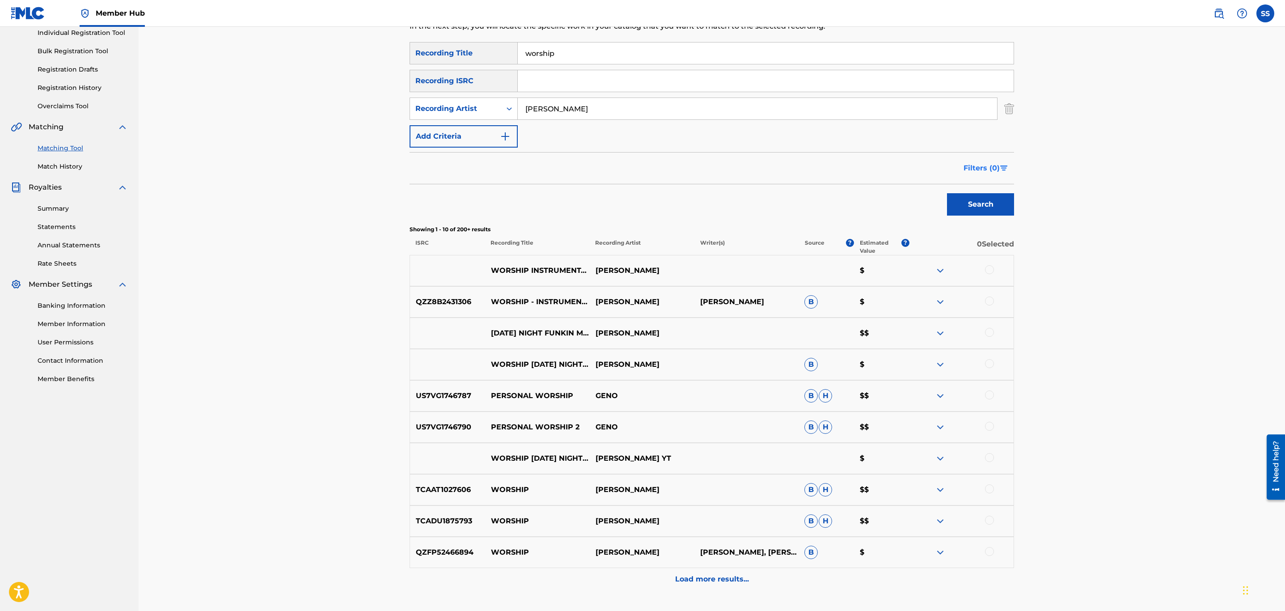
click at [982, 164] on span "Filters ( 0 )" at bounding box center [982, 168] width 36 height 11
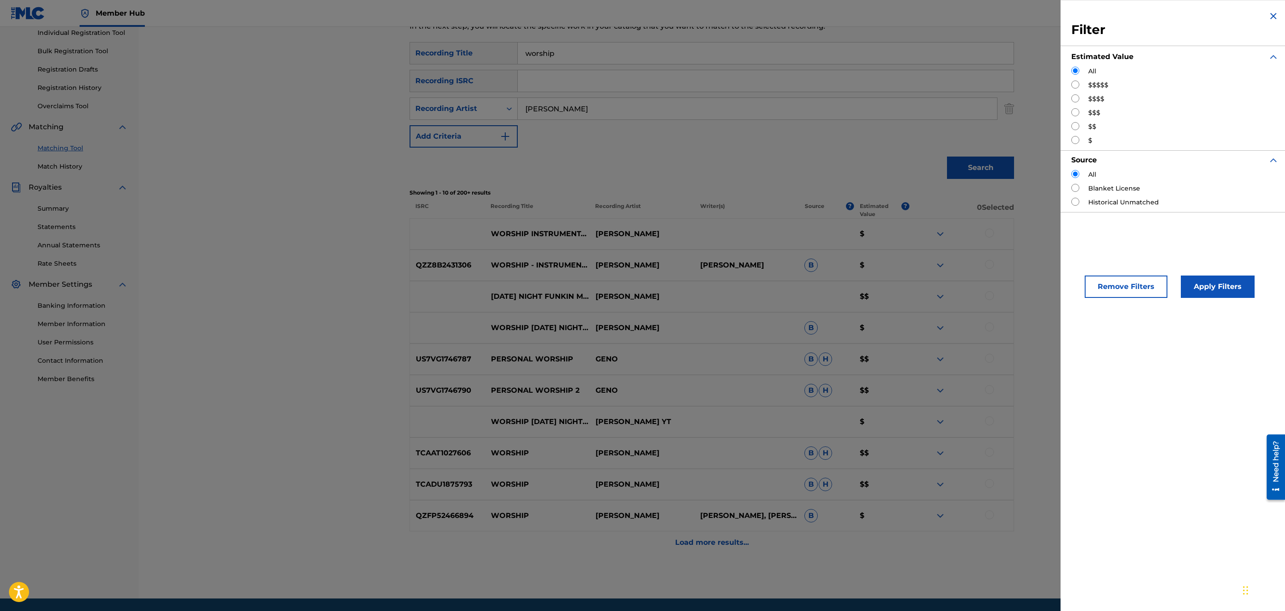
click at [1083, 109] on div "$$$" at bounding box center [1174, 112] width 207 height 9
click at [1094, 112] on label "$$$" at bounding box center [1094, 112] width 12 height 9
click at [1075, 111] on input "Search Form" at bounding box center [1075, 112] width 8 height 8
radio input "true"
click at [1225, 292] on button "Apply Filters" at bounding box center [1218, 286] width 74 height 22
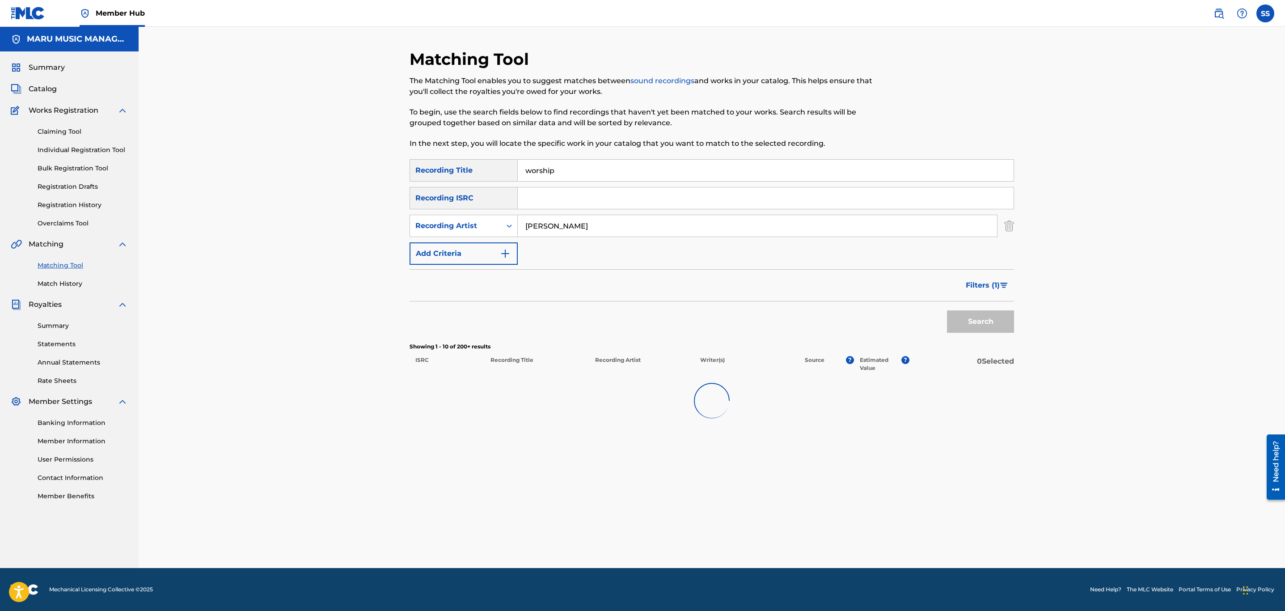
scroll to position [0, 0]
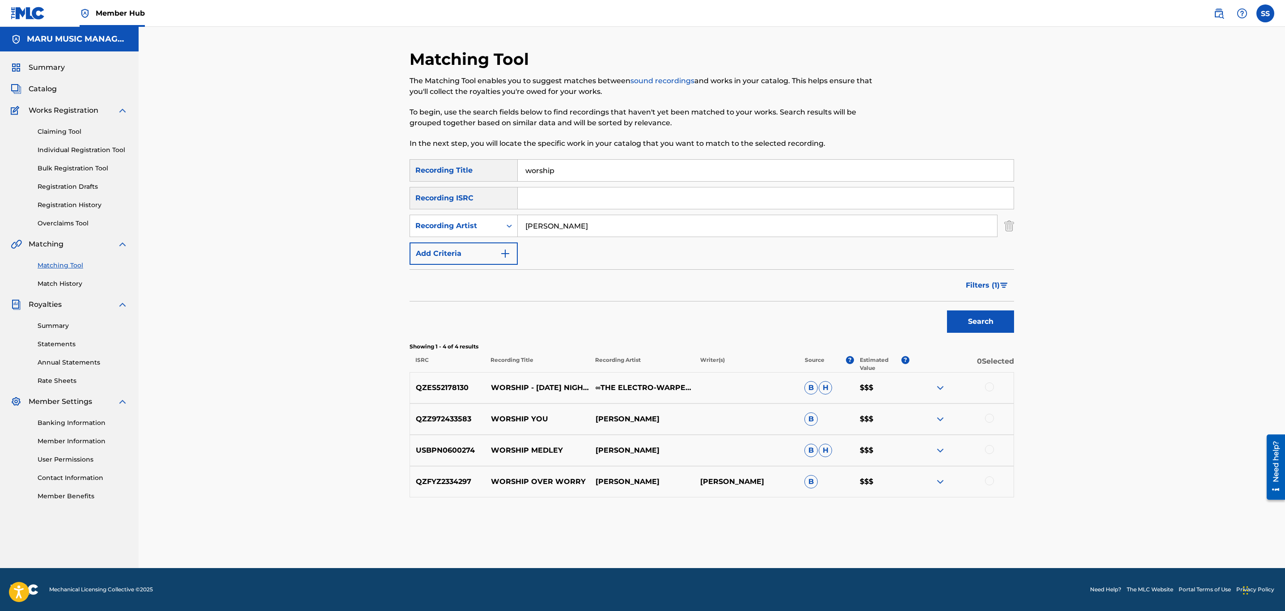
click at [989, 384] on div at bounding box center [989, 386] width 9 height 9
click at [969, 280] on span "Filters ( 1 )" at bounding box center [983, 285] width 34 height 11
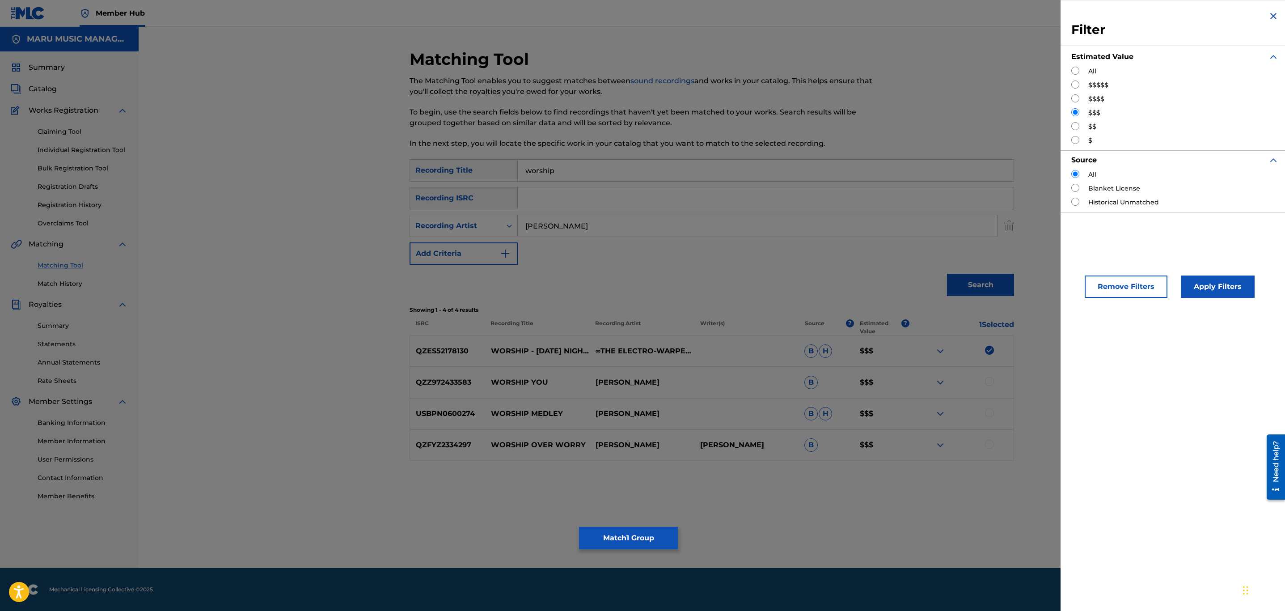
click at [1078, 96] on input "Search Form" at bounding box center [1075, 98] width 8 height 8
radio input "true"
click at [1189, 290] on button "Apply Filters" at bounding box center [1218, 286] width 74 height 22
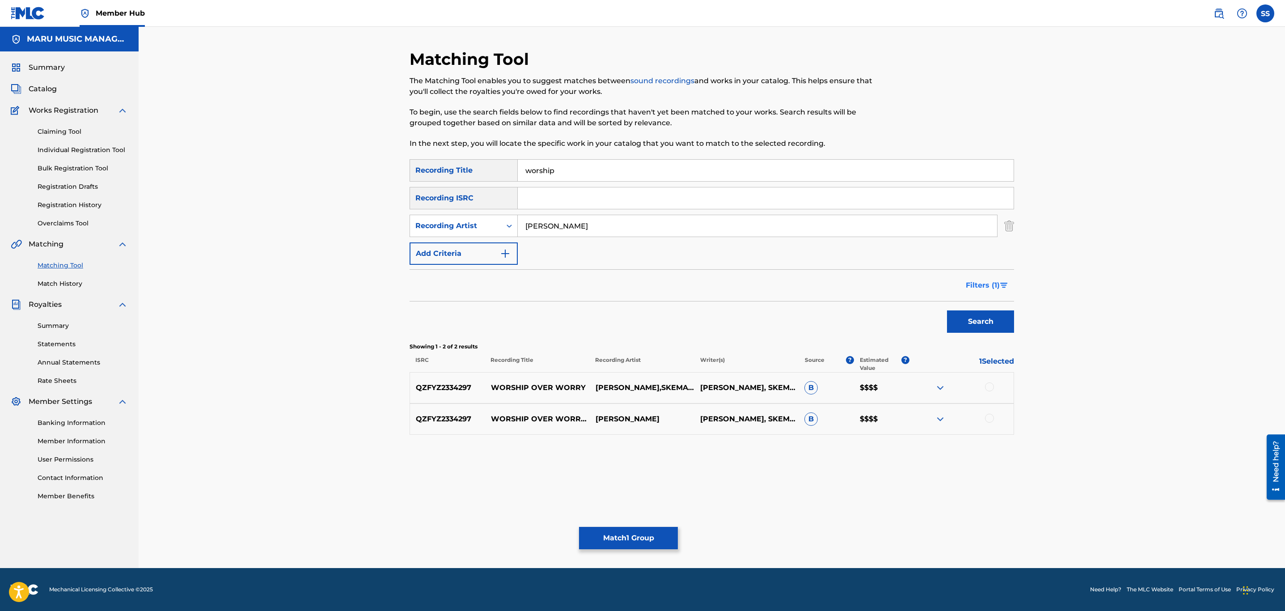
click at [962, 278] on button "Filters ( 1 )" at bounding box center [987, 285] width 54 height 22
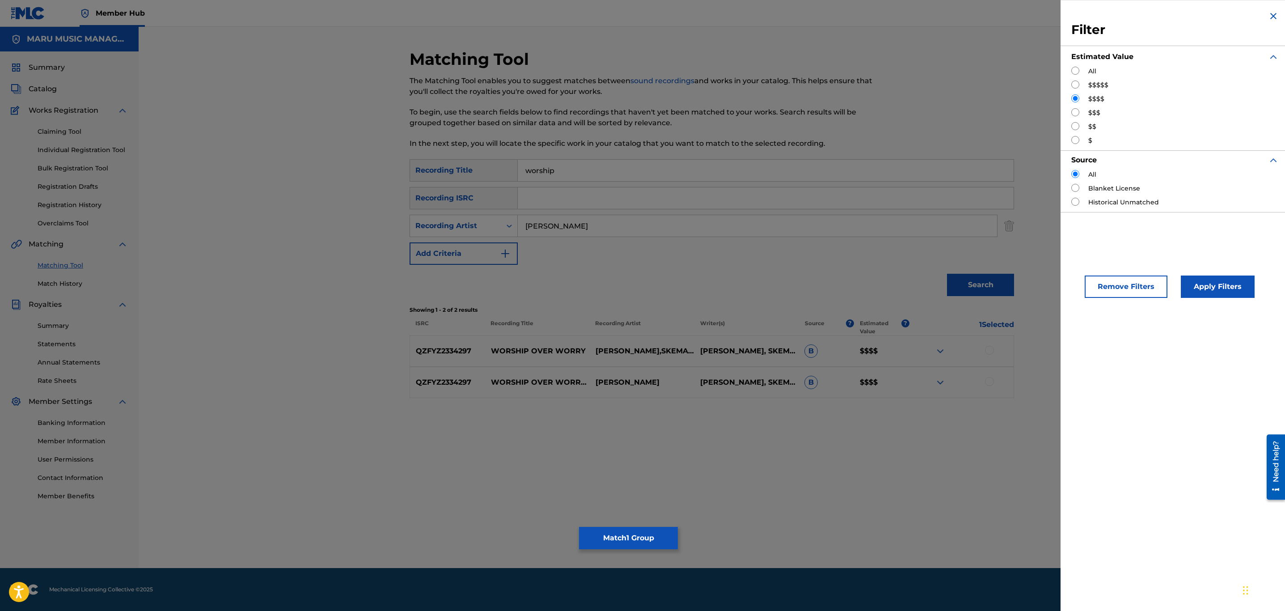
click at [1074, 82] on input "Search Form" at bounding box center [1075, 84] width 8 height 8
radio input "true"
click at [1211, 282] on button "Apply Filters" at bounding box center [1218, 286] width 74 height 22
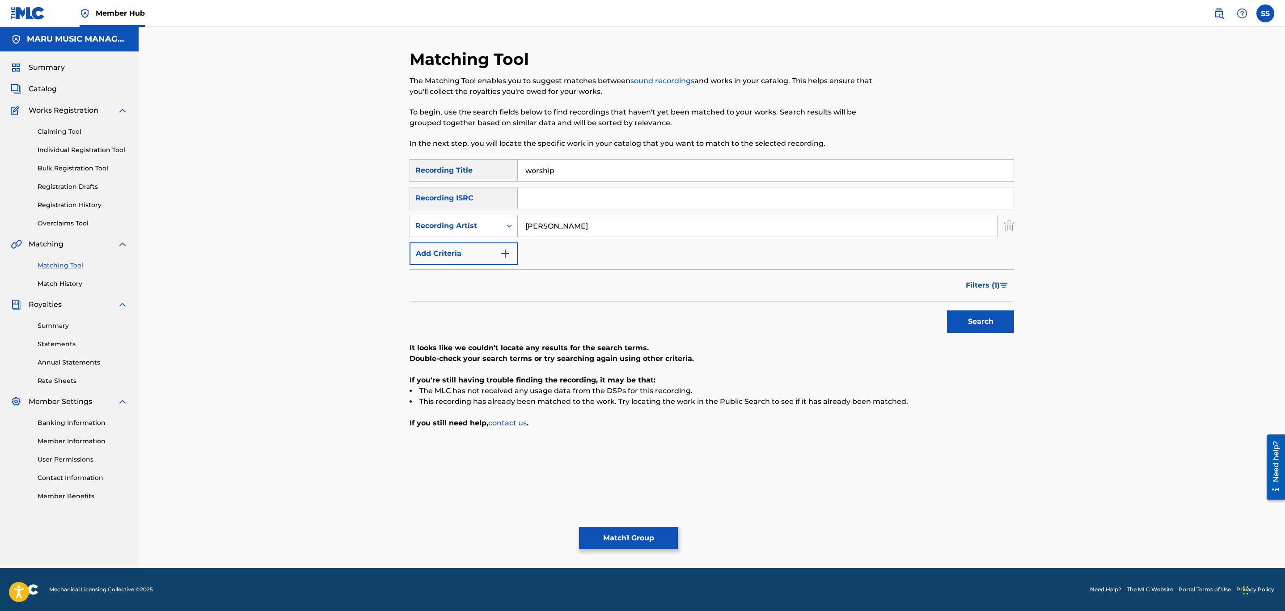
click at [483, 222] on div "Recording Artist" at bounding box center [455, 225] width 80 height 11
click at [486, 241] on div "Writer" at bounding box center [463, 248] width 107 height 22
click at [557, 224] on input "Search Form" at bounding box center [757, 225] width 479 height 21
type input "[PERSON_NAME]"
click at [947, 310] on button "Search" at bounding box center [980, 321] width 67 height 22
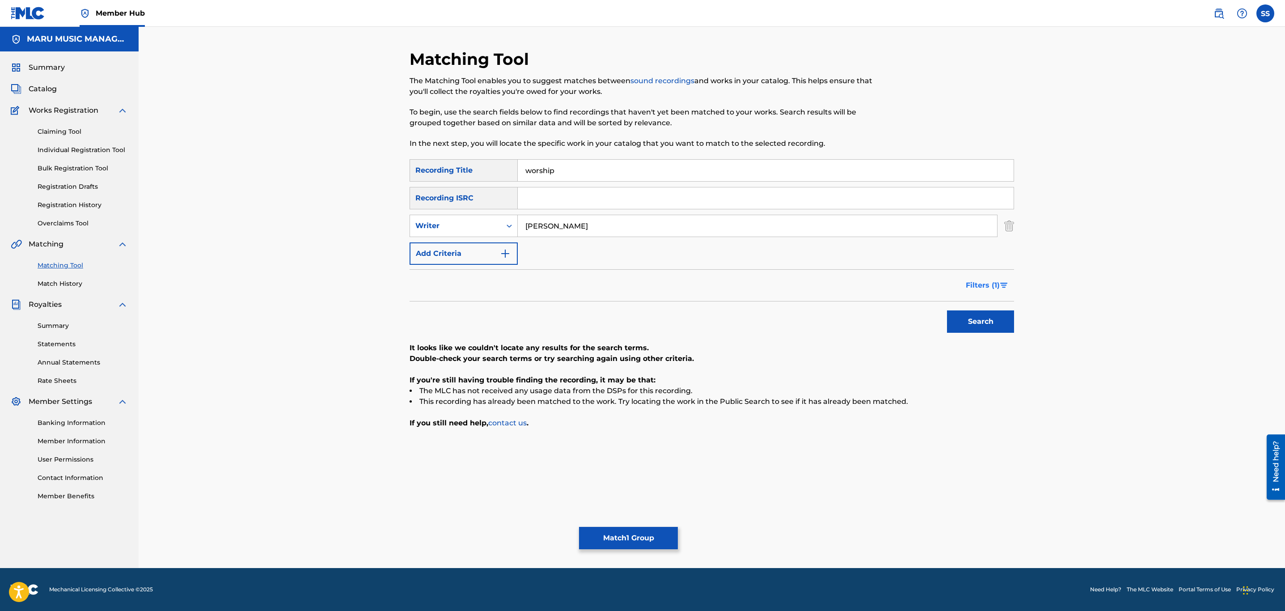
click at [985, 274] on button "Filters ( 1 )" at bounding box center [987, 285] width 54 height 22
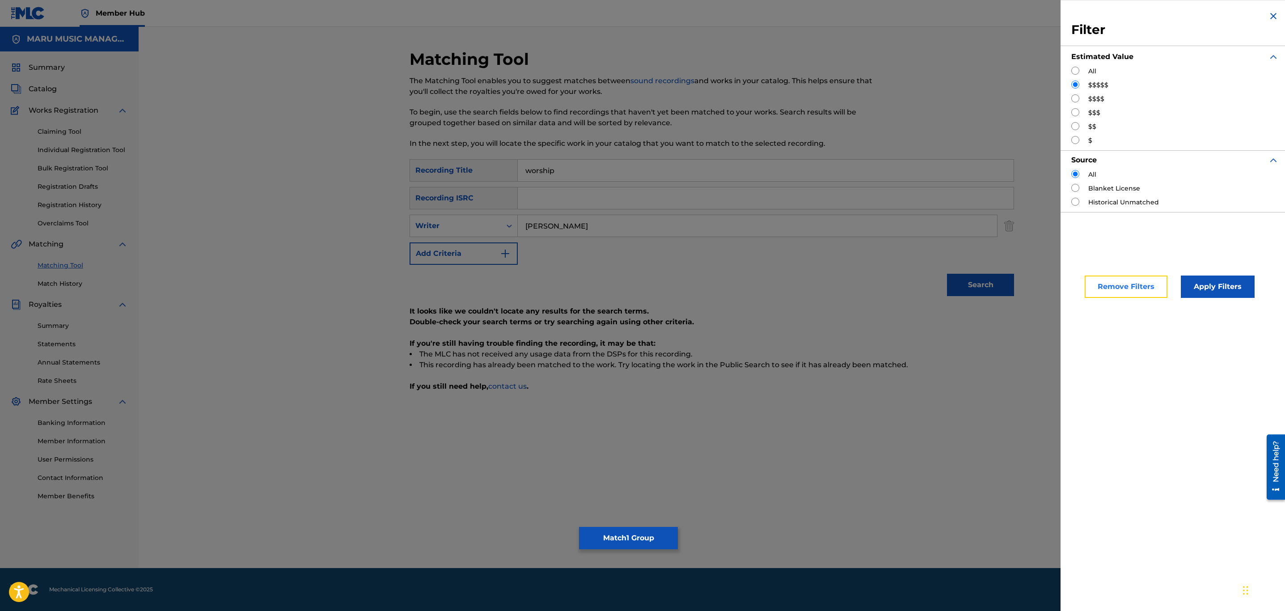
click at [1099, 298] on button "Remove Filters" at bounding box center [1126, 286] width 83 height 22
radio input "false"
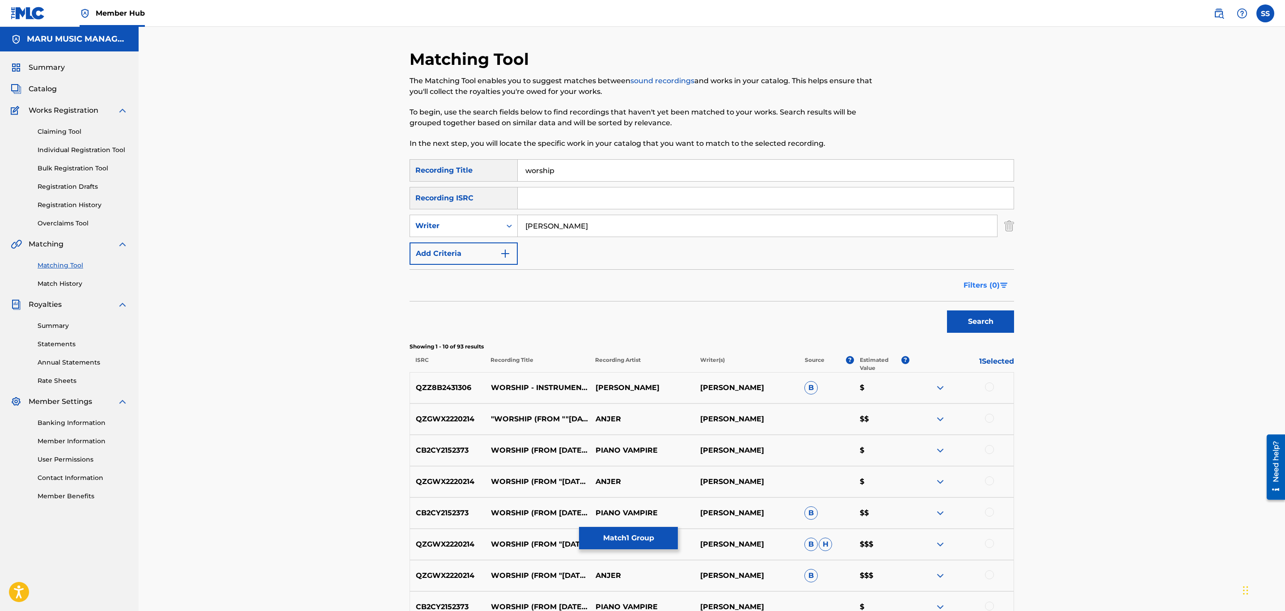
click at [993, 283] on span "Filters ( 0 )" at bounding box center [982, 285] width 36 height 11
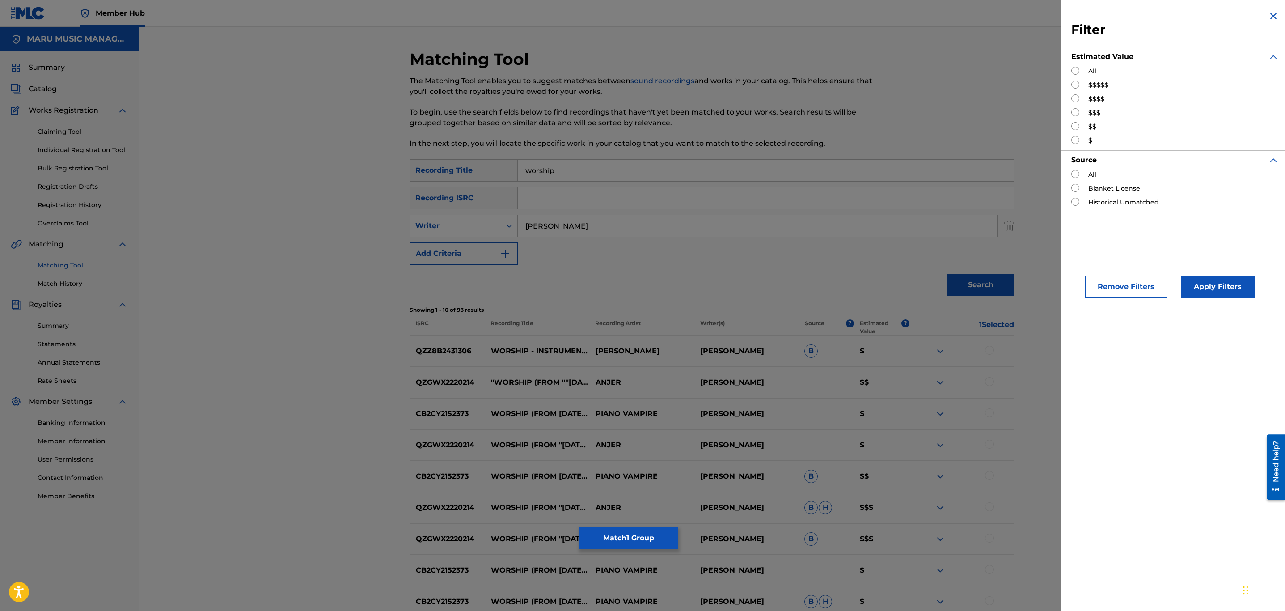
click at [1074, 98] on input "Search Form" at bounding box center [1075, 98] width 8 height 8
radio input "true"
click at [1076, 85] on input "Search Form" at bounding box center [1075, 84] width 8 height 8
radio input "true"
click at [1209, 293] on button "Apply Filters" at bounding box center [1218, 286] width 74 height 22
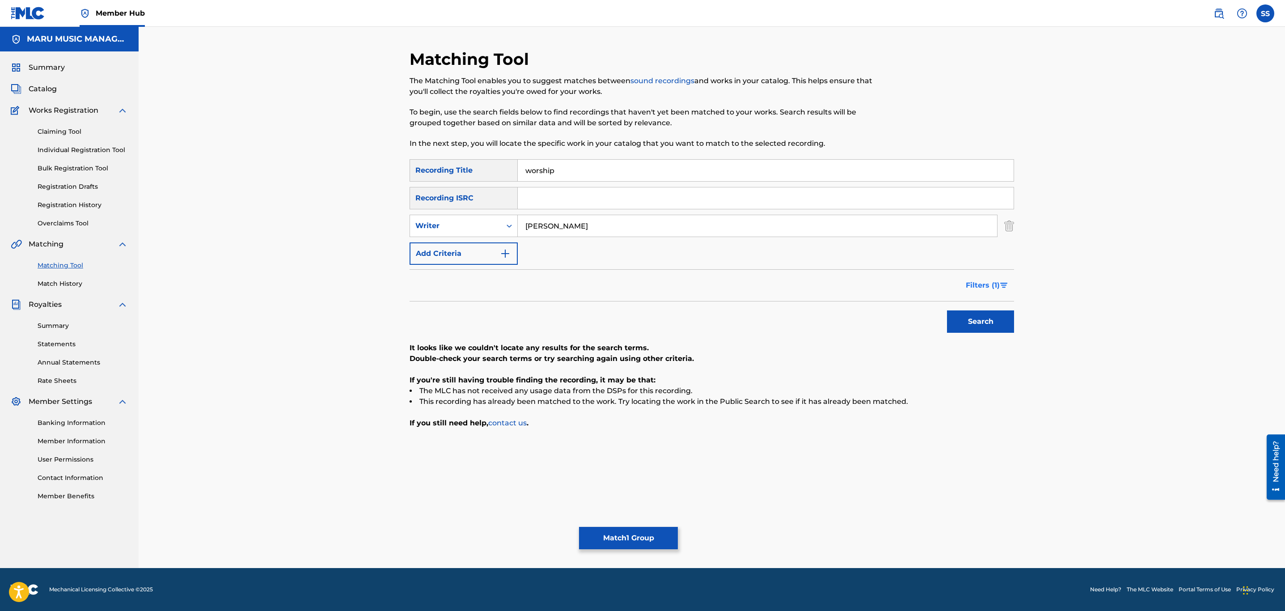
click at [996, 281] on span "Filters ( 1 )" at bounding box center [983, 285] width 34 height 11
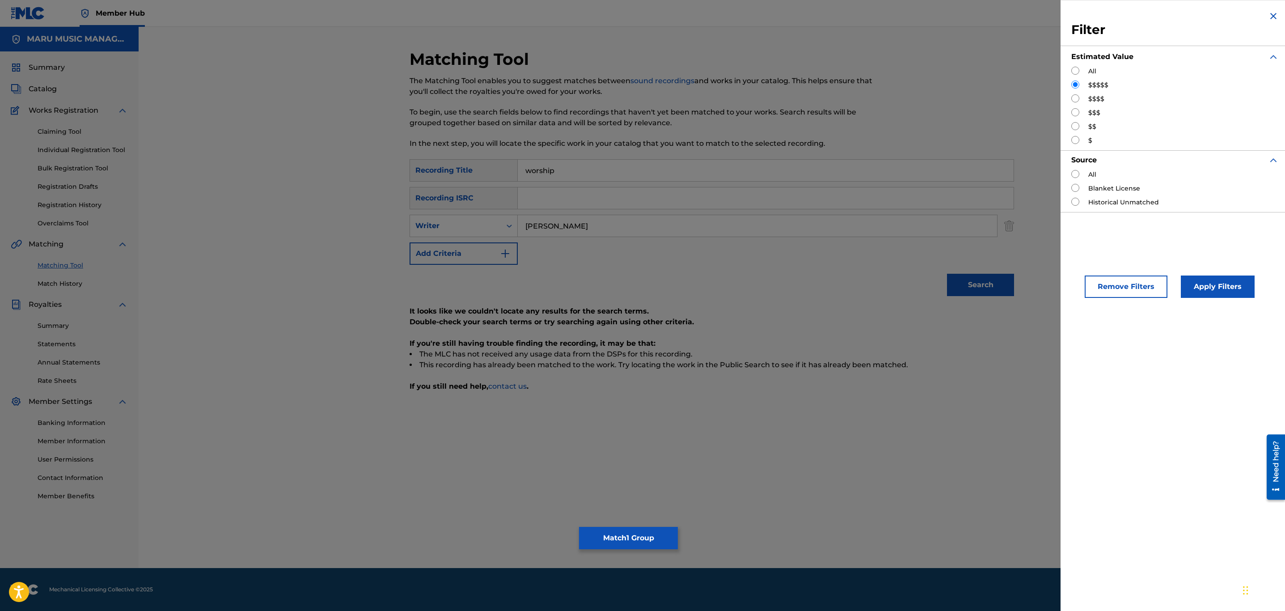
click at [1090, 97] on div "All $$$$$ $$$$ $$$ $$ $" at bounding box center [1174, 106] width 207 height 79
click at [1090, 101] on label "$$$$" at bounding box center [1096, 98] width 16 height 9
click at [1072, 98] on input "Search Form" at bounding box center [1075, 98] width 8 height 8
radio input "true"
click at [1203, 295] on button "Apply Filters" at bounding box center [1218, 286] width 74 height 22
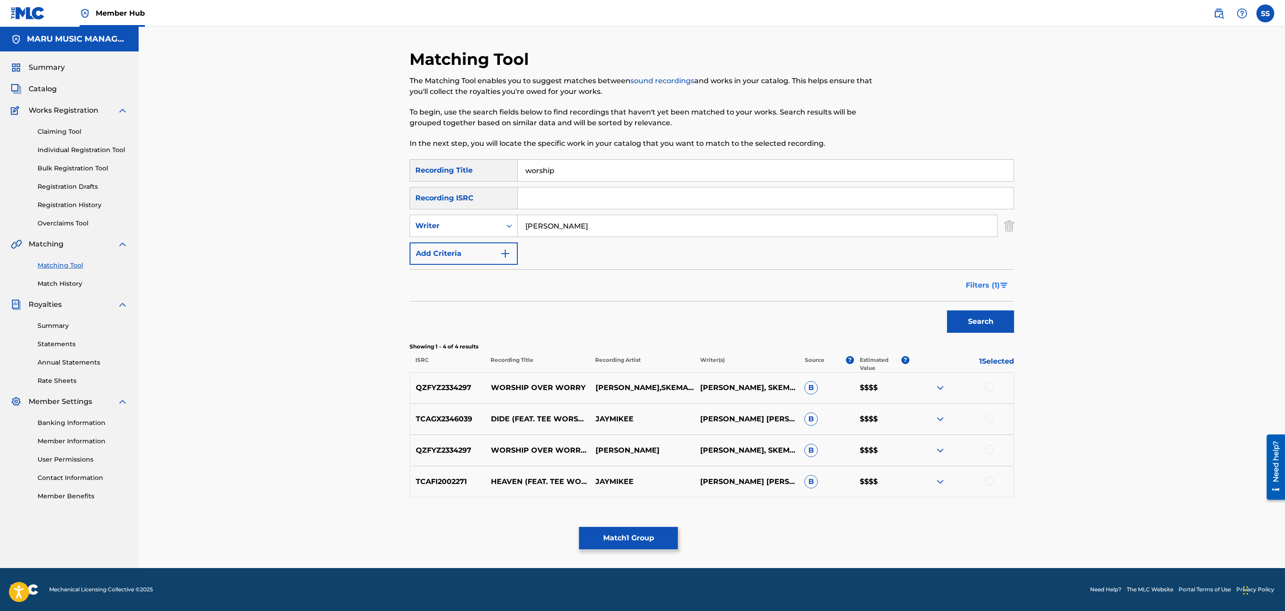
click at [979, 283] on span "Filters ( 1 )" at bounding box center [983, 285] width 34 height 11
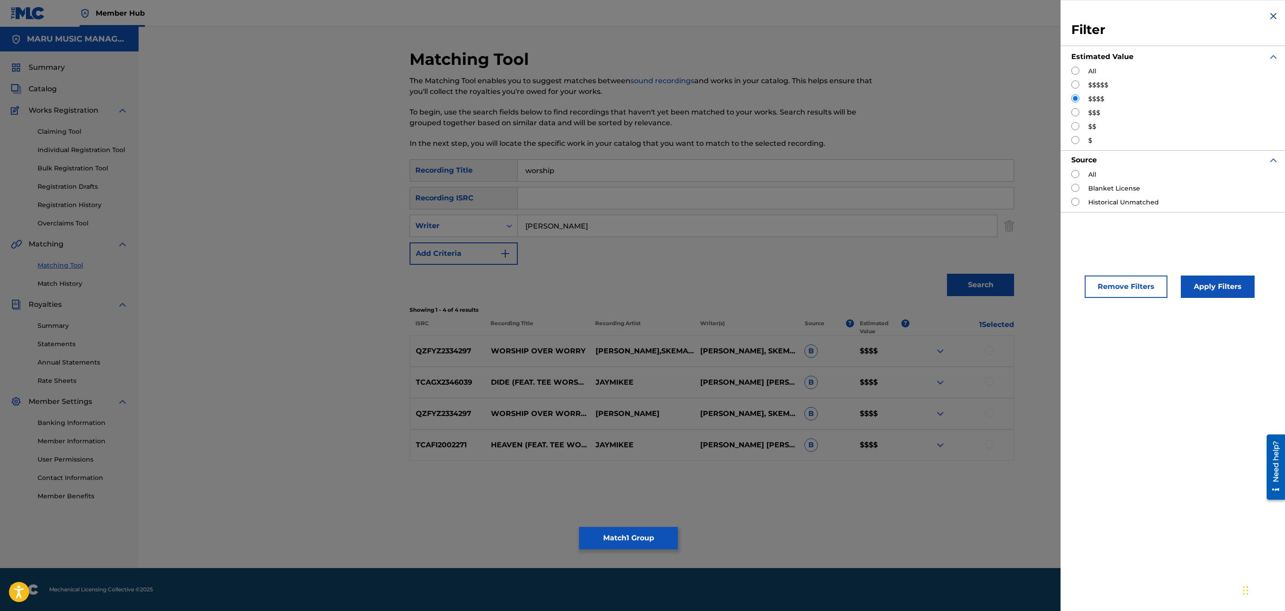
click at [1068, 106] on div "Filter Estimated Value All $$$$$ $$$$ $$$ $$ $ Source All Blanket License Histo…" at bounding box center [1175, 111] width 229 height 223
click at [1077, 111] on input "Search Form" at bounding box center [1075, 112] width 8 height 8
radio input "true"
click at [1224, 288] on button "Apply Filters" at bounding box center [1218, 286] width 74 height 22
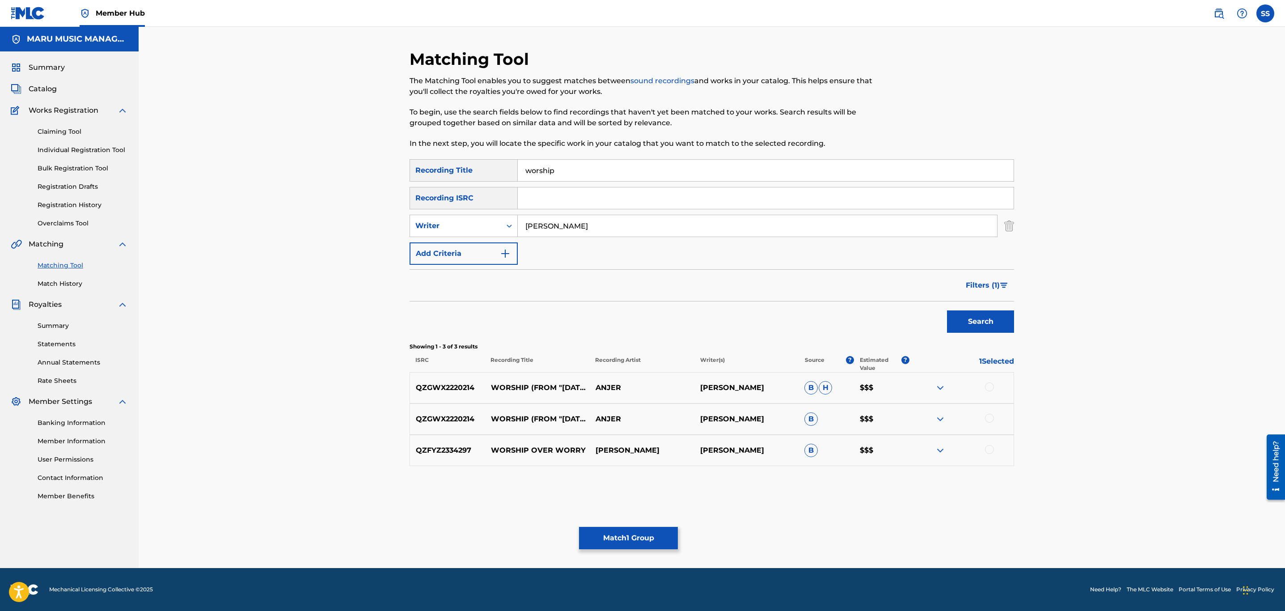
click at [985, 384] on div at bounding box center [989, 386] width 9 height 9
click at [985, 419] on div at bounding box center [989, 418] width 9 height 9
click at [667, 537] on button "Match 3 Groups" at bounding box center [628, 538] width 99 height 22
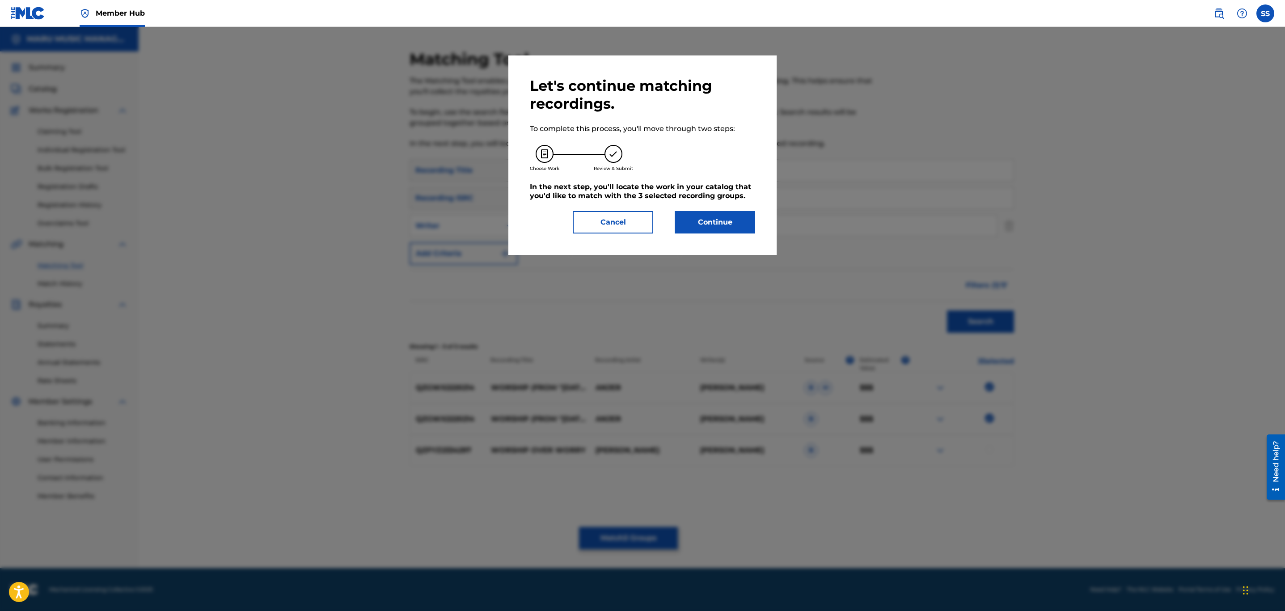
click at [729, 233] on div "Let's continue matching recordings. To complete this process, you'll move throu…" at bounding box center [642, 154] width 268 height 199
click at [730, 228] on button "Continue" at bounding box center [715, 222] width 80 height 22
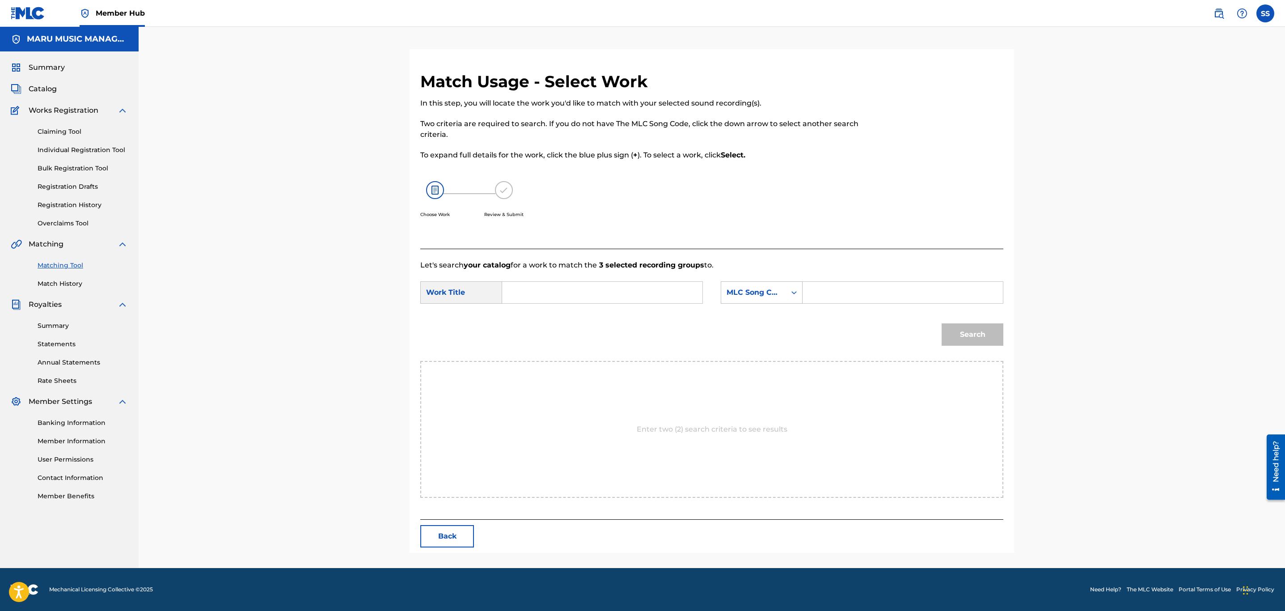
click at [622, 293] on input "Search Form" at bounding box center [602, 292] width 185 height 21
type input "worship"
drag, startPoint x: 778, startPoint y: 295, endPoint x: 774, endPoint y: 291, distance: 5.7
click at [774, 294] on div "MLC Song Code" at bounding box center [754, 292] width 54 height 11
click at [767, 319] on div "Writer Name" at bounding box center [761, 315] width 81 height 22
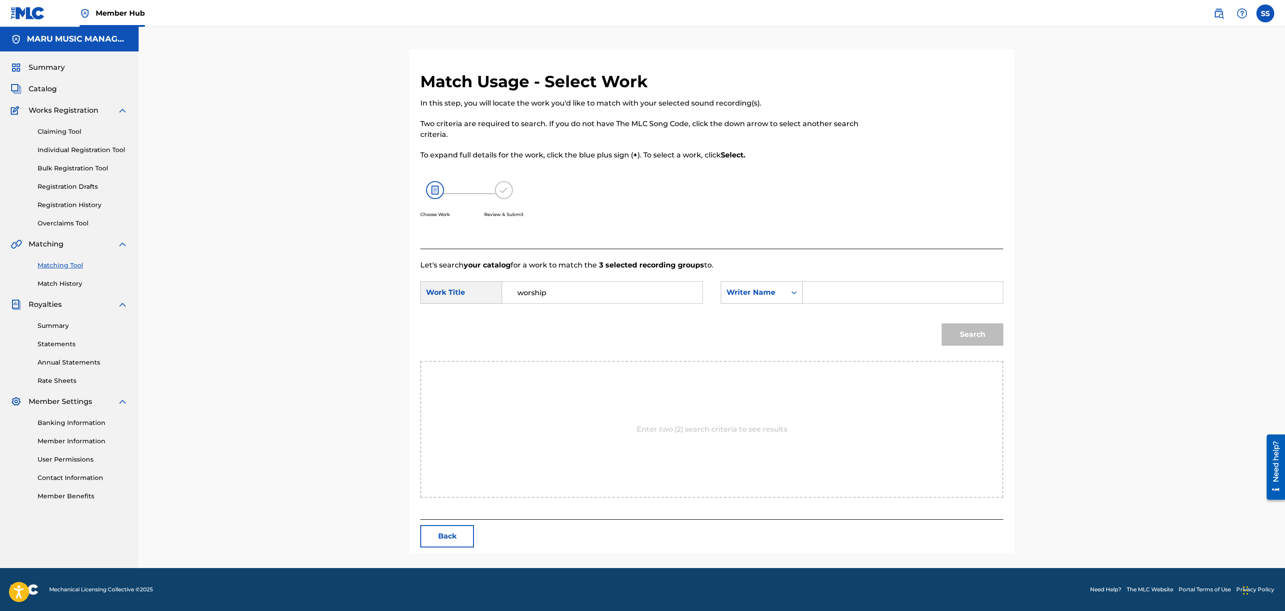
drag, startPoint x: 829, startPoint y: 308, endPoint x: 830, endPoint y: 282, distance: 25.5
click at [829, 299] on div "SearchWithCriteriaf928aa4f-24d0-4dda-8c90-91e45d55e3c1 Work Title worship Searc…" at bounding box center [711, 295] width 583 height 28
click at [830, 282] on input "Search Form" at bounding box center [902, 292] width 185 height 21
type input "tambunan#"
click at [942, 323] on button "Search" at bounding box center [973, 334] width 62 height 22
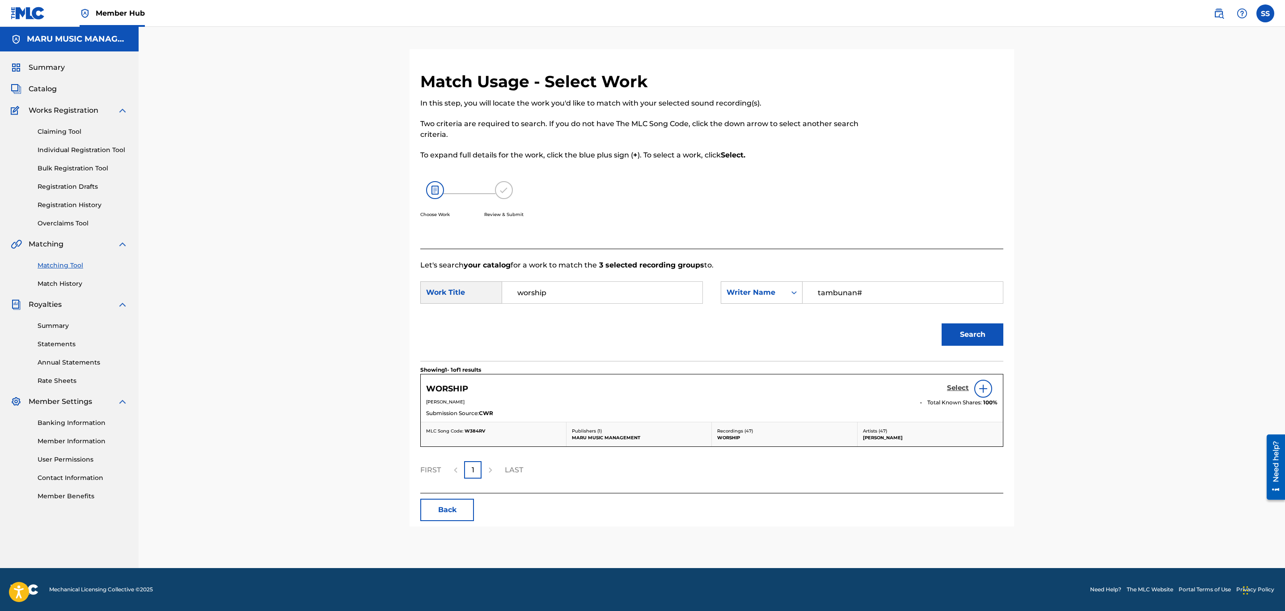
click at [962, 388] on h5 "Select" at bounding box center [958, 388] width 22 height 8
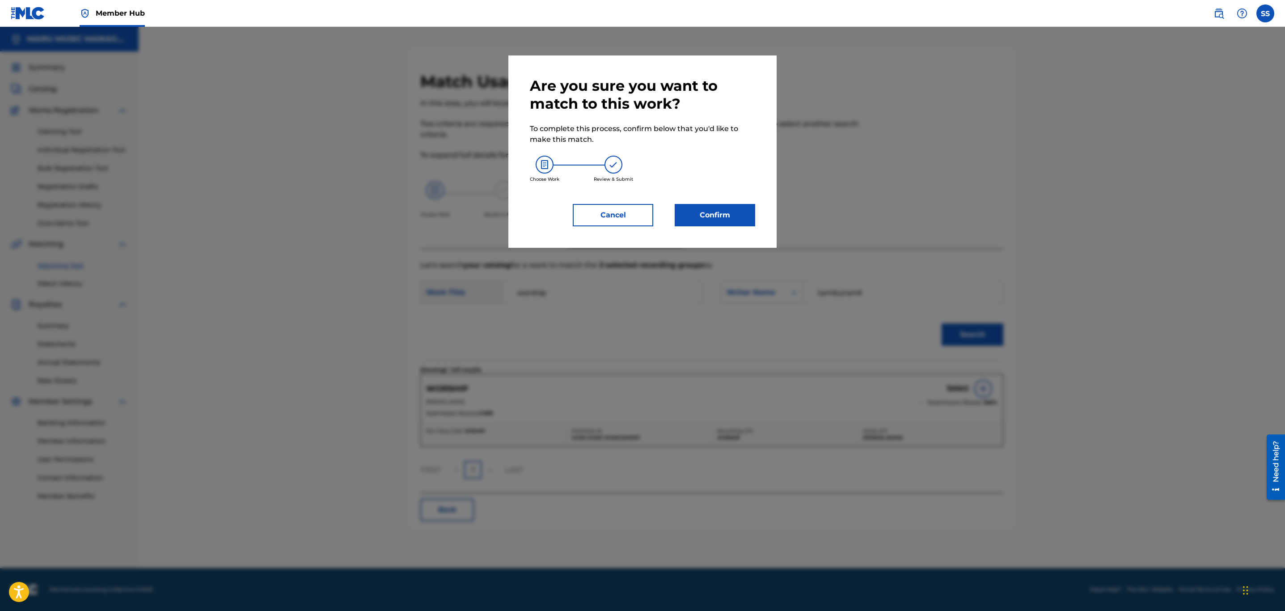
click at [735, 200] on div "Are you sure you want to match to this work? To complete this process, confirm …" at bounding box center [642, 151] width 225 height 149
click at [734, 208] on button "Confirm" at bounding box center [715, 215] width 80 height 22
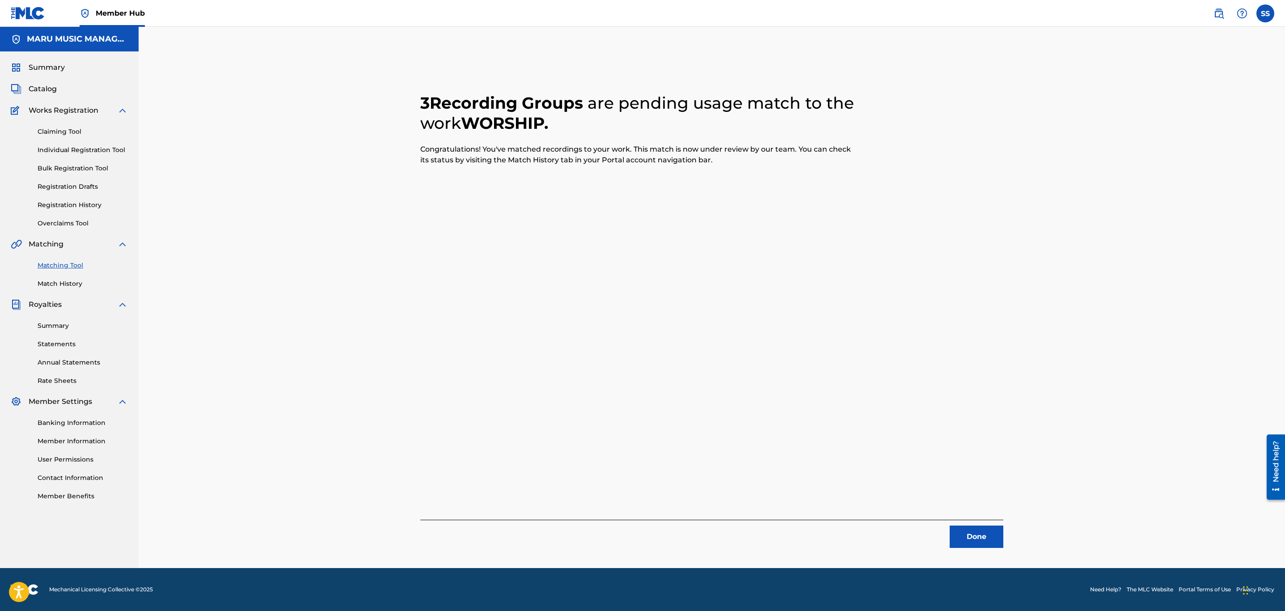
click at [970, 552] on div "3 Recording Groups are pending usage match to the work WORSHIP . Congratulation…" at bounding box center [712, 308] width 626 height 519
click at [975, 532] on button "Done" at bounding box center [977, 536] width 54 height 22
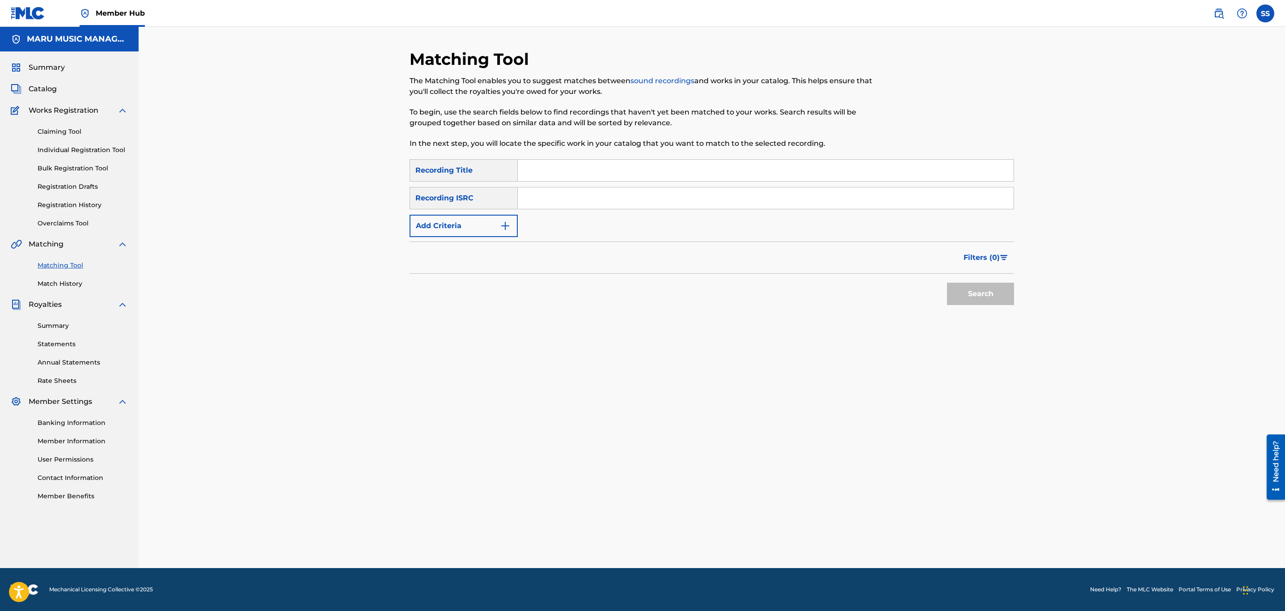
click at [563, 170] on input "Search Form" at bounding box center [766, 170] width 496 height 21
type input "parish"
click at [463, 238] on form "SearchWithCriteriae56716cb-d1a4-4854-8e48-1585491bcf77 Recording Title parish S…" at bounding box center [712, 234] width 605 height 150
drag, startPoint x: 465, startPoint y: 238, endPoint x: 472, endPoint y: 236, distance: 7.8
click at [469, 238] on form "SearchWithCriteriae56716cb-d1a4-4854-8e48-1585491bcf77 Recording Title parish S…" at bounding box center [712, 234] width 605 height 150
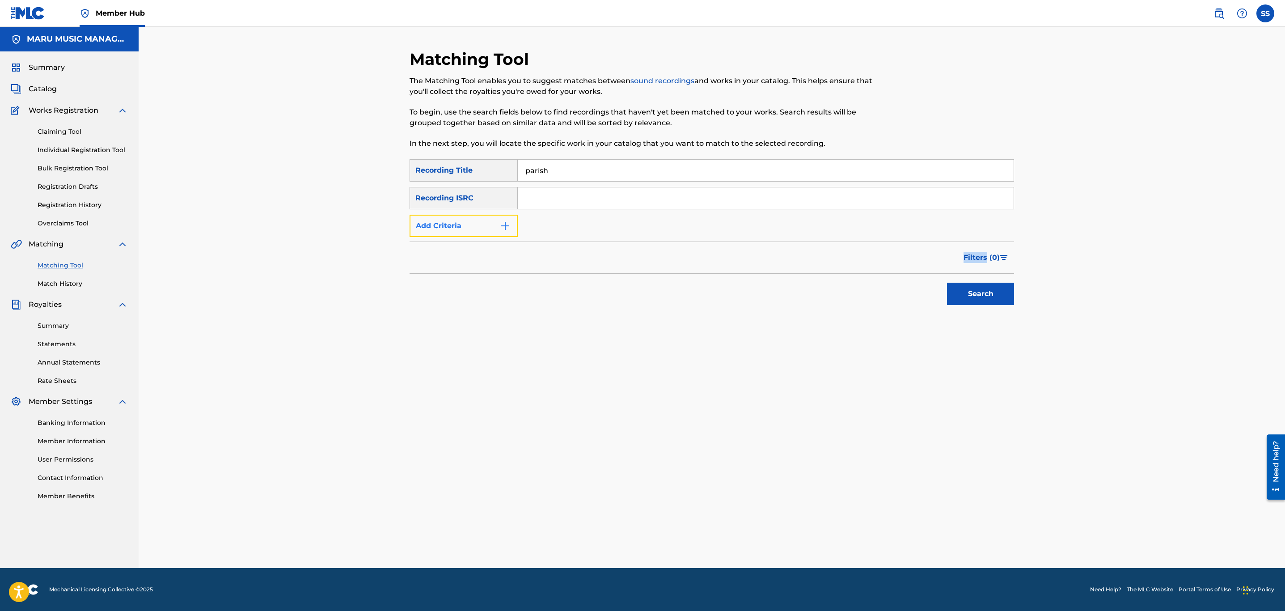
click at [478, 233] on button "Add Criteria" at bounding box center [464, 226] width 108 height 22
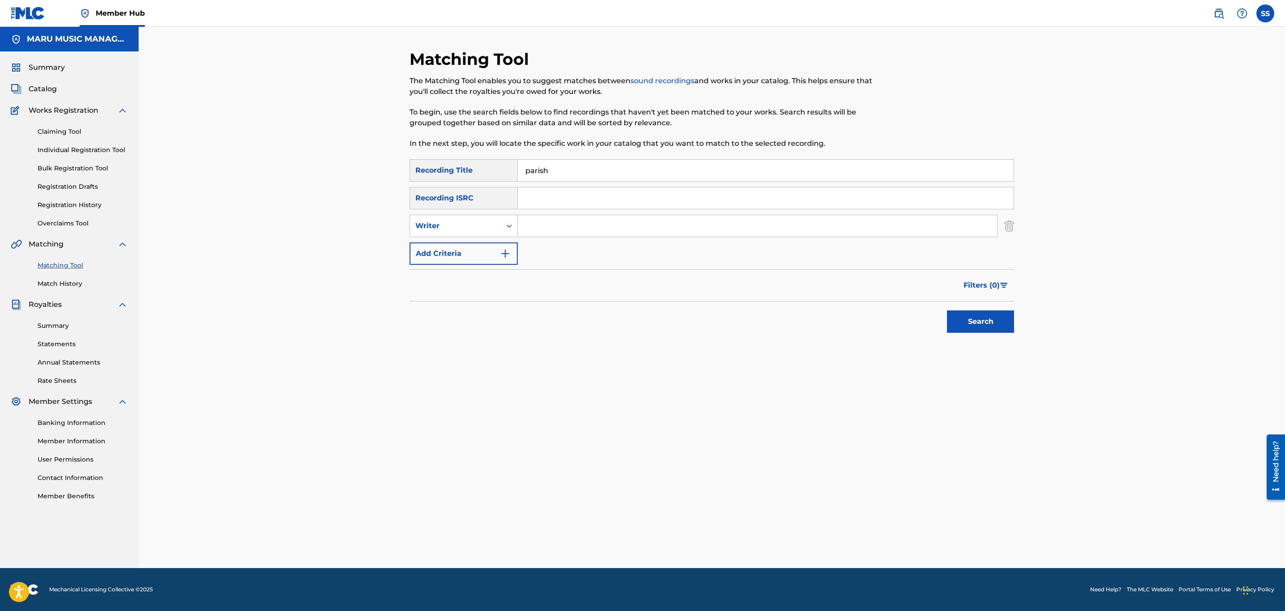
click at [571, 225] on input "Search Form" at bounding box center [757, 225] width 479 height 21
type input "[PERSON_NAME]"
click at [947, 310] on button "Search" at bounding box center [980, 321] width 67 height 22
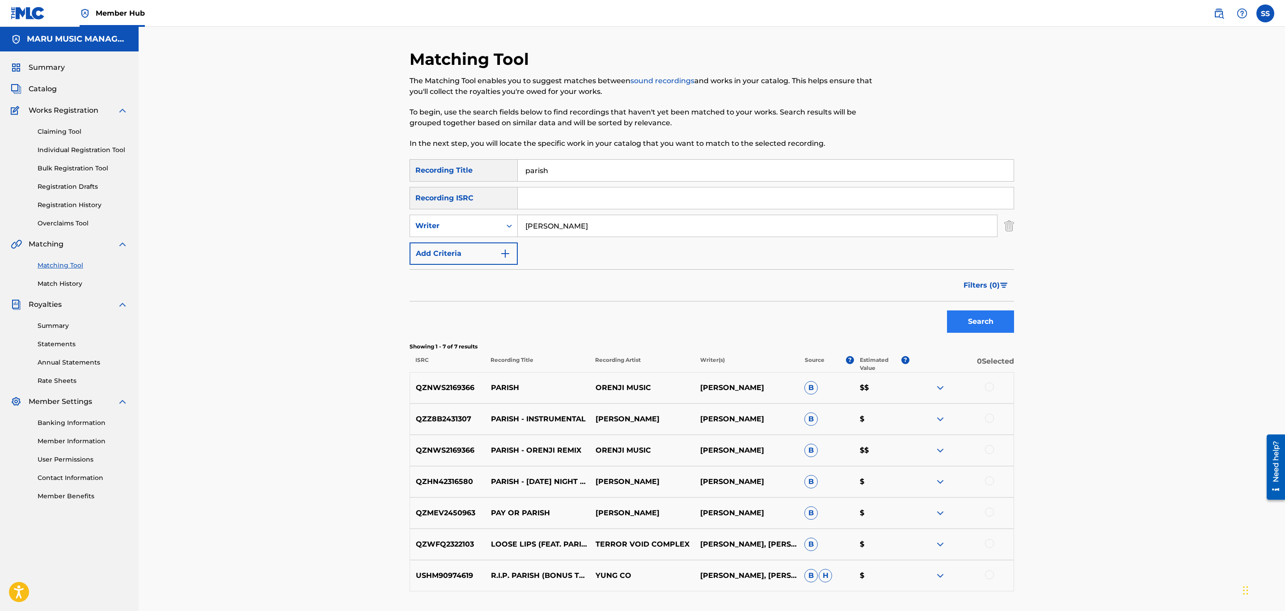
drag, startPoint x: 998, startPoint y: 282, endPoint x: 991, endPoint y: 275, distance: 9.8
click at [993, 279] on button "Filters ( 0 )" at bounding box center [986, 285] width 56 height 22
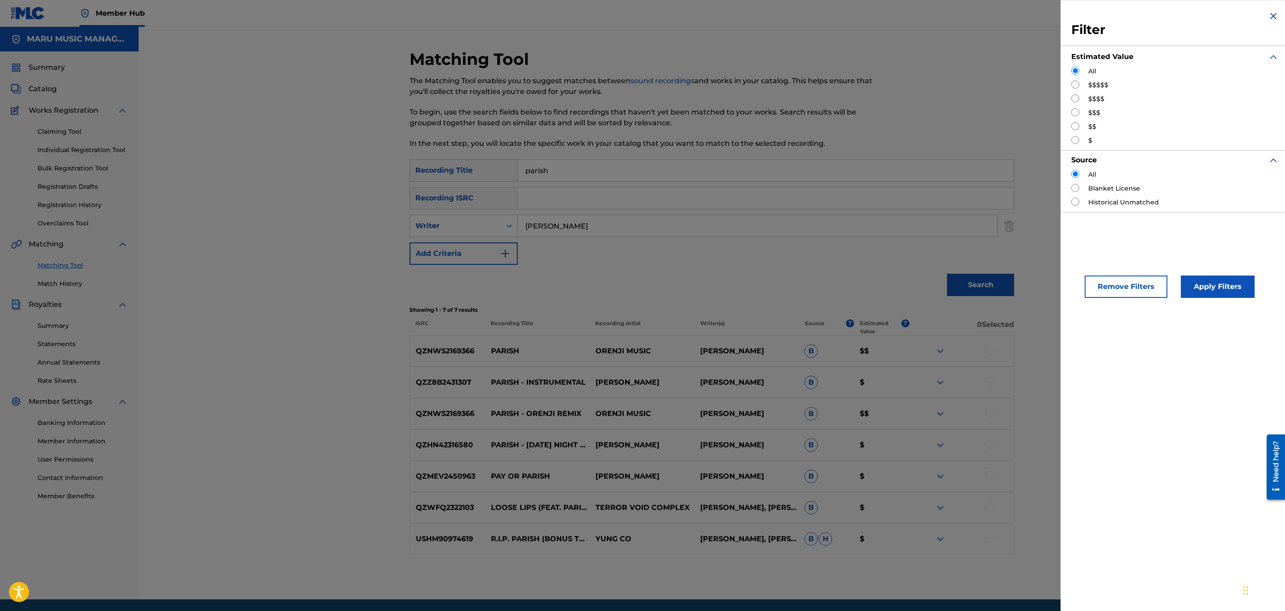
click at [1078, 85] on div "$$$$$" at bounding box center [1174, 84] width 207 height 9
click at [1076, 85] on input "Search Form" at bounding box center [1075, 84] width 8 height 8
radio input "true"
click at [1219, 294] on button "Apply Filters" at bounding box center [1218, 286] width 74 height 22
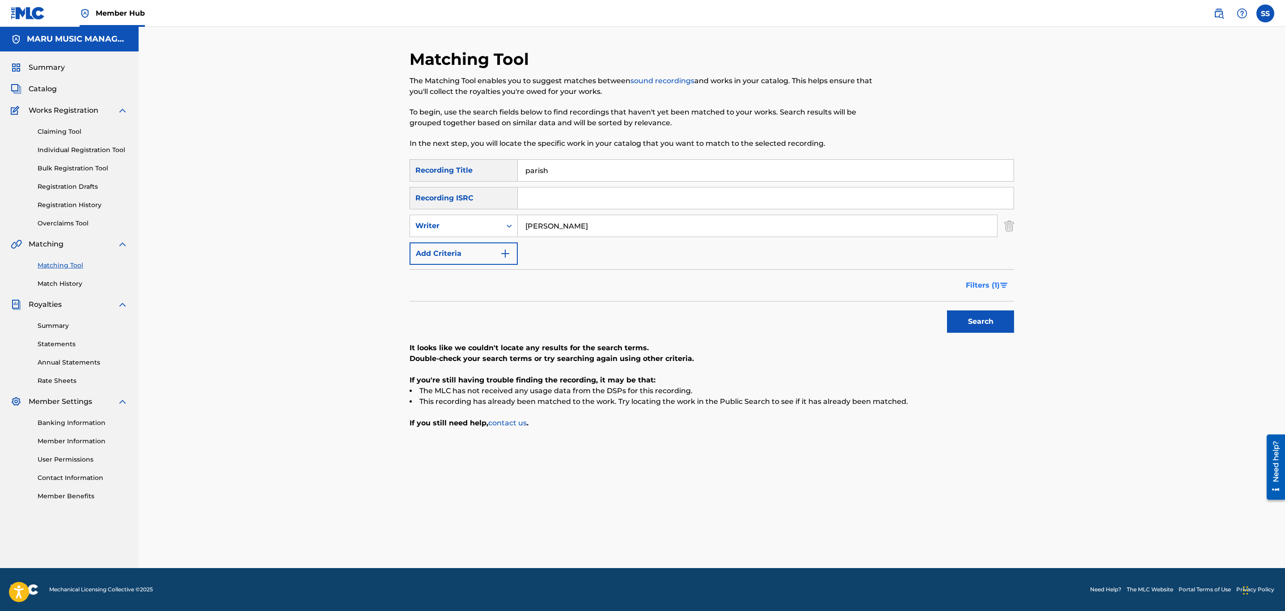
click at [995, 285] on span "Filters ( 1 )" at bounding box center [983, 285] width 34 height 11
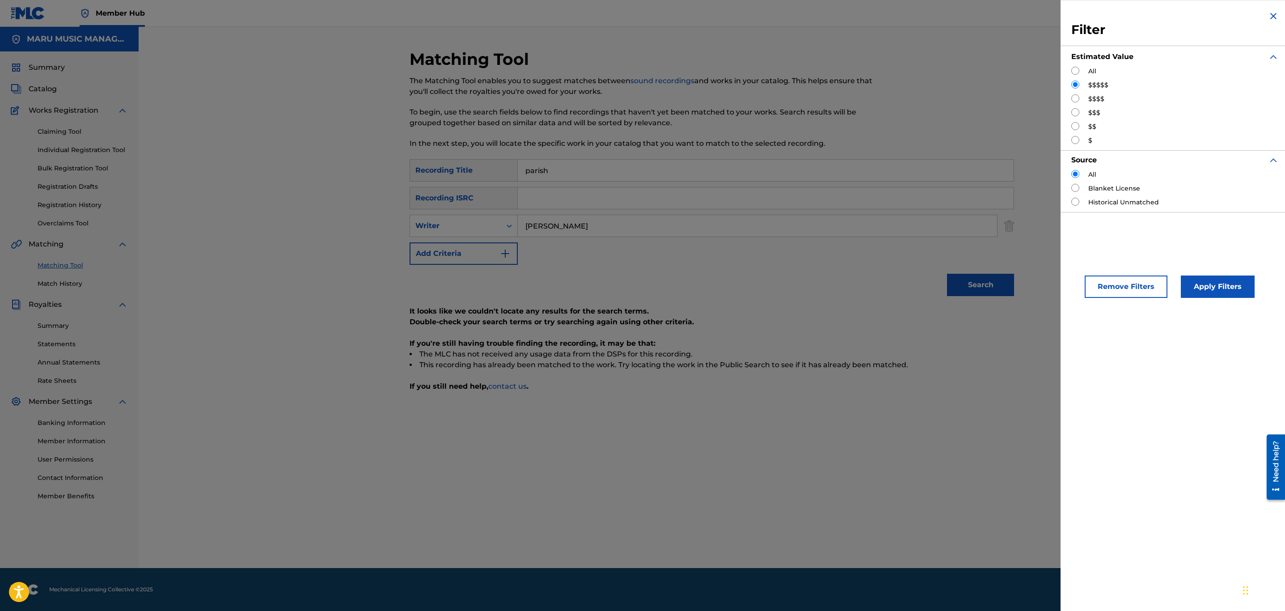
click at [1074, 99] on input "Search Form" at bounding box center [1075, 98] width 8 height 8
radio input "true"
click at [1197, 283] on button "Apply Filters" at bounding box center [1218, 286] width 74 height 22
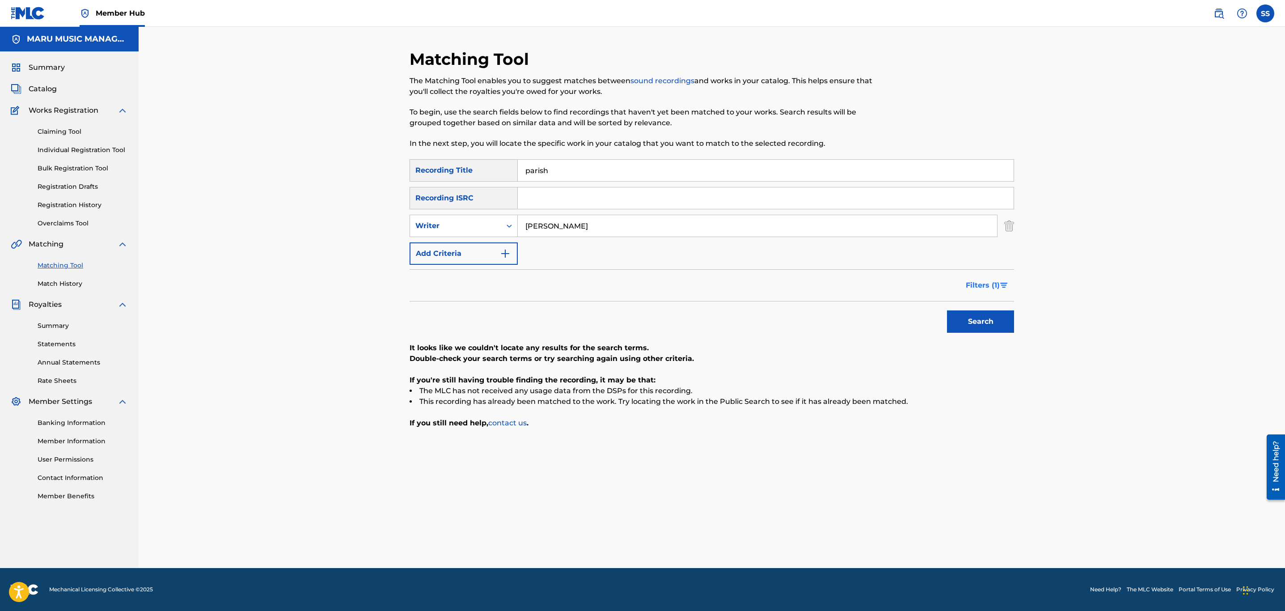
click at [1005, 279] on button "Filters ( 1 )" at bounding box center [987, 285] width 54 height 22
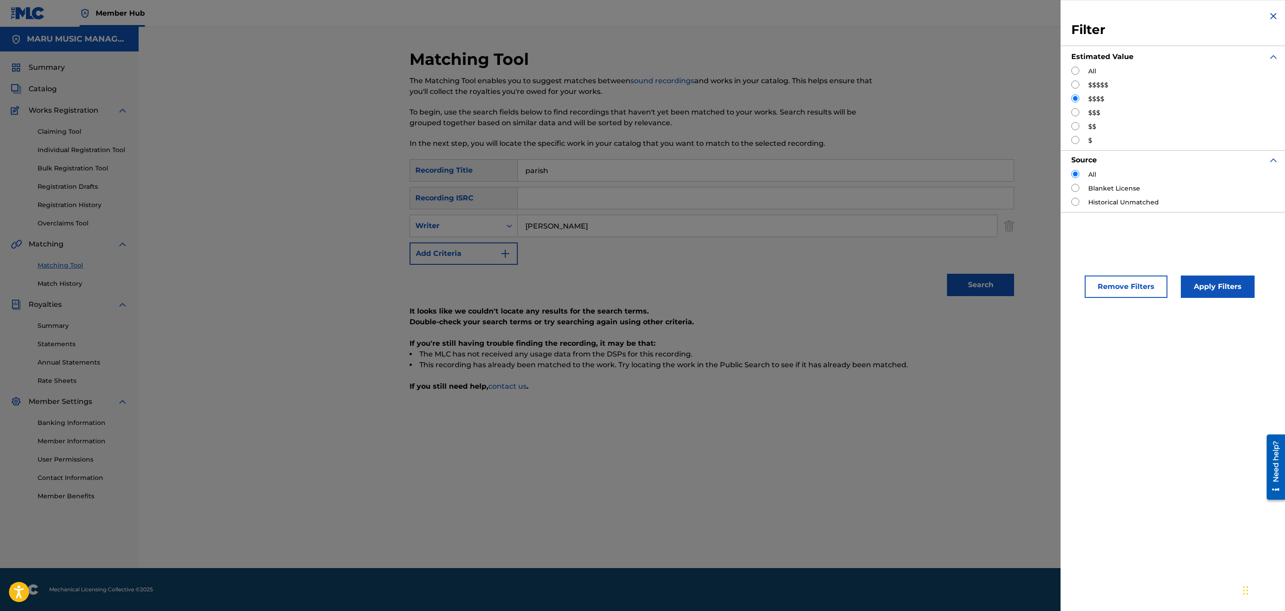
click at [1076, 110] on input "Search Form" at bounding box center [1075, 112] width 8 height 8
radio input "true"
click at [1193, 282] on button "Apply Filters" at bounding box center [1218, 286] width 74 height 22
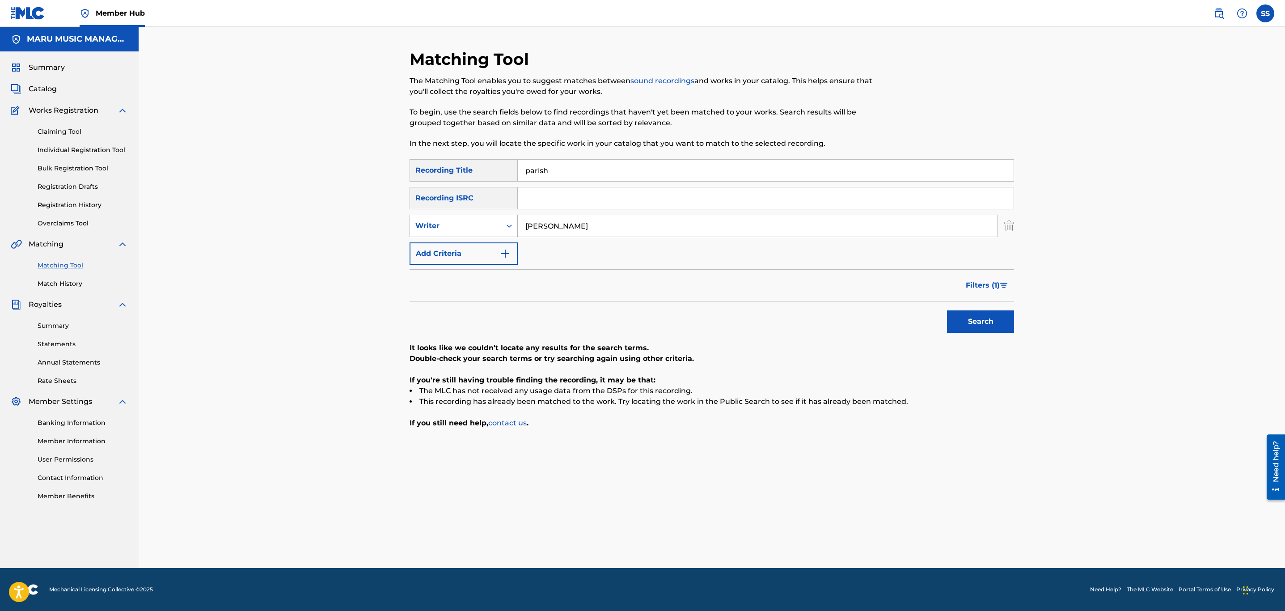
click at [483, 224] on div "Writer" at bounding box center [455, 225] width 80 height 11
click at [485, 250] on div "Recording Artist" at bounding box center [463, 248] width 107 height 22
click at [683, 231] on input "Search Form" at bounding box center [757, 225] width 479 height 21
type input "[PERSON_NAME]"
click at [947, 310] on button "Search" at bounding box center [980, 321] width 67 height 22
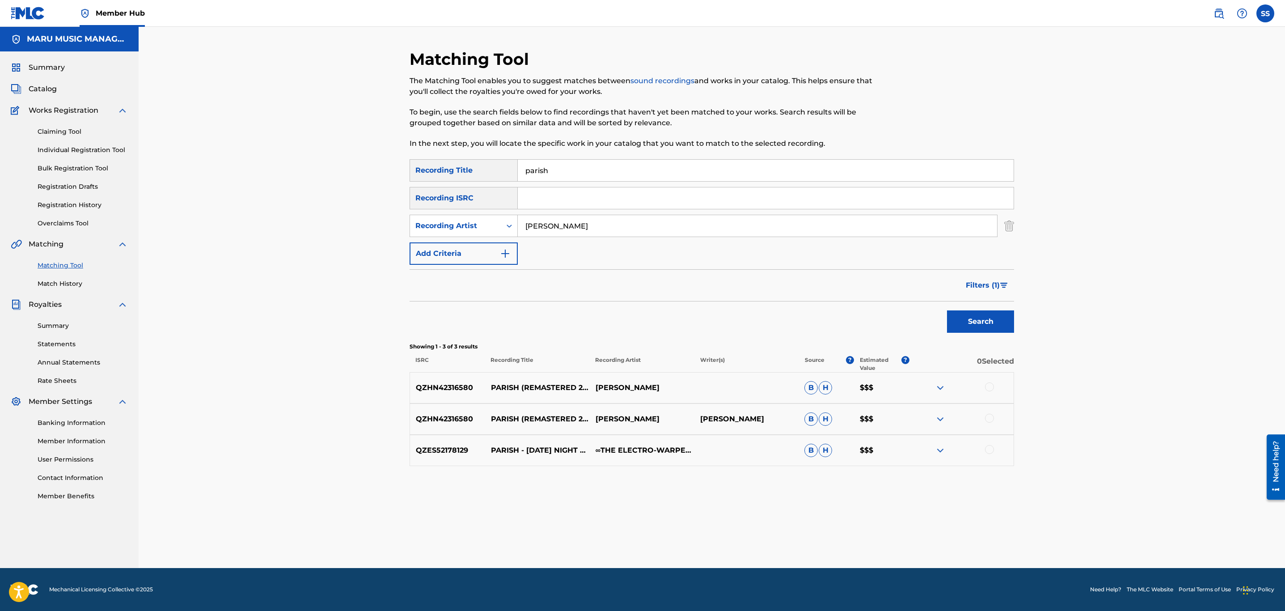
click at [989, 388] on div "QZHN42316580 PARISH (REMASTERED 2023) - [DATE] NIGHT FUNKIN': MID-FIGHT MASSES …" at bounding box center [712, 387] width 605 height 31
click at [989, 389] on div at bounding box center [989, 386] width 9 height 9
click at [991, 420] on div at bounding box center [989, 418] width 9 height 9
click at [988, 453] on div at bounding box center [989, 449] width 9 height 9
click at [984, 288] on span "Filters ( 1 )" at bounding box center [983, 285] width 34 height 11
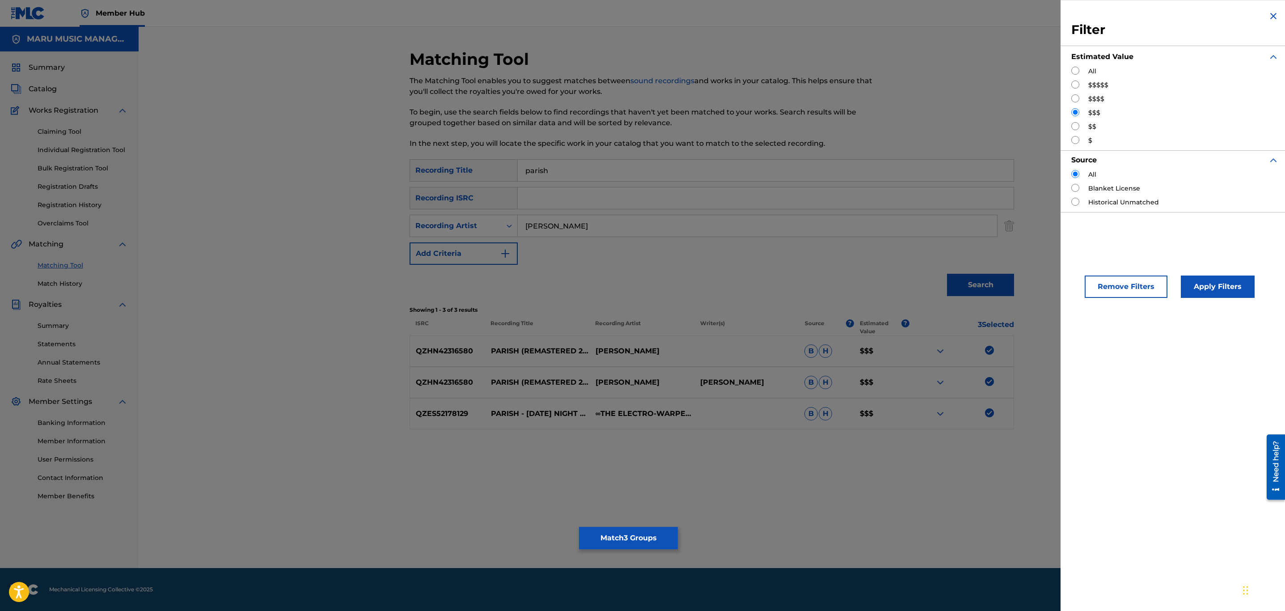
click at [1076, 97] on input "Search Form" at bounding box center [1075, 98] width 8 height 8
radio input "true"
click at [1197, 283] on button "Apply Filters" at bounding box center [1218, 286] width 74 height 22
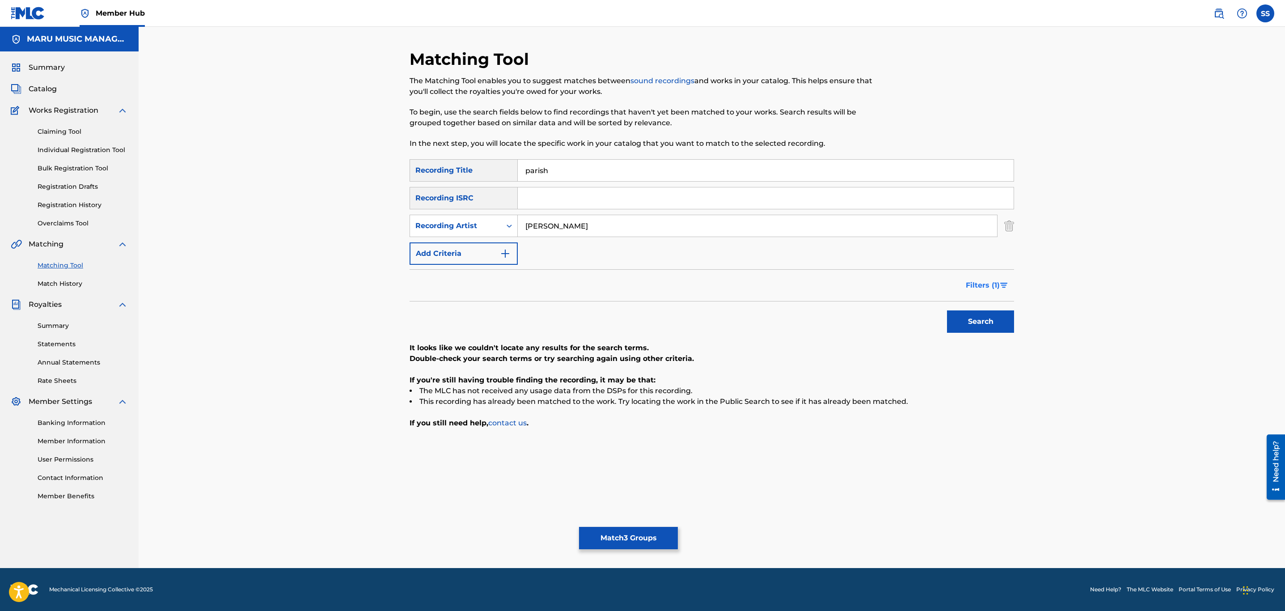
click at [1008, 288] on button "Filters ( 1 )" at bounding box center [987, 285] width 54 height 22
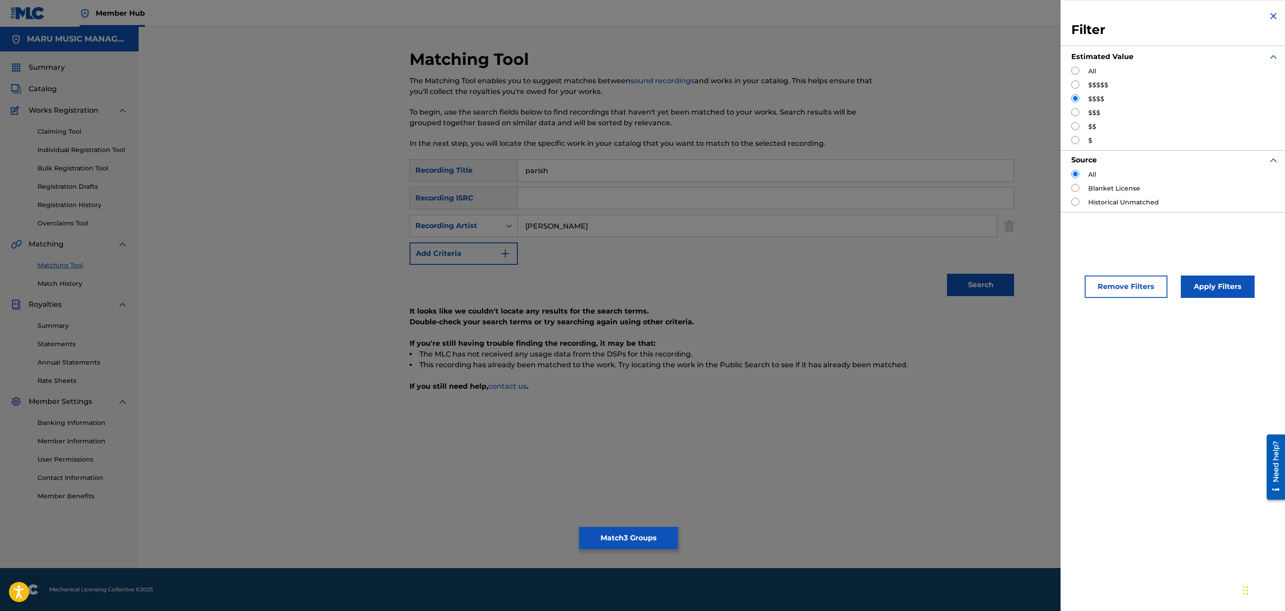
click at [1075, 85] on input "Search Form" at bounding box center [1075, 84] width 8 height 8
radio input "true"
click at [1213, 283] on button "Apply Filters" at bounding box center [1218, 286] width 74 height 22
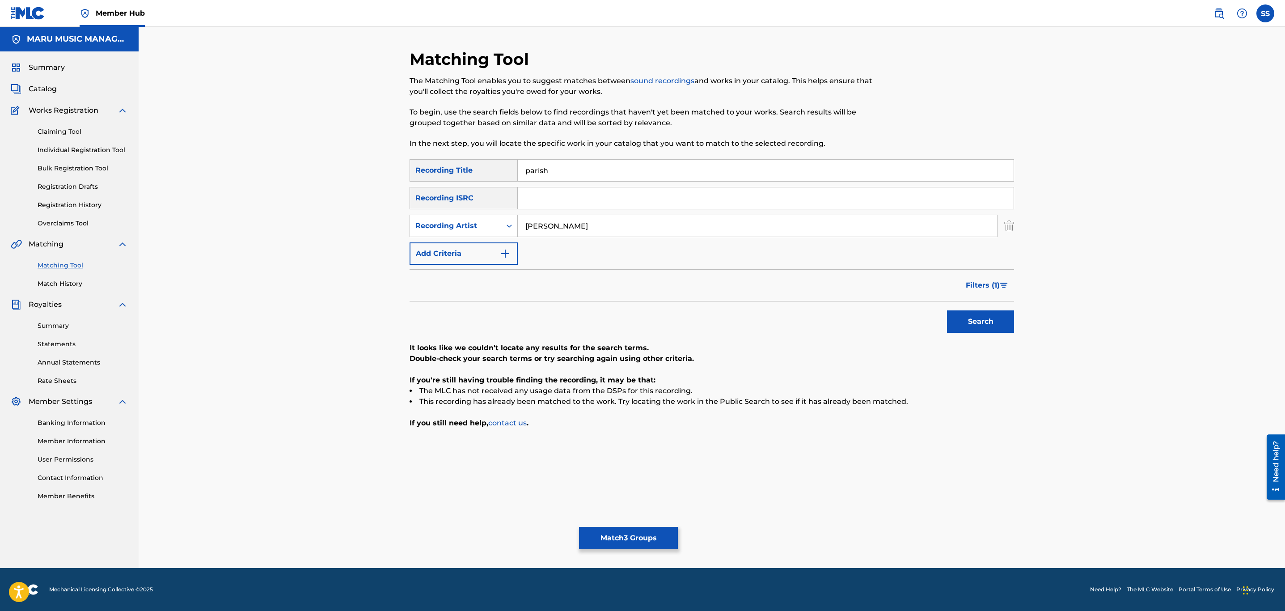
drag, startPoint x: 605, startPoint y: 227, endPoint x: 394, endPoint y: 192, distance: 213.5
click at [402, 191] on div "Matching Tool The Matching Tool enables you to suggest matches between sound re…" at bounding box center [712, 308] width 626 height 519
type input "tambunan"
click at [947, 310] on button "Search" at bounding box center [980, 321] width 67 height 22
click at [977, 280] on span "Filters ( 1 )" at bounding box center [983, 285] width 34 height 11
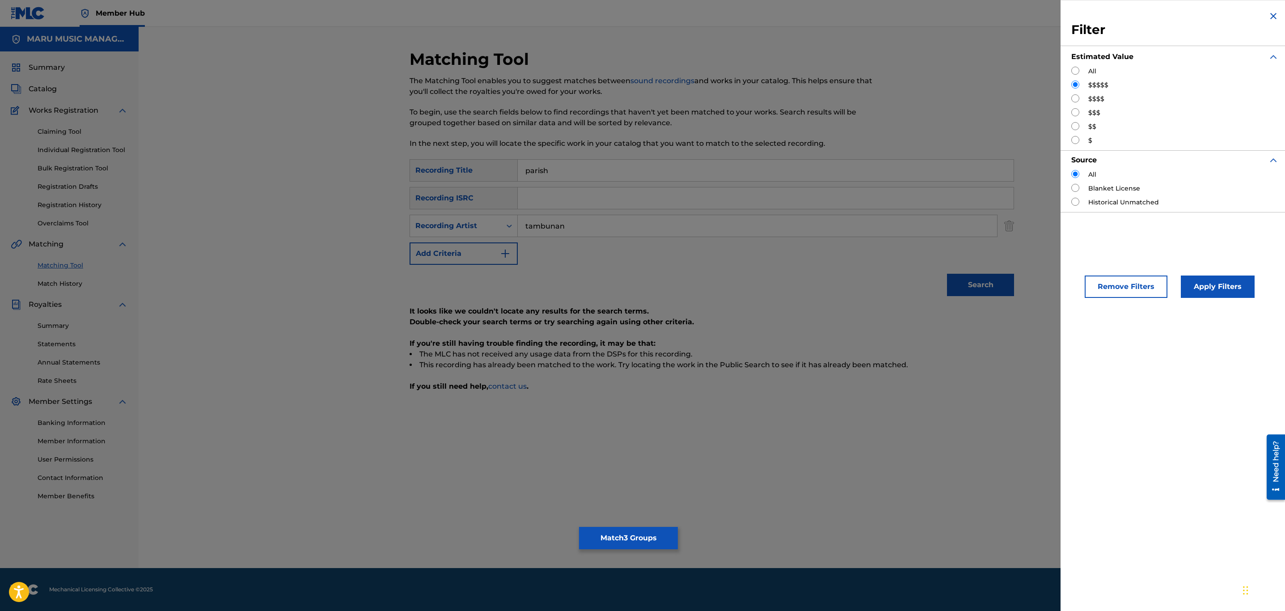
click at [1074, 97] on input "Search Form" at bounding box center [1075, 98] width 8 height 8
radio input "true"
click at [1211, 290] on button "Apply Filters" at bounding box center [1218, 286] width 74 height 22
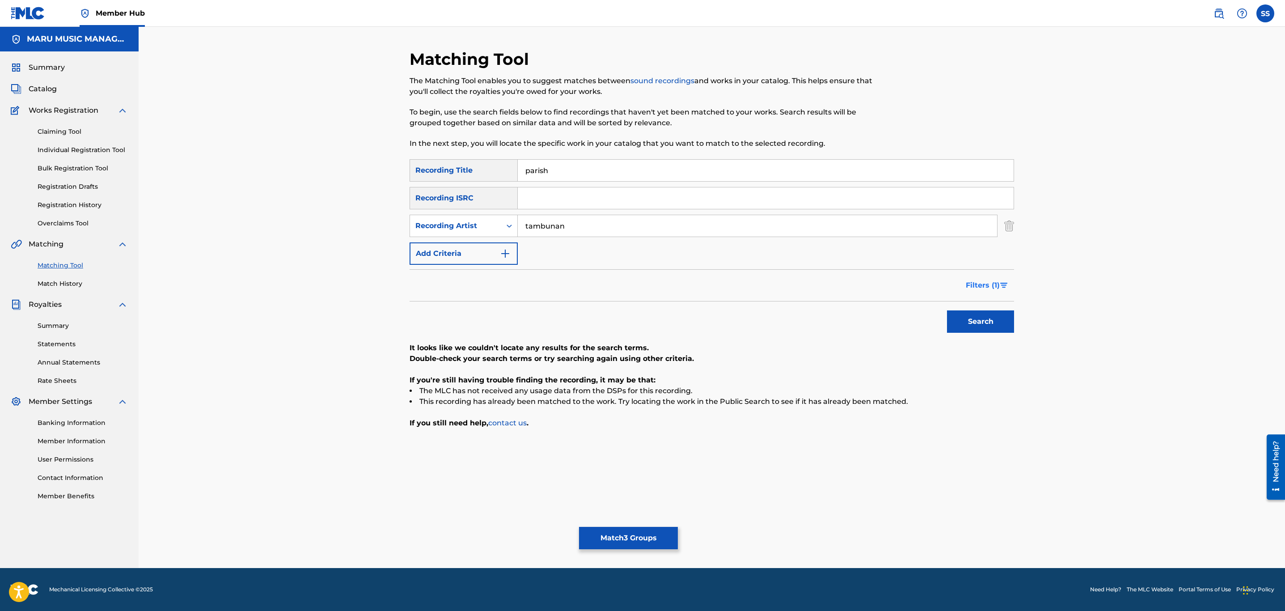
click at [993, 277] on button "Filters ( 1 )" at bounding box center [987, 285] width 54 height 22
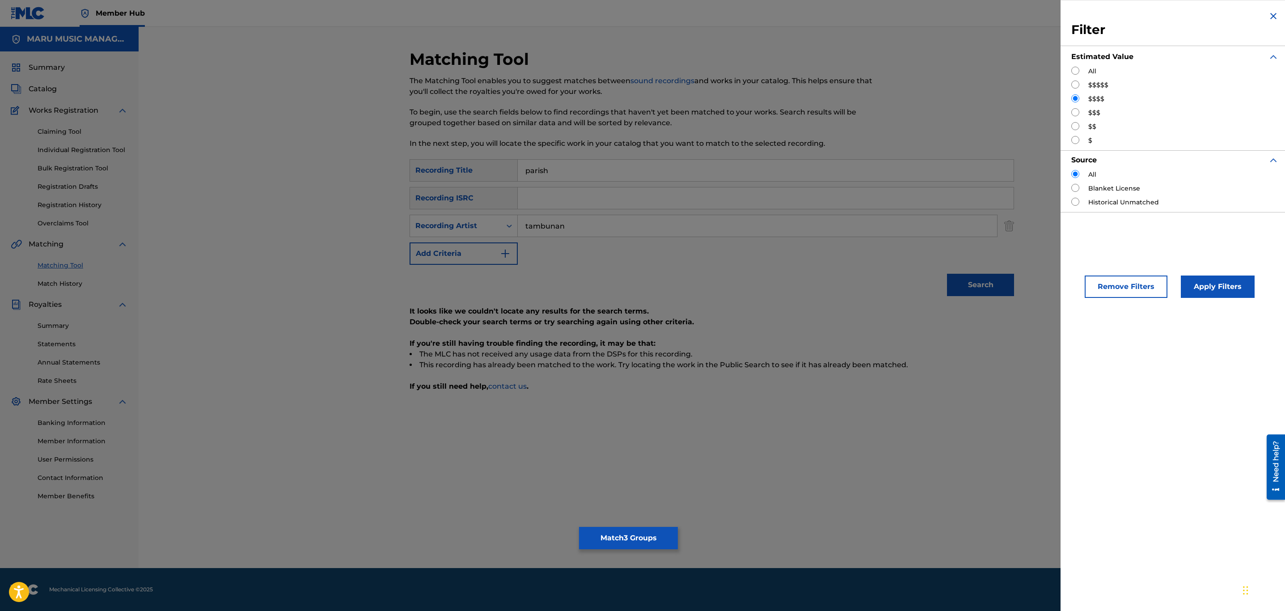
click at [1071, 109] on input "Search Form" at bounding box center [1075, 112] width 8 height 8
radio input "true"
click at [1194, 283] on button "Apply Filters" at bounding box center [1218, 286] width 74 height 22
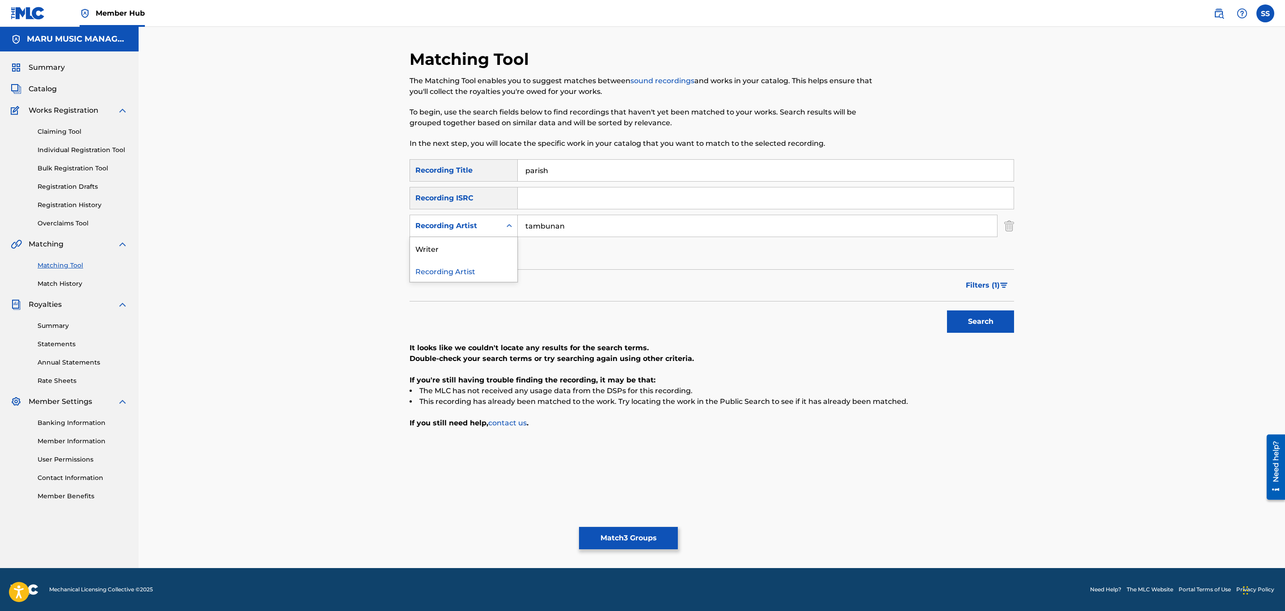
click at [502, 227] on div "Search Form" at bounding box center [509, 226] width 16 height 16
click at [494, 241] on div "Writer" at bounding box center [463, 248] width 107 height 22
click at [557, 222] on input "Search Form" at bounding box center [757, 225] width 479 height 21
type input "tambunan"
click at [947, 310] on button "Search" at bounding box center [980, 321] width 67 height 22
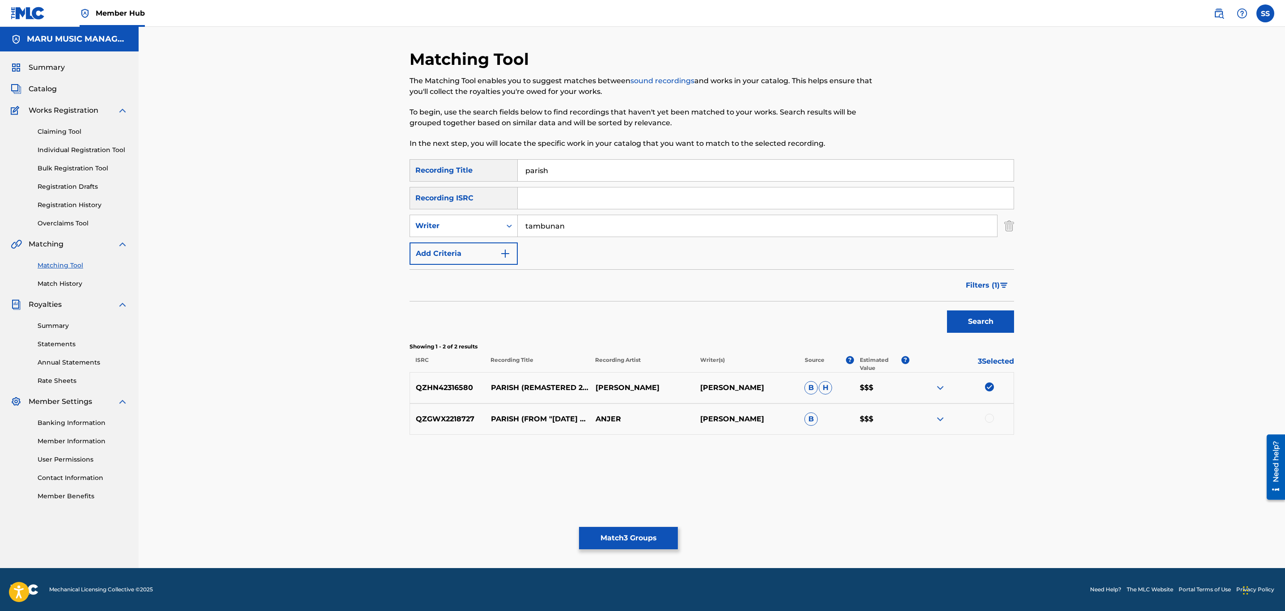
click at [993, 415] on div at bounding box center [961, 419] width 105 height 11
click at [993, 419] on div at bounding box center [989, 418] width 9 height 9
click at [1010, 284] on button "Filters ( 1 )" at bounding box center [987, 285] width 54 height 22
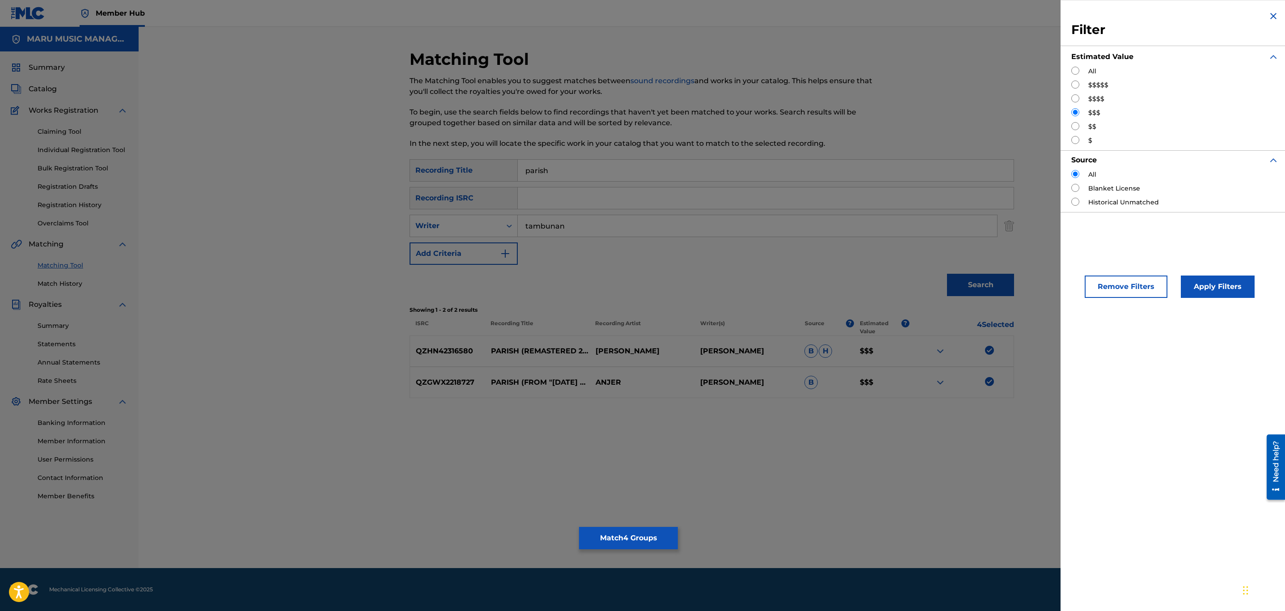
click at [1074, 97] on input "Search Form" at bounding box center [1075, 98] width 8 height 8
radio input "true"
click at [1236, 290] on button "Apply Filters" at bounding box center [1218, 286] width 74 height 22
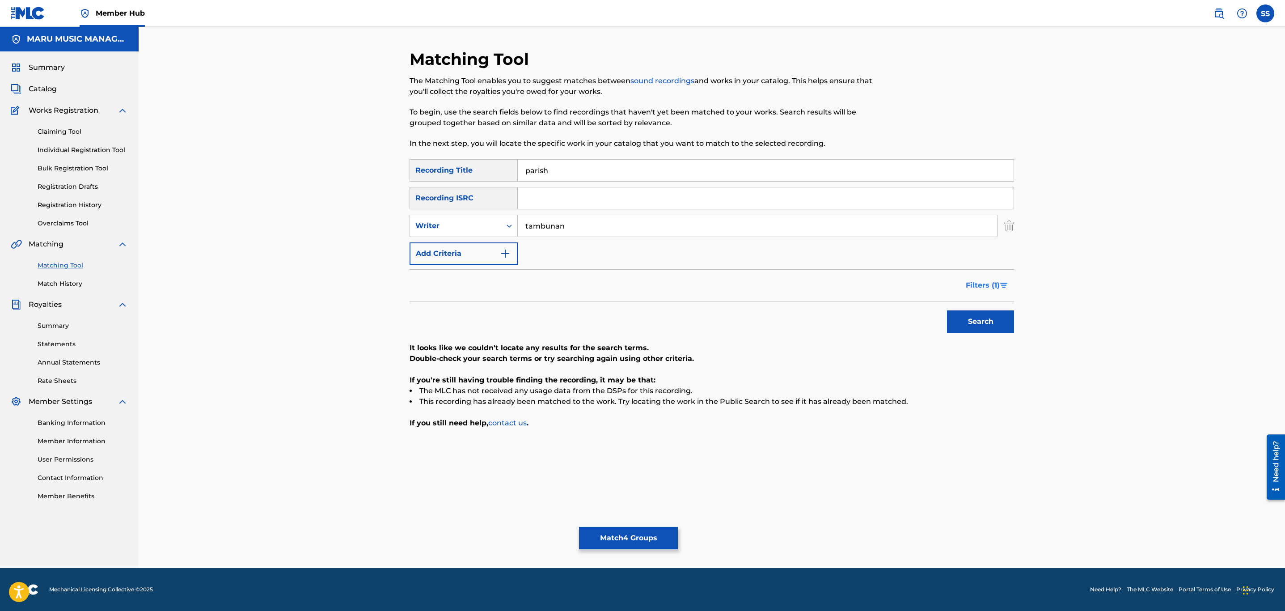
click at [1005, 286] on img "Search Form" at bounding box center [1004, 285] width 8 height 5
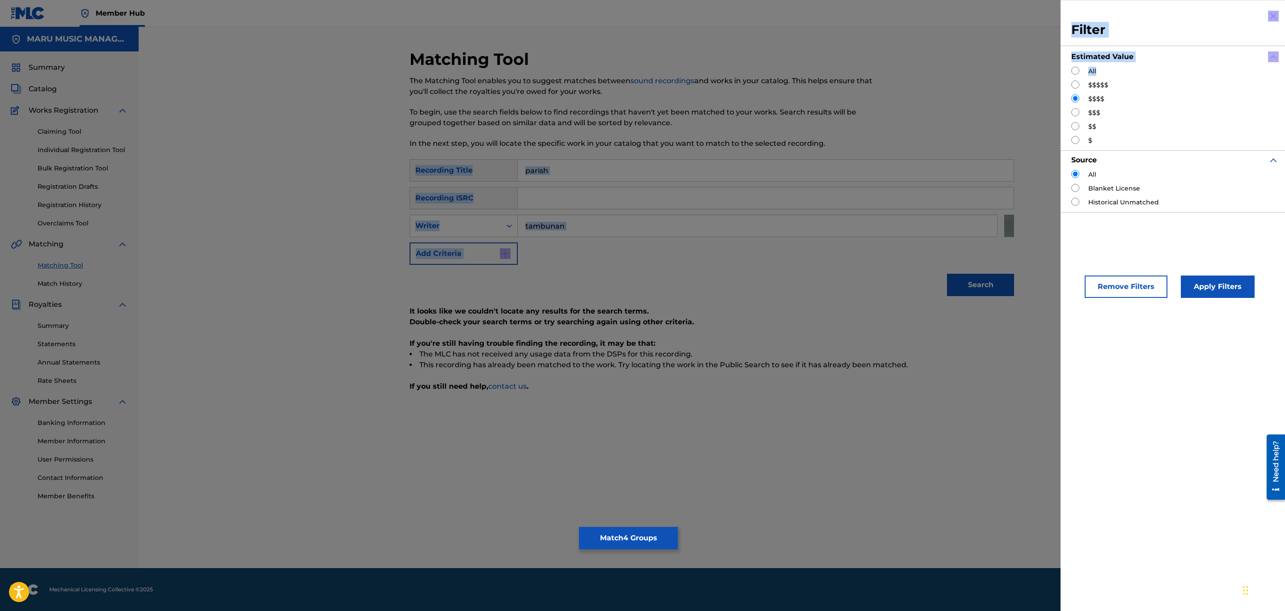
drag, startPoint x: 1060, startPoint y: 80, endPoint x: 1074, endPoint y: 85, distance: 14.4
click at [1065, 81] on div "Matching Tool The Matching Tool enables you to suggest matches between sound re…" at bounding box center [712, 297] width 1147 height 541
click at [1075, 85] on input "Search Form" at bounding box center [1075, 84] width 8 height 8
radio input "true"
click at [1202, 290] on button "Apply Filters" at bounding box center [1218, 286] width 74 height 22
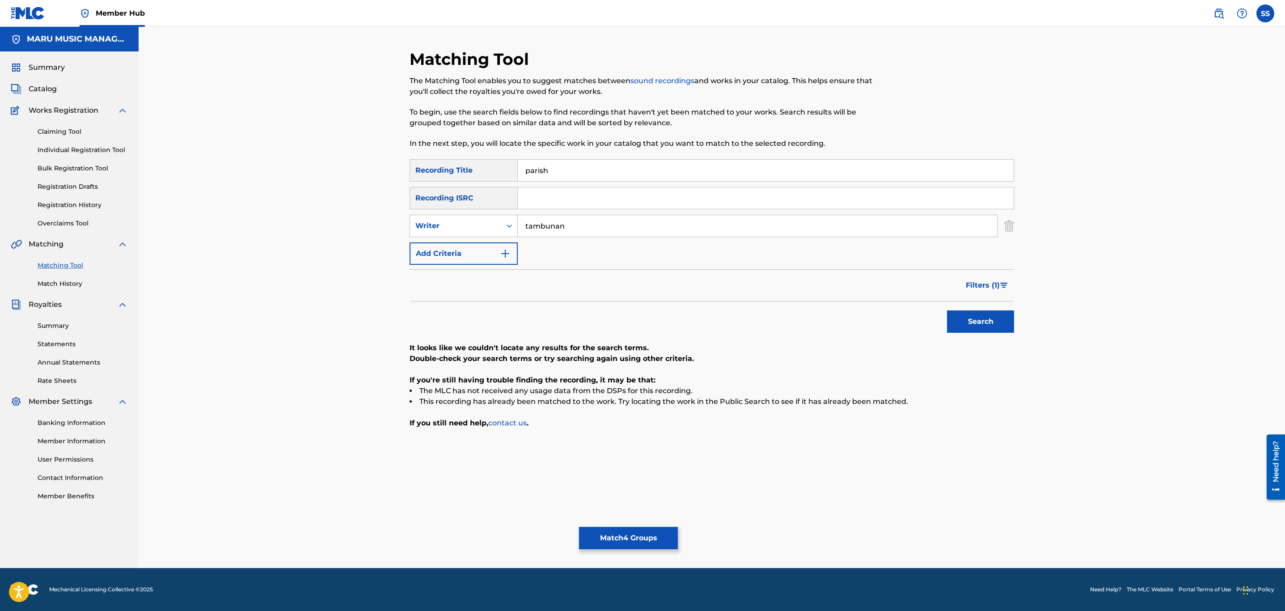
click at [640, 524] on div "Matching Tool The Matching Tool enables you to suggest matches between sound re…" at bounding box center [712, 308] width 605 height 519
click at [646, 527] on div "Matching Tool The Matching Tool enables you to suggest matches between sound re…" at bounding box center [712, 308] width 605 height 519
click at [647, 529] on button "Match 4 Groups" at bounding box center [628, 538] width 99 height 22
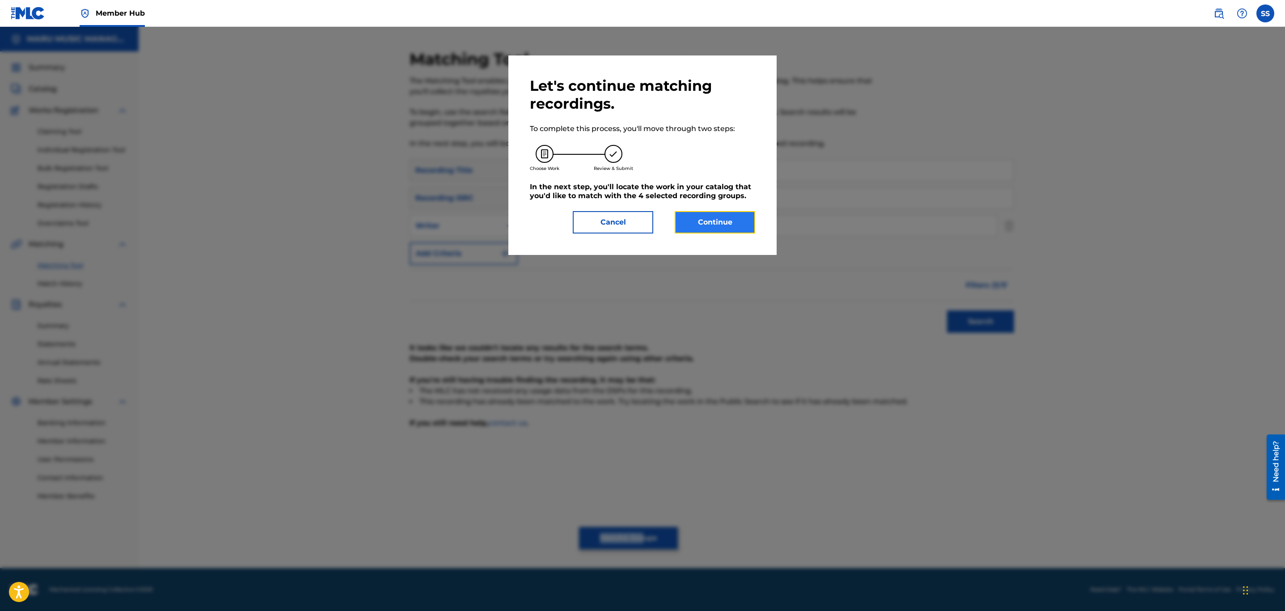
click at [738, 224] on button "Continue" at bounding box center [715, 222] width 80 height 22
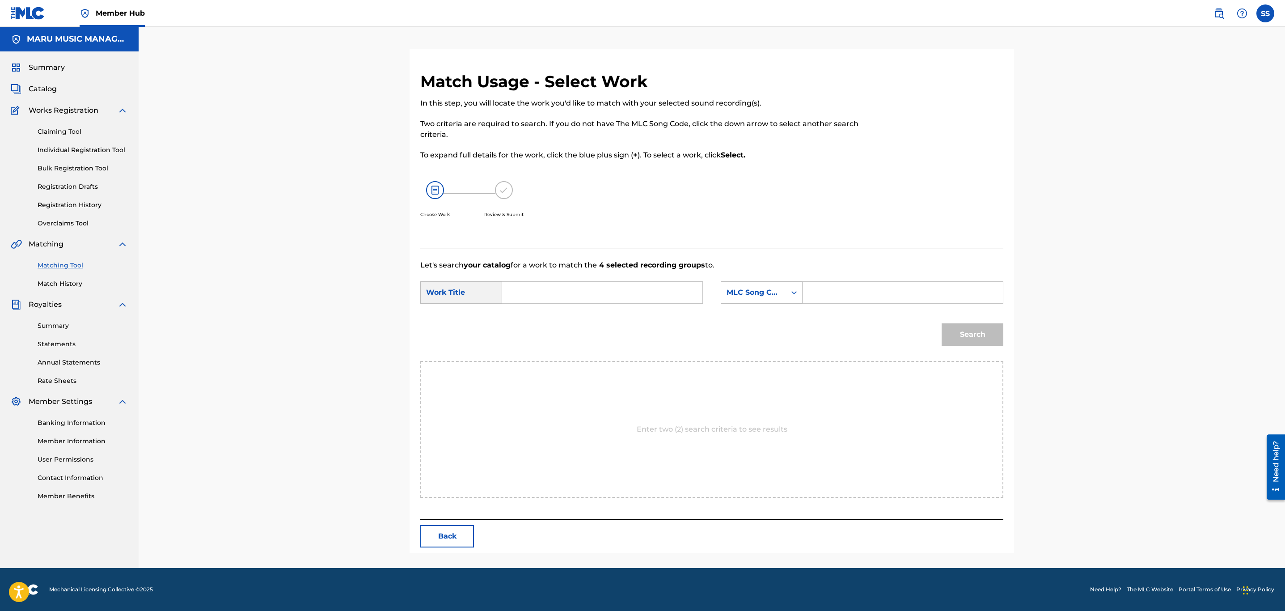
click at [578, 281] on div "Search Form" at bounding box center [602, 292] width 201 height 22
click at [628, 304] on div "SearchWithCriteriaf928aa4f-24d0-4dda-8c90-91e45d55e3c1 Work Title SearchWithCri…" at bounding box center [711, 295] width 583 height 28
drag, startPoint x: 655, startPoint y: 270, endPoint x: 657, endPoint y: 274, distance: 5.2
click at [656, 271] on div "Let's search your catalog for a work to match the 4 selected recording groups t…" at bounding box center [711, 384] width 583 height 271
click at [667, 290] on input "Search Form" at bounding box center [602, 292] width 185 height 21
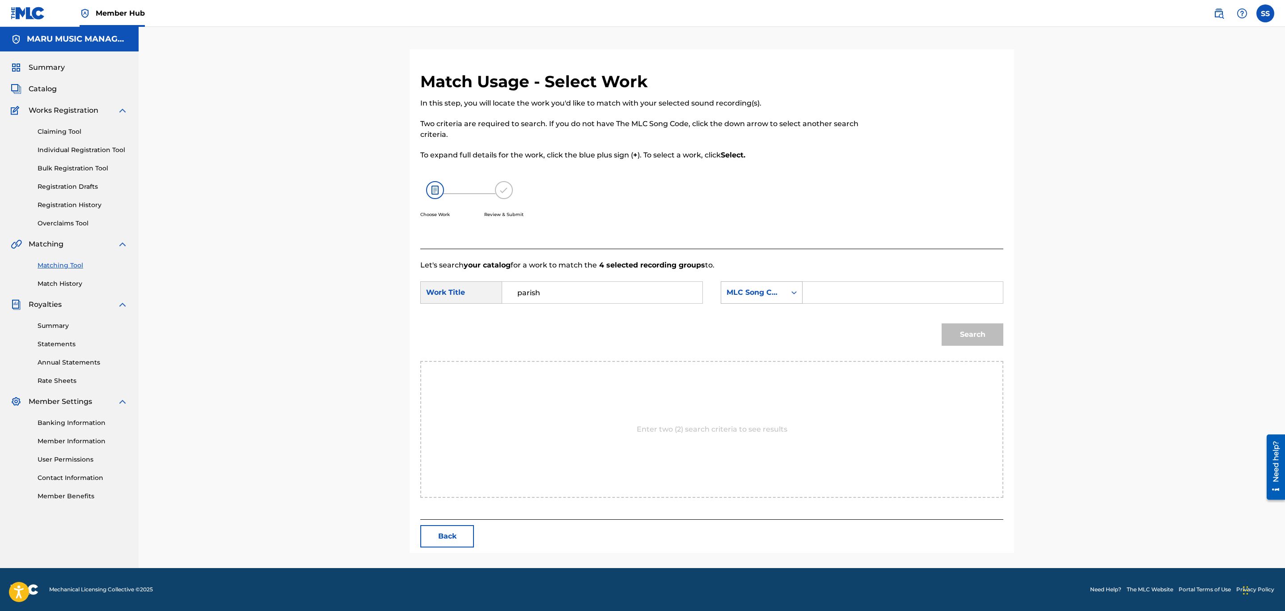
type input "parish"
click at [738, 296] on div "MLC Song Code" at bounding box center [754, 292] width 54 height 11
drag, startPoint x: 746, startPoint y: 322, endPoint x: 822, endPoint y: 312, distance: 76.8
click at [748, 322] on div "Writer Name" at bounding box center [761, 315] width 81 height 22
click at [856, 302] on input "Search Form" at bounding box center [902, 292] width 185 height 21
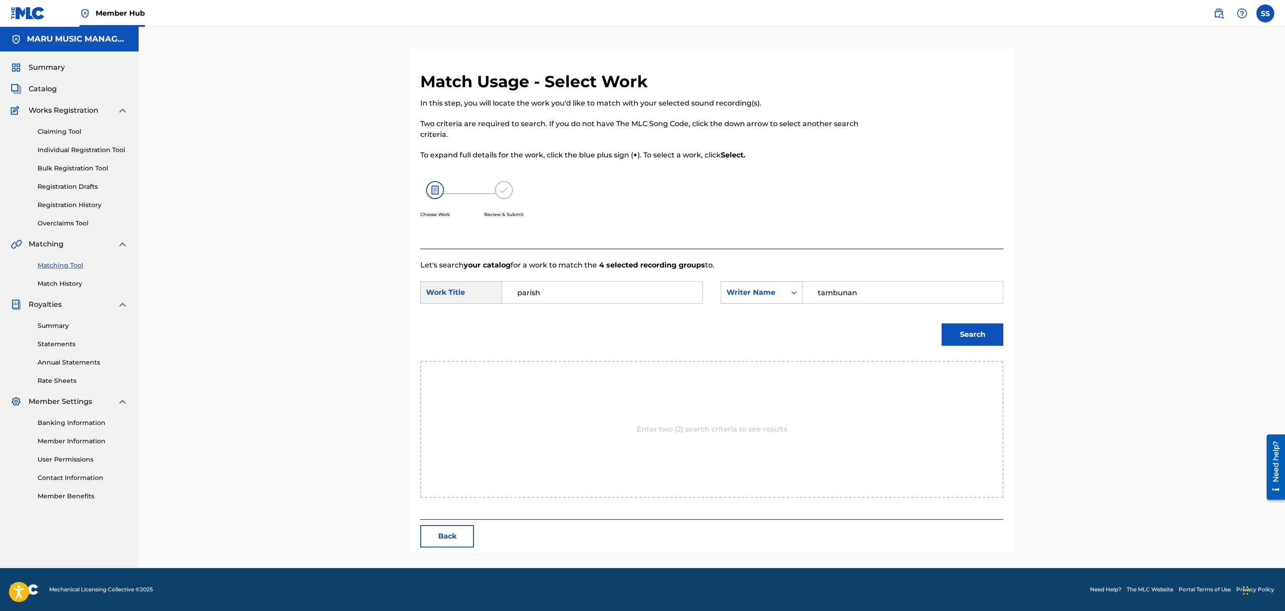
type input "tambunan"
click at [942, 323] on button "Search" at bounding box center [973, 334] width 62 height 22
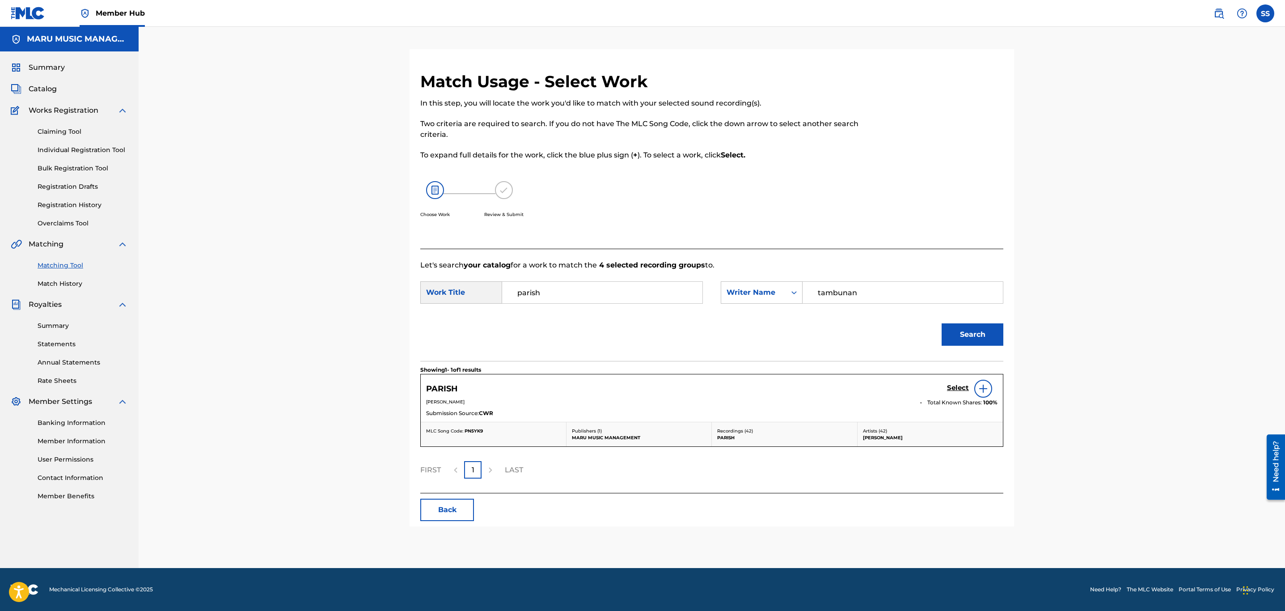
click at [965, 383] on div "Select" at bounding box center [972, 389] width 51 height 18
click at [960, 385] on h5 "Select" at bounding box center [958, 388] width 22 height 8
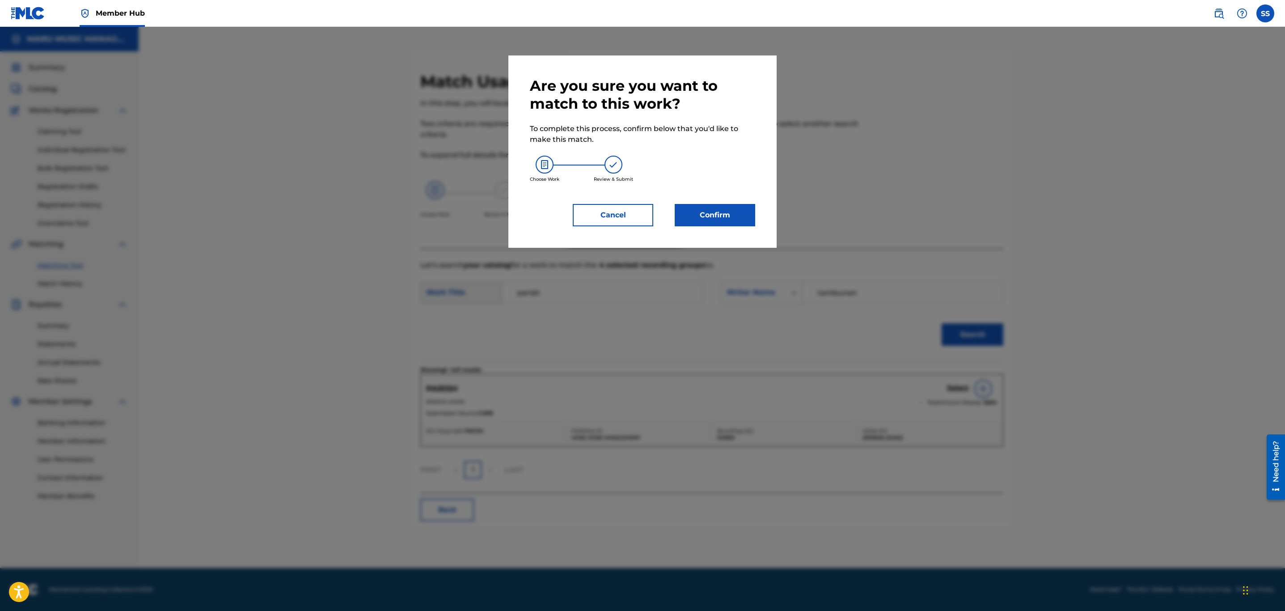
click at [718, 188] on div "Choose Work Review & Submit" at bounding box center [642, 169] width 225 height 48
click at [719, 208] on button "Confirm" at bounding box center [715, 215] width 80 height 22
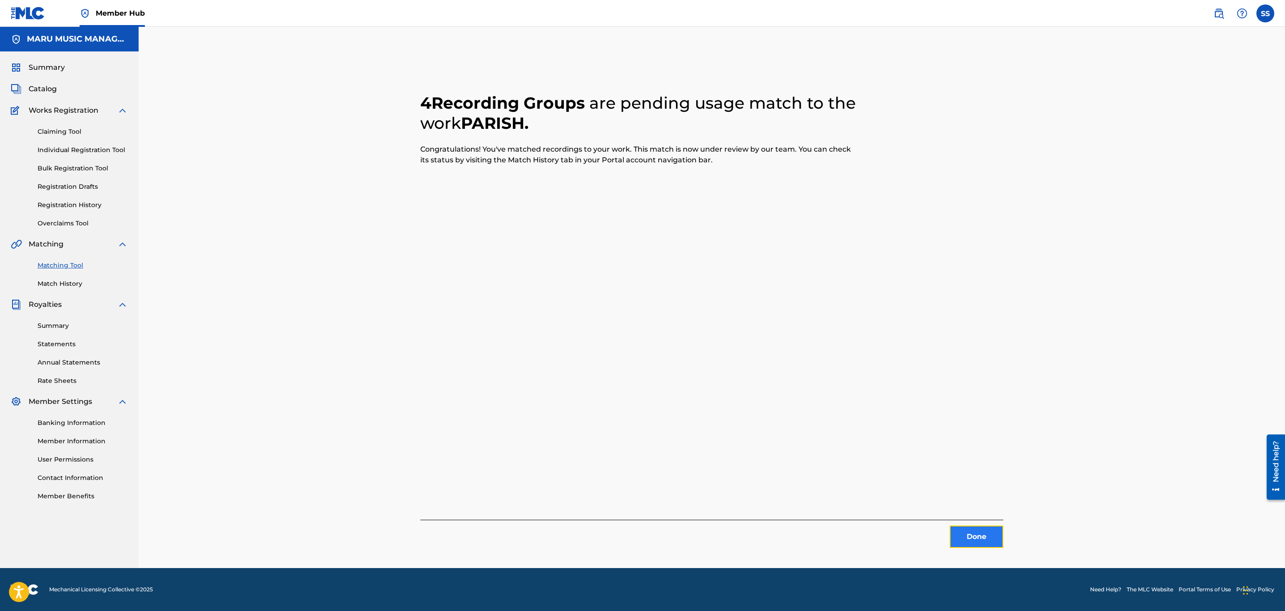
click at [973, 531] on button "Done" at bounding box center [977, 536] width 54 height 22
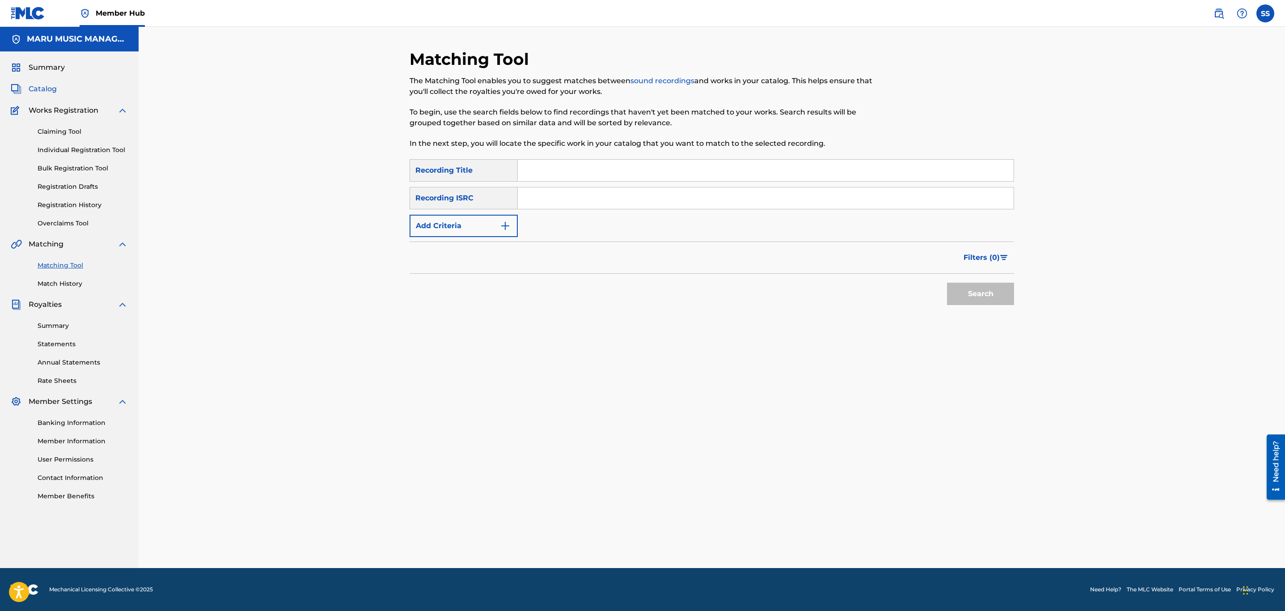
click at [48, 84] on span "Catalog" at bounding box center [43, 89] width 28 height 11
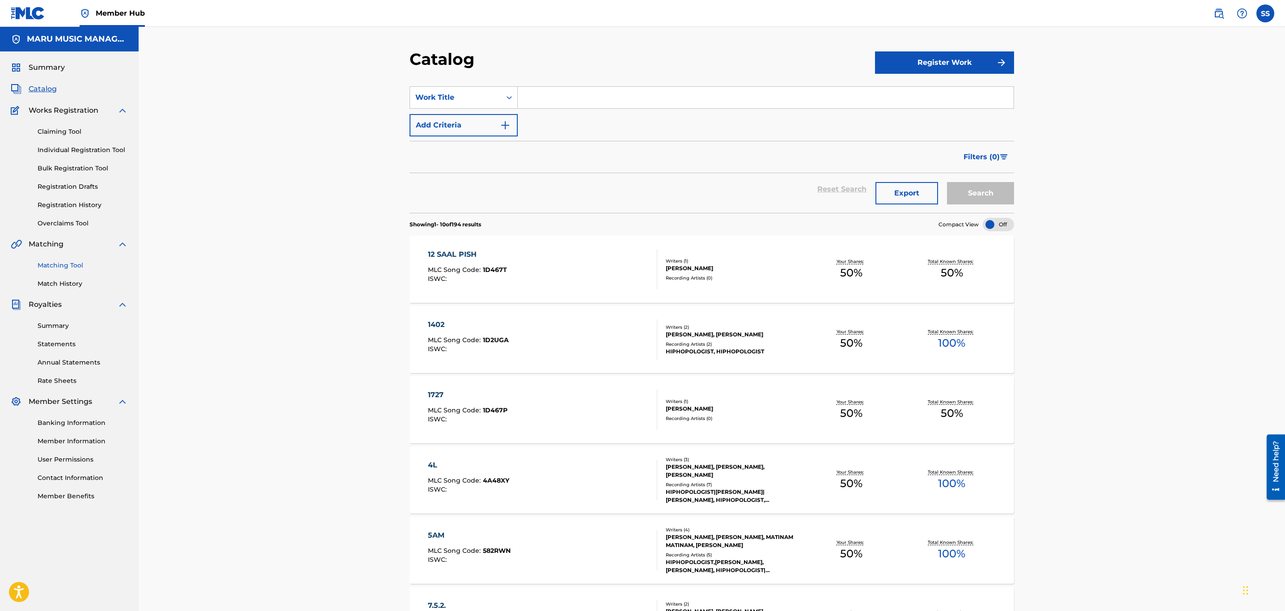
click at [70, 268] on link "Matching Tool" at bounding box center [83, 265] width 90 height 9
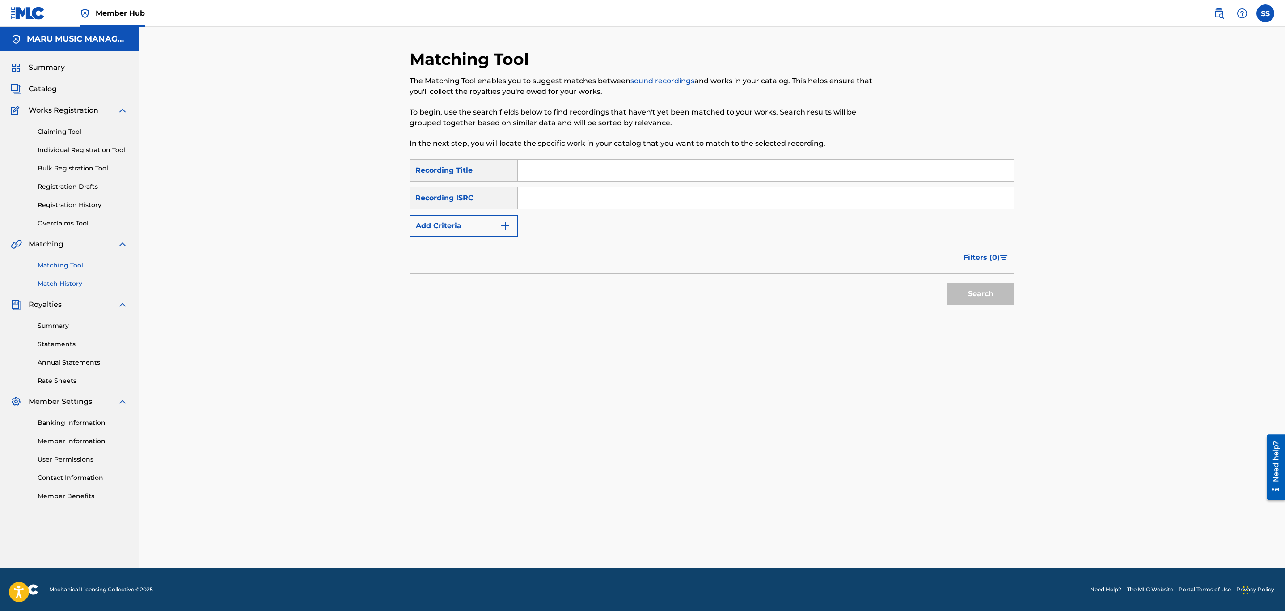
click at [68, 282] on link "Match History" at bounding box center [83, 283] width 90 height 9
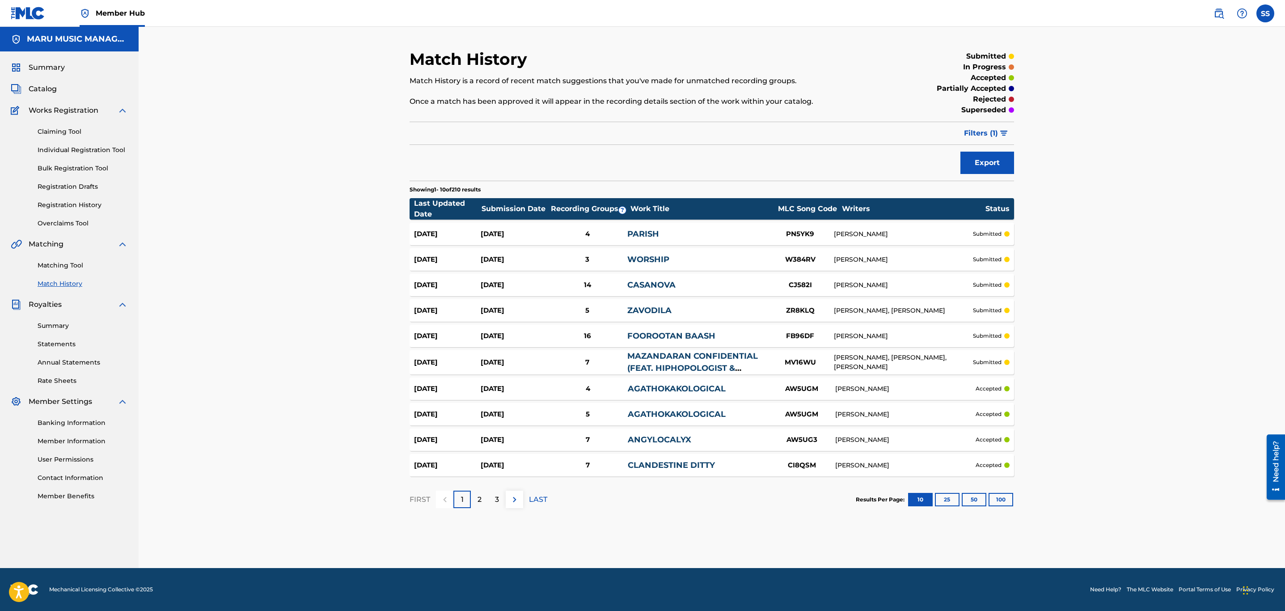
drag, startPoint x: 1151, startPoint y: 251, endPoint x: 1143, endPoint y: 250, distance: 7.8
click at [1148, 251] on div "Match History Match History is a record of recent match suggestions that you've…" at bounding box center [712, 297] width 1147 height 541
